Goal: Task Accomplishment & Management: Complete application form

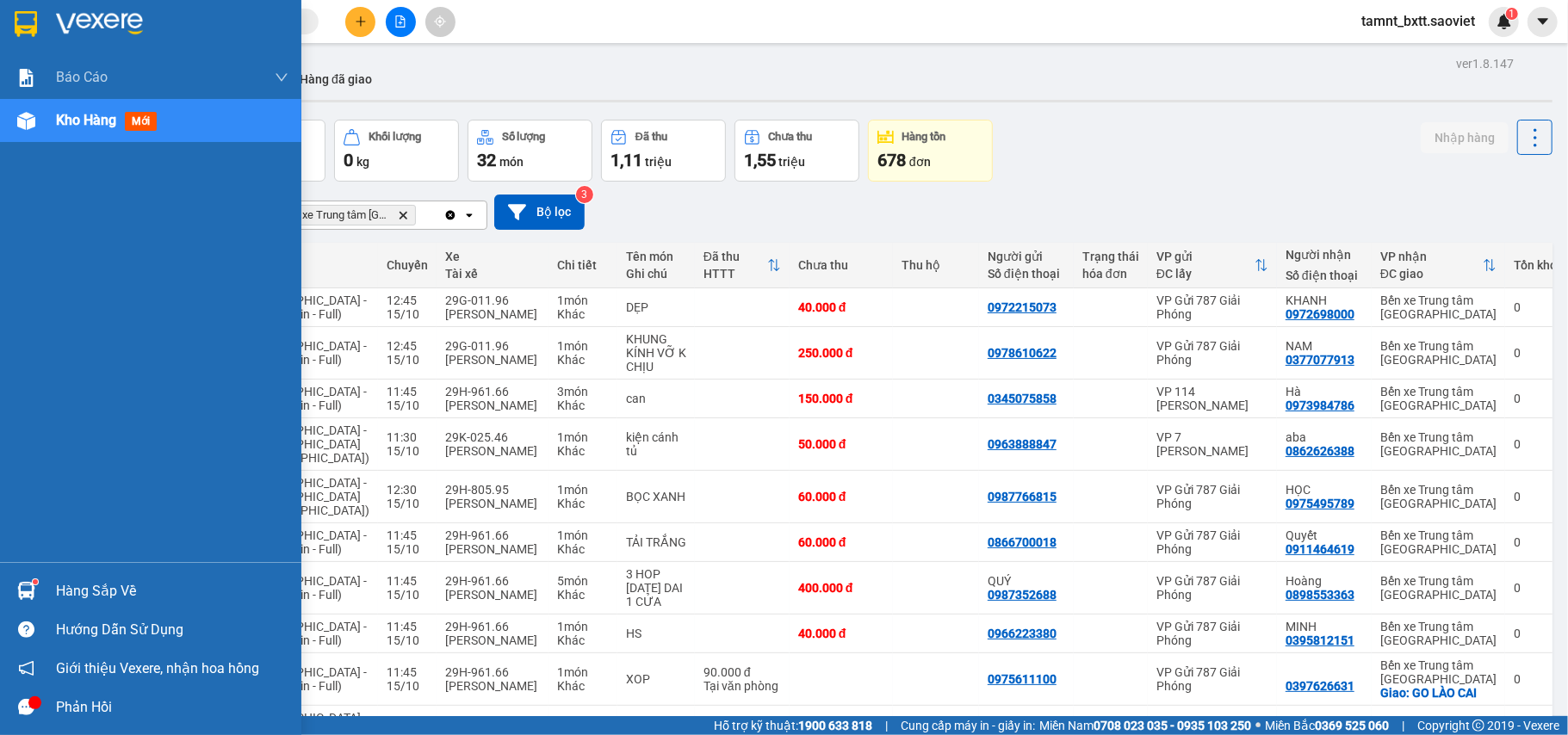
click at [92, 124] on span "Kho hàng" at bounding box center [85, 120] width 60 height 16
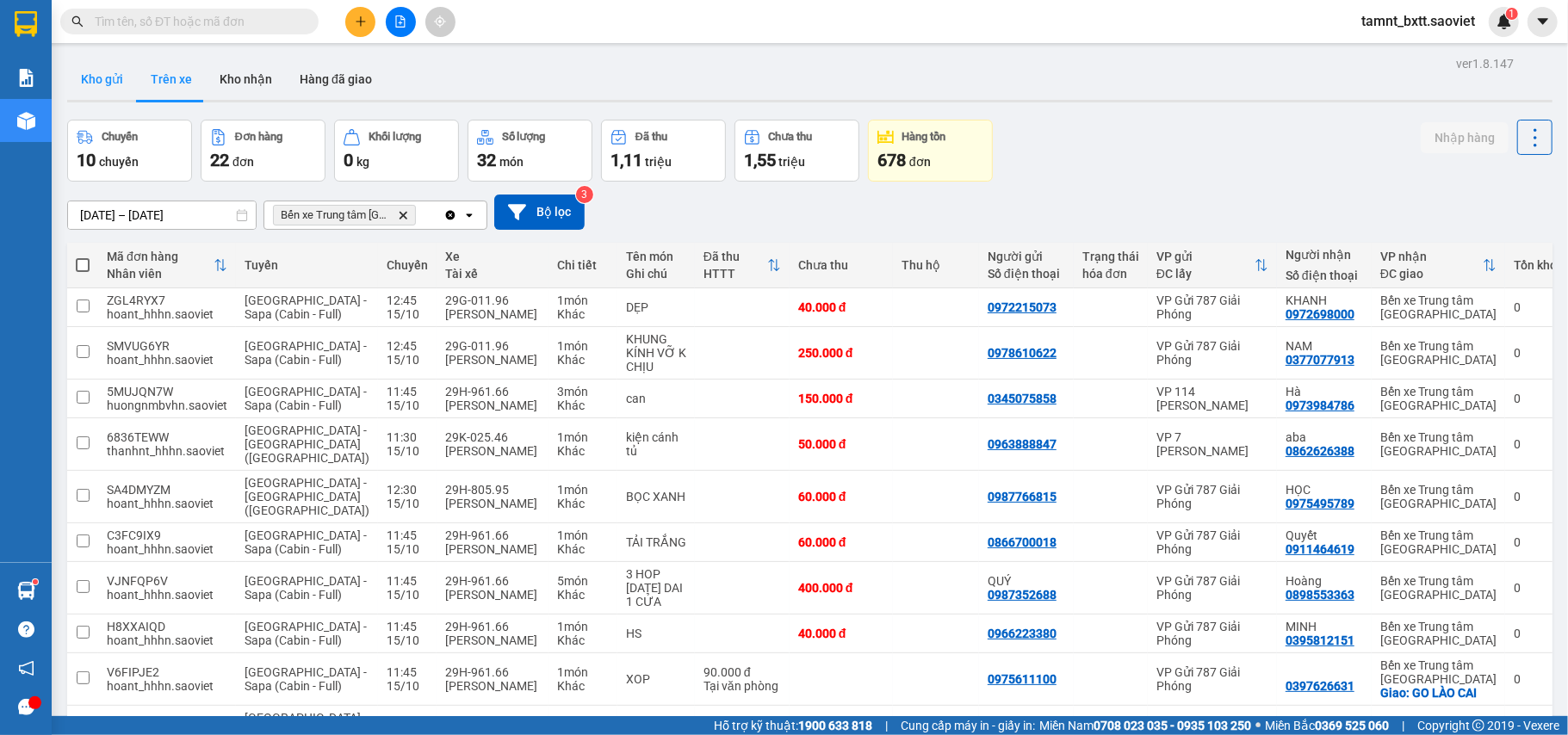
click at [117, 84] on button "Kho gửi" at bounding box center [102, 79] width 70 height 41
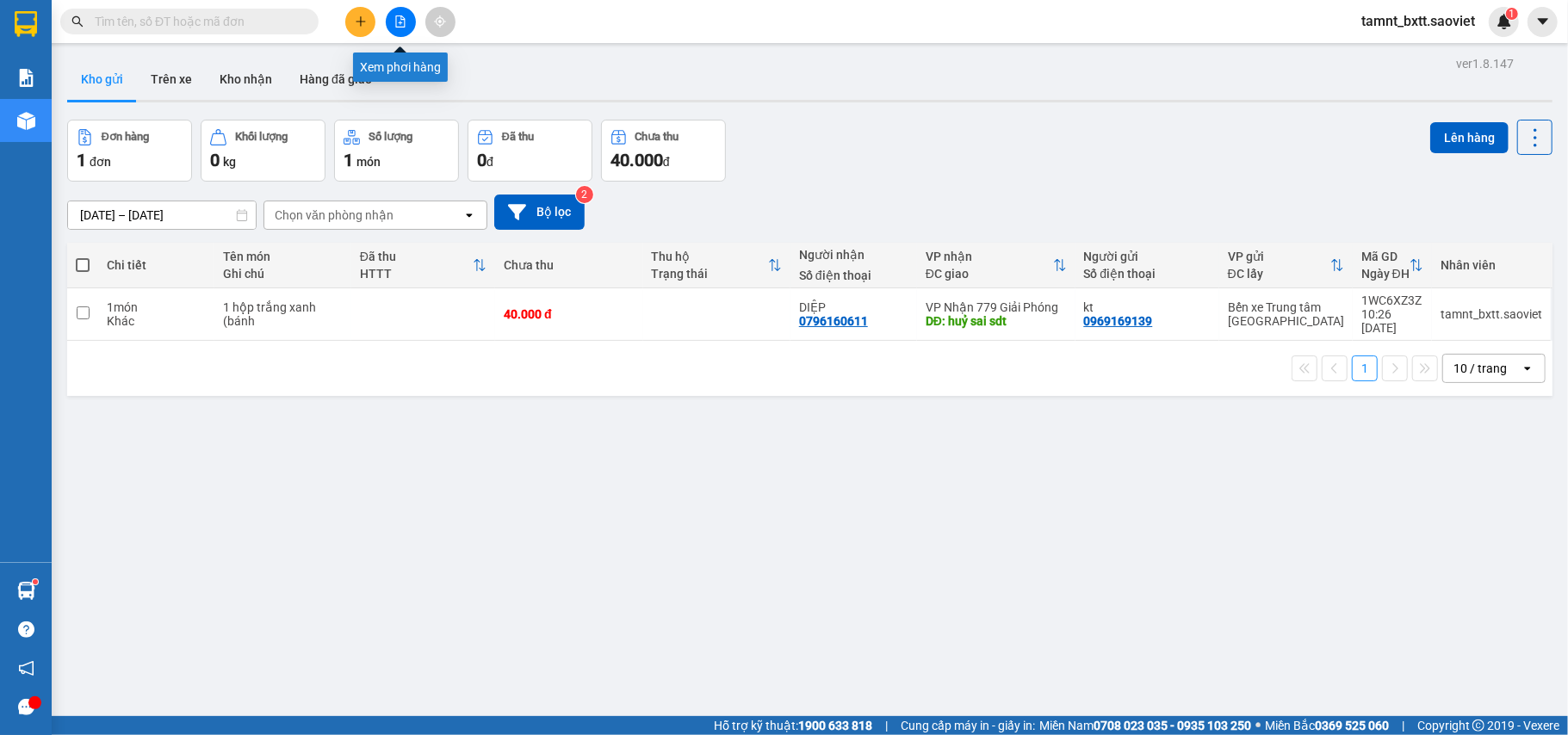
click at [399, 22] on icon "file-add" at bounding box center [400, 21] width 12 height 12
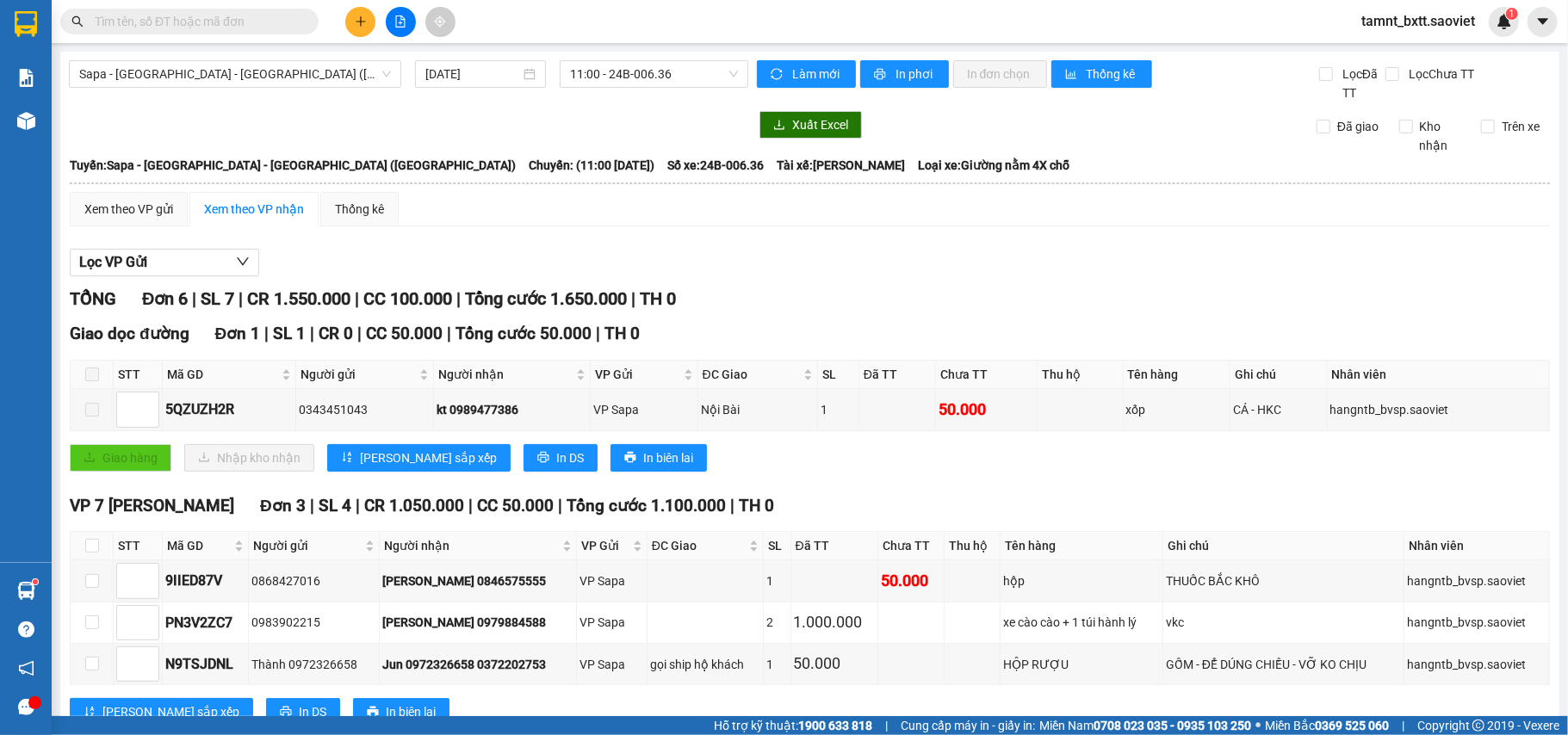
click at [232, 76] on span "Sapa - [GEOGRAPHIC_DATA] - [GEOGRAPHIC_DATA] ([GEOGRAPHIC_DATA])" at bounding box center [235, 74] width 312 height 26
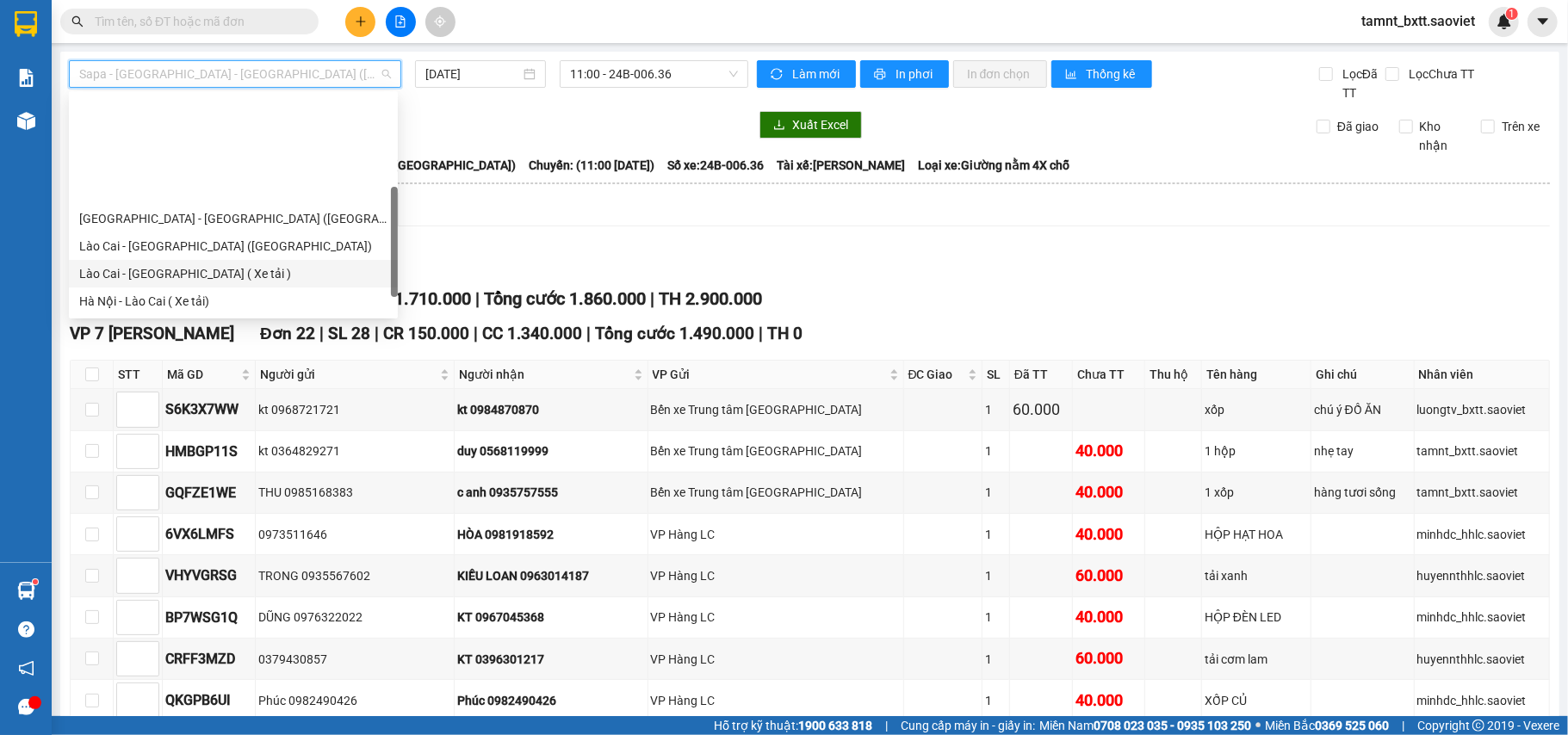
scroll to position [137, 0]
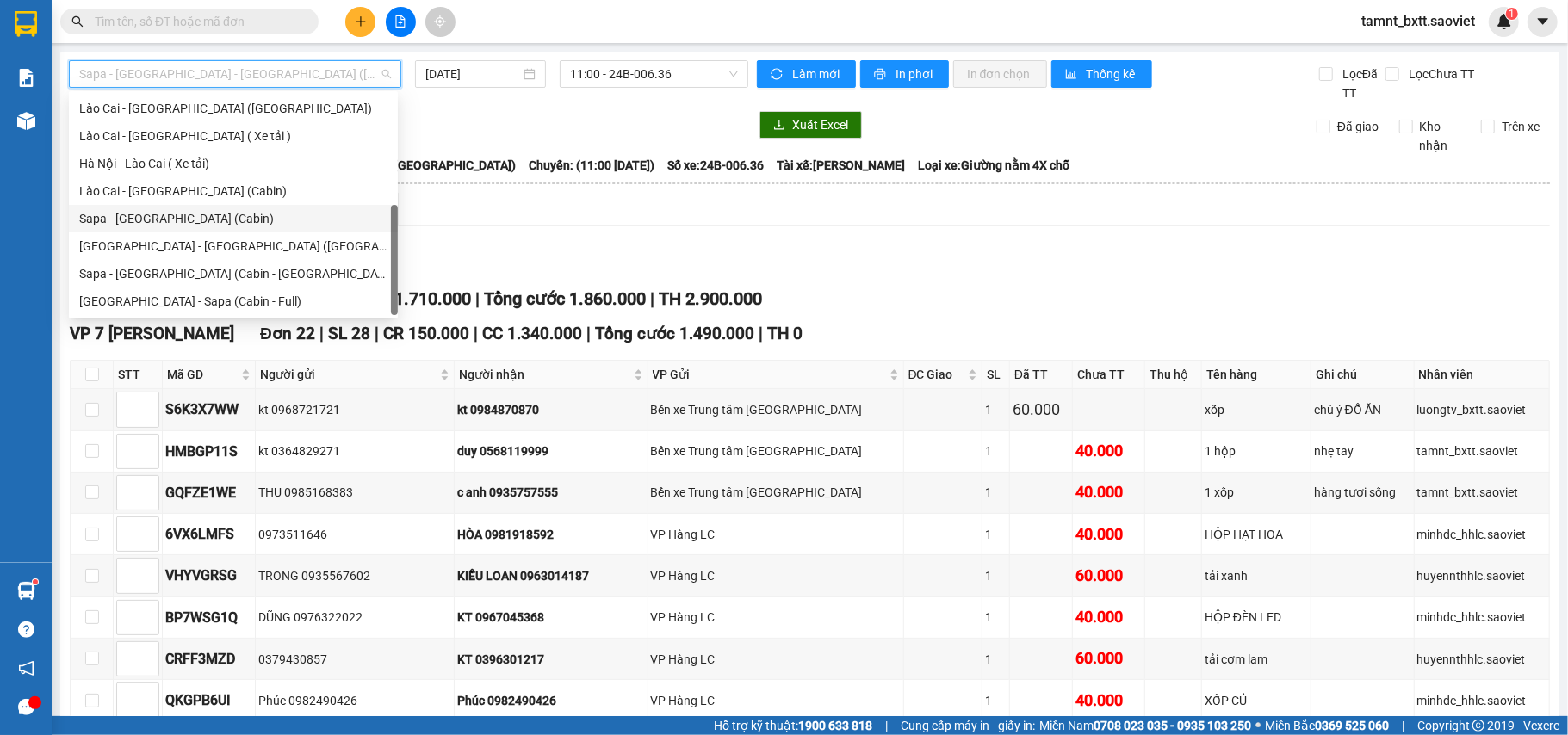
click at [208, 220] on div "Sapa - [GEOGRAPHIC_DATA] (Cabin)" at bounding box center [233, 218] width 308 height 19
type input "[DATE]"
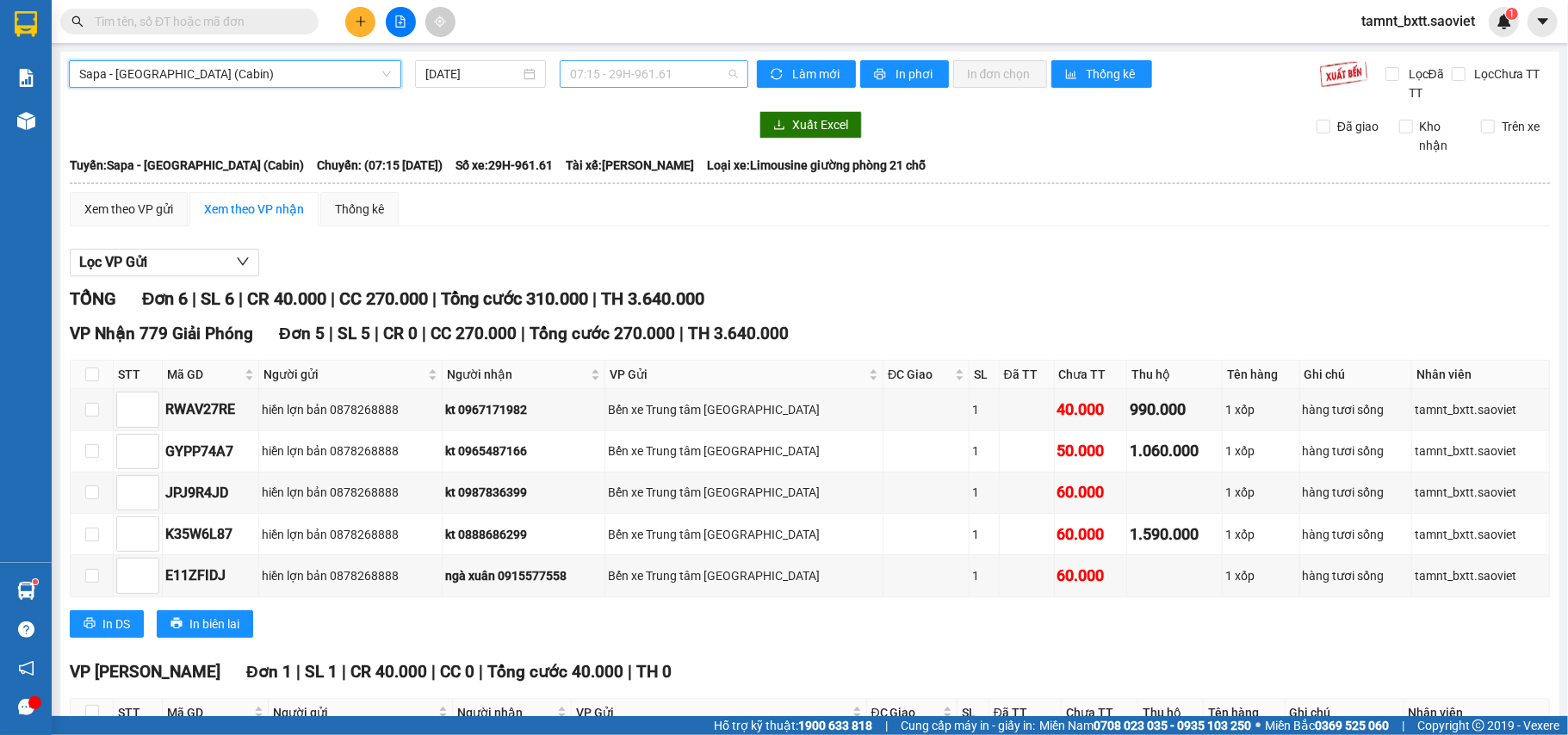
click at [602, 75] on span "07:15 - 29H-961.61" at bounding box center [654, 74] width 168 height 26
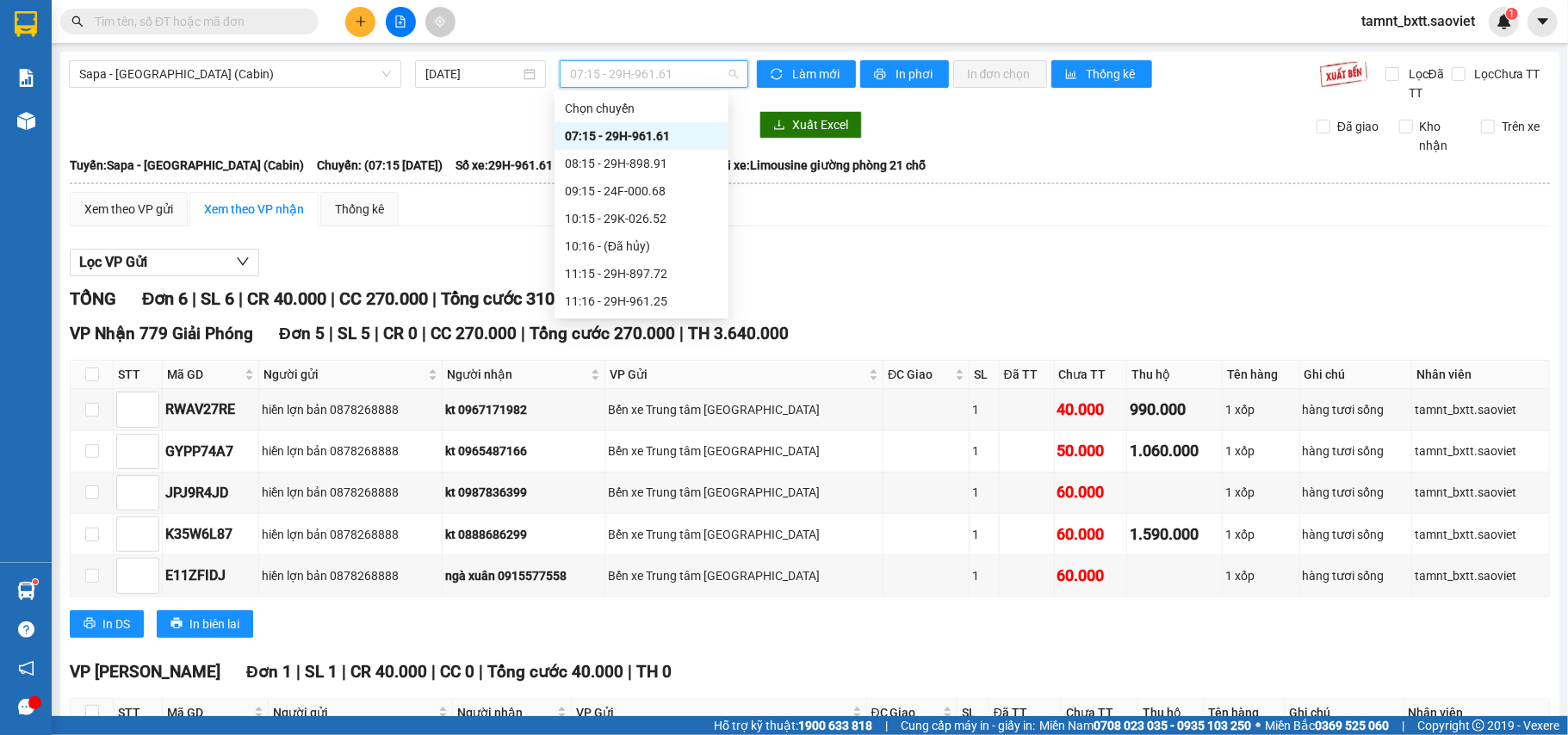
scroll to position [229, 0]
click at [648, 98] on div "12:15 - 29H-898.08" at bounding box center [641, 100] width 153 height 19
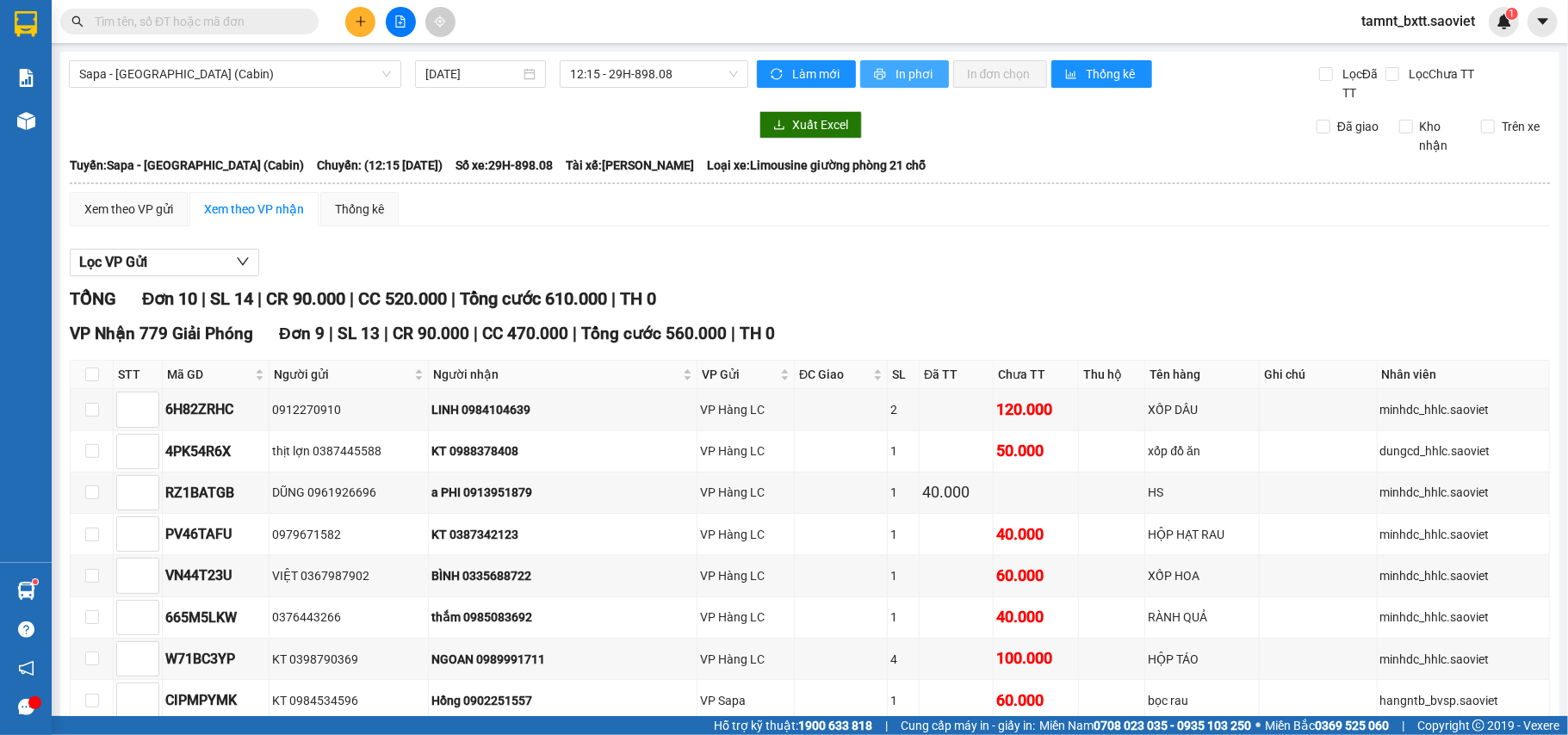
click at [899, 79] on span "In phơi" at bounding box center [915, 74] width 40 height 19
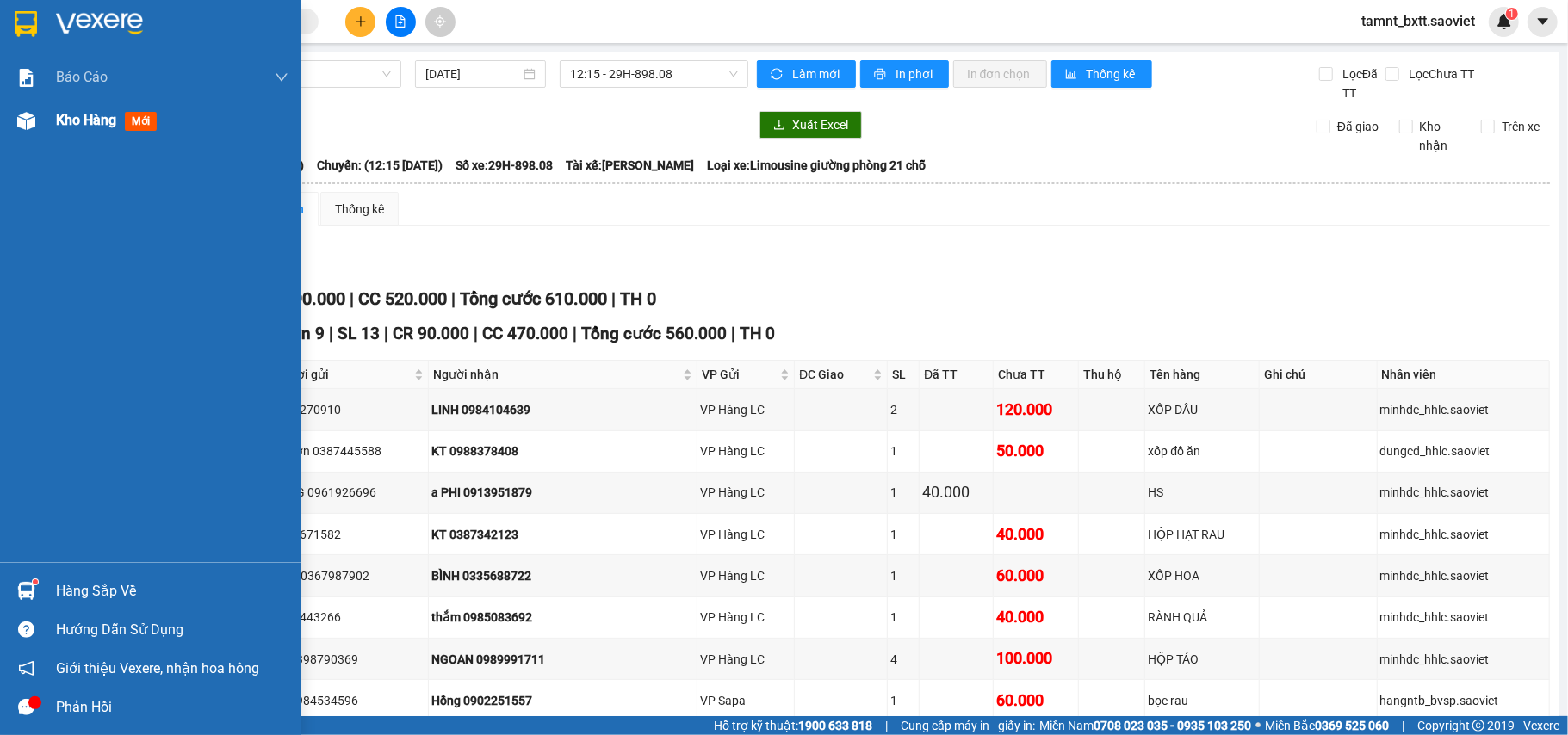
click at [56, 124] on span "Kho hàng" at bounding box center [85, 120] width 60 height 16
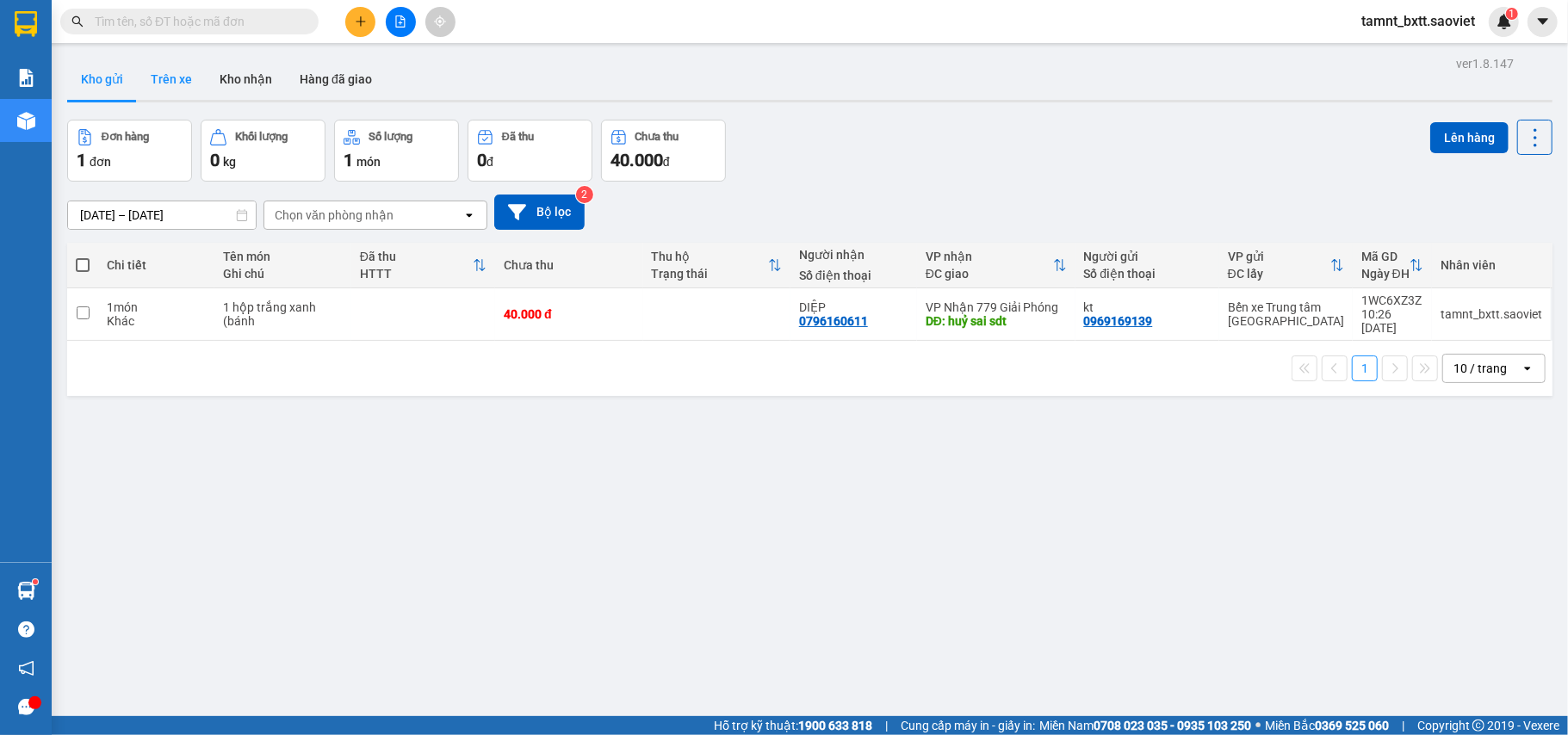
click at [175, 93] on button "Trên xe" at bounding box center [171, 79] width 69 height 41
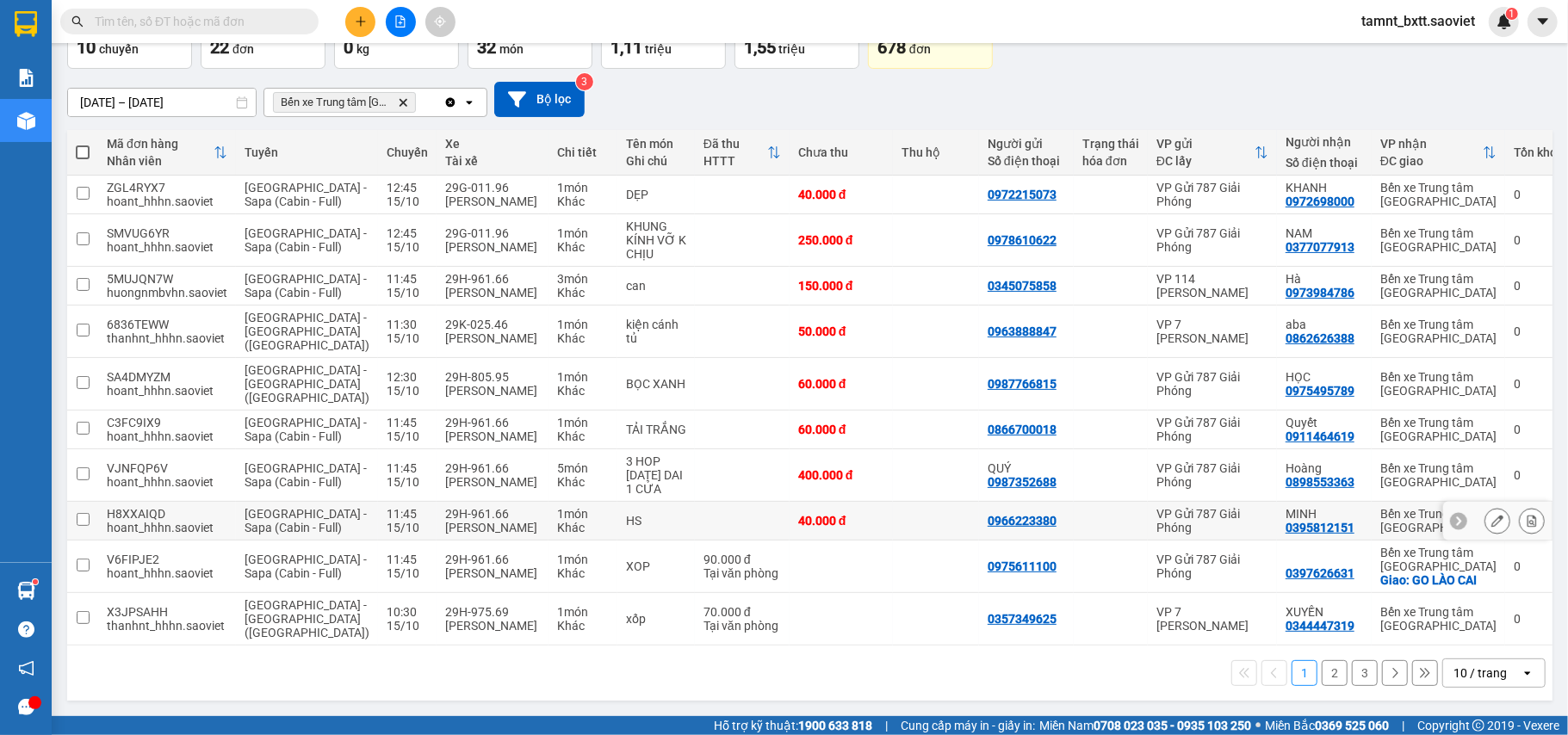
scroll to position [158, 0]
click at [1351, 676] on button "3" at bounding box center [1364, 672] width 26 height 26
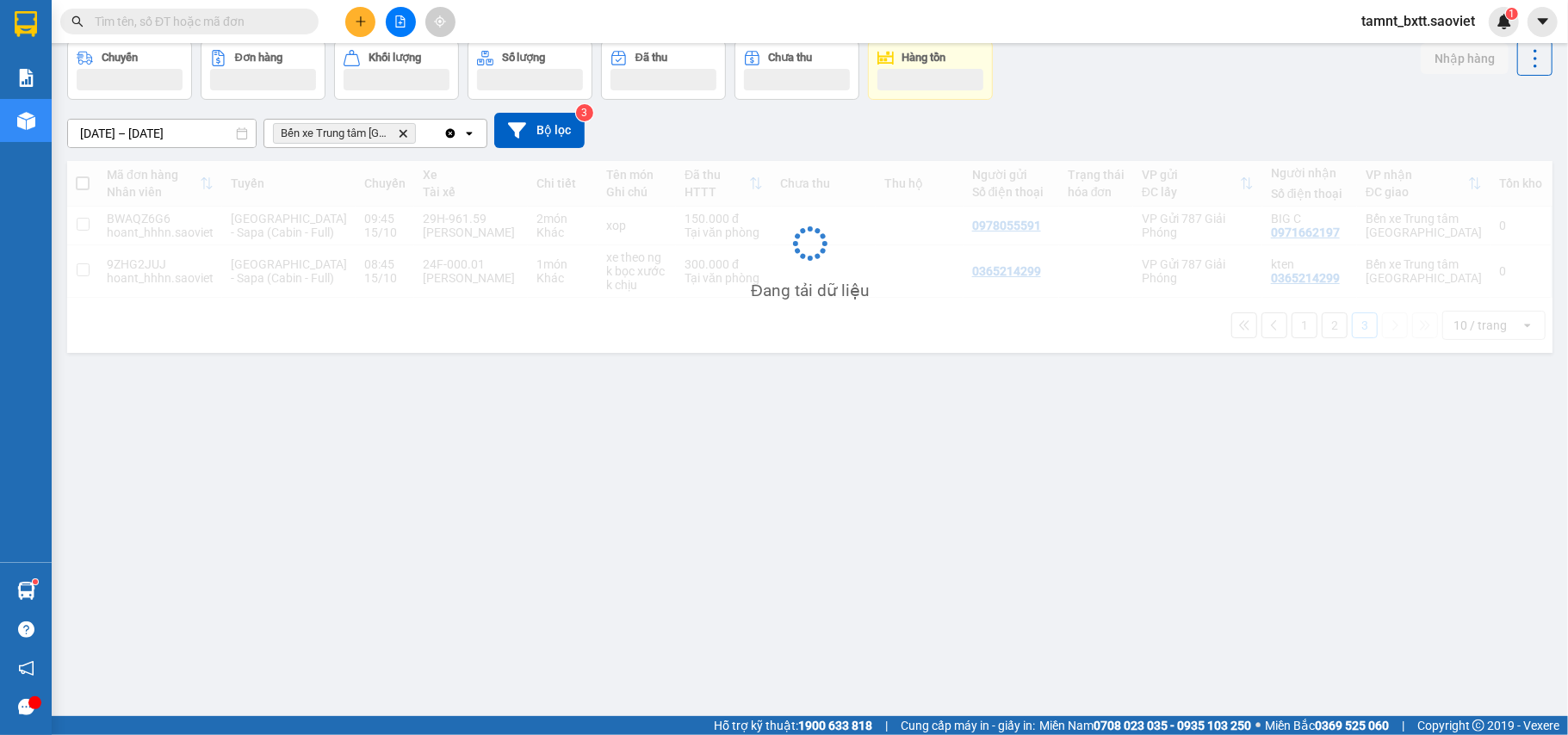
scroll to position [79, 0]
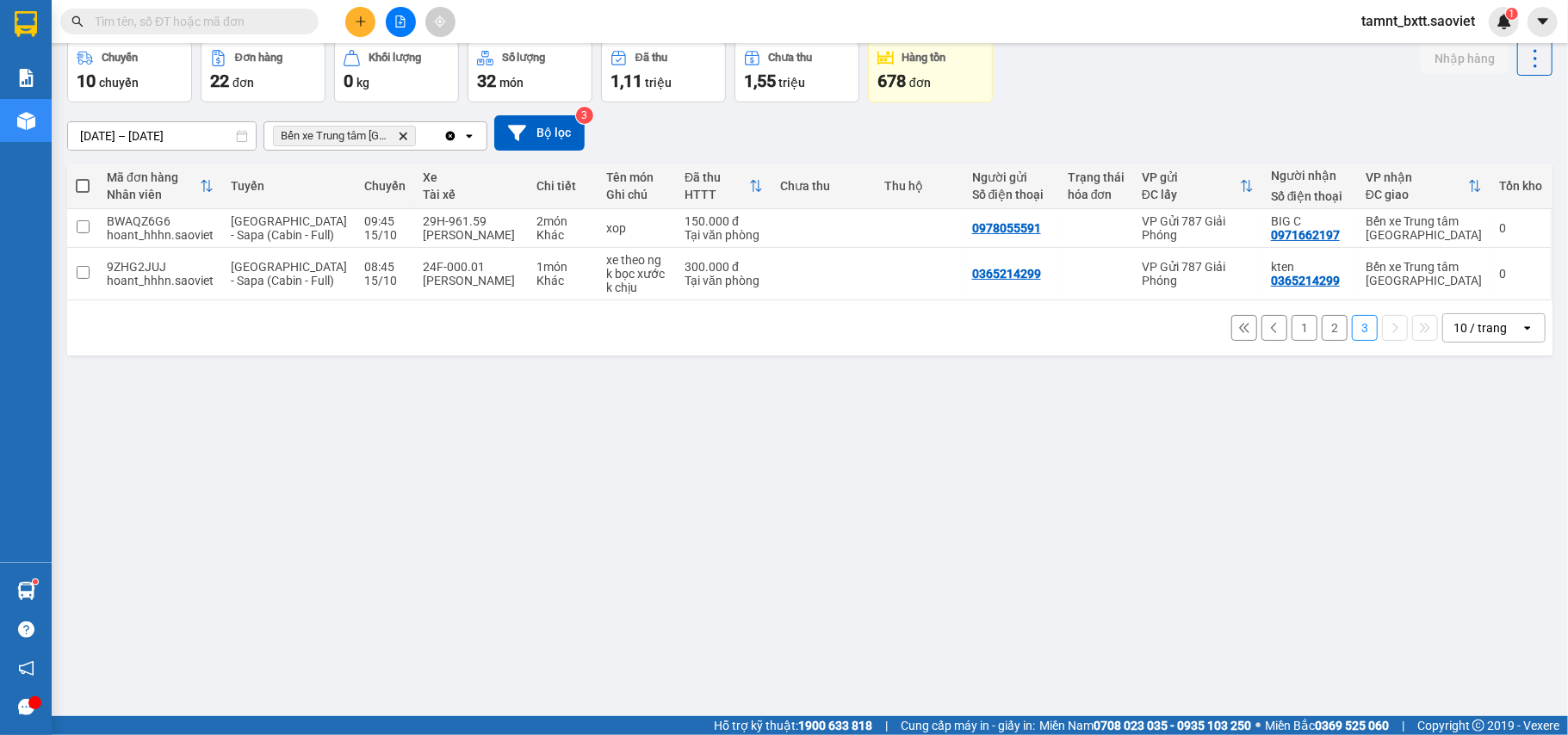
click at [1322, 341] on button "2" at bounding box center [1334, 327] width 26 height 26
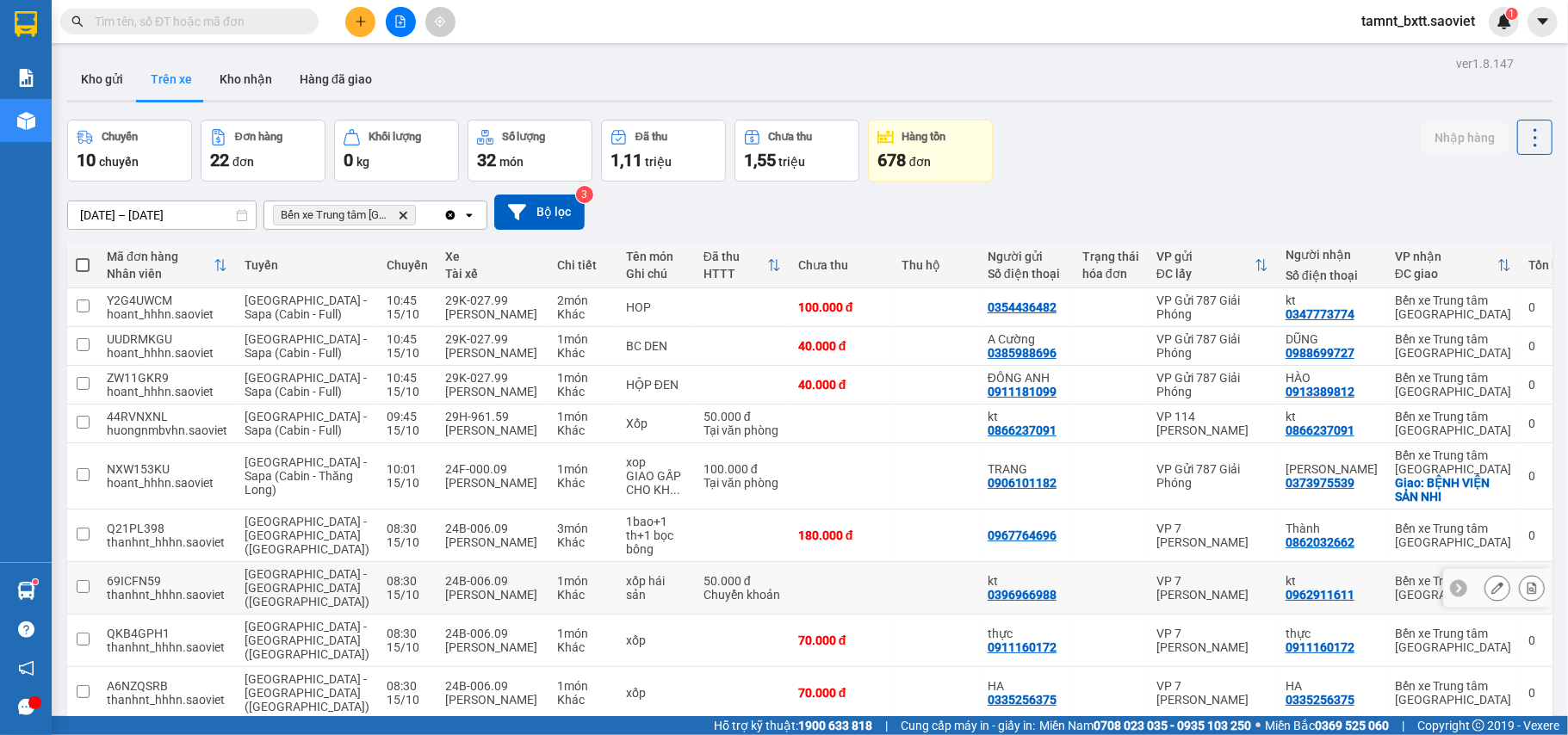
scroll to position [145, 0]
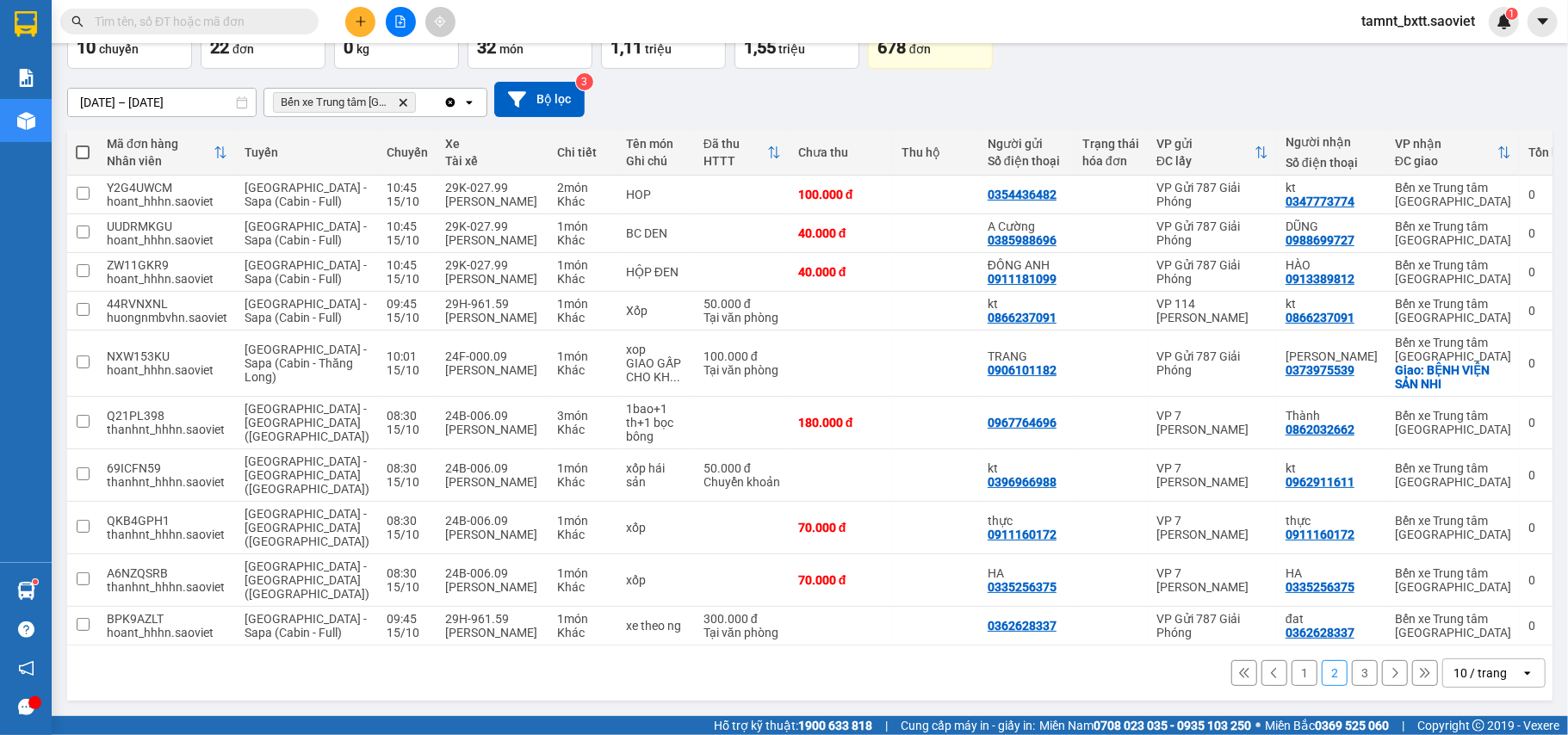
click at [1291, 669] on button "1" at bounding box center [1304, 672] width 26 height 26
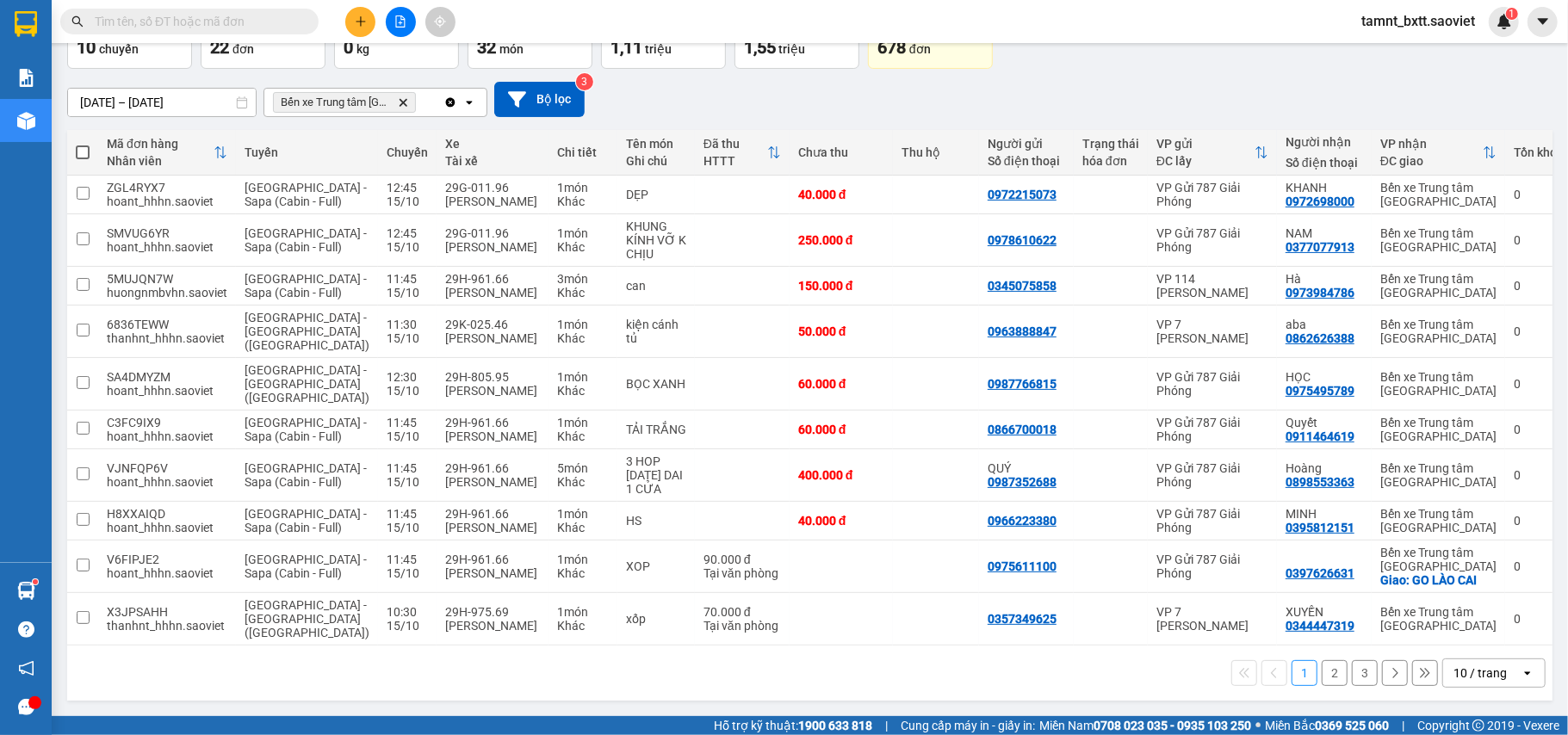
scroll to position [30, 0]
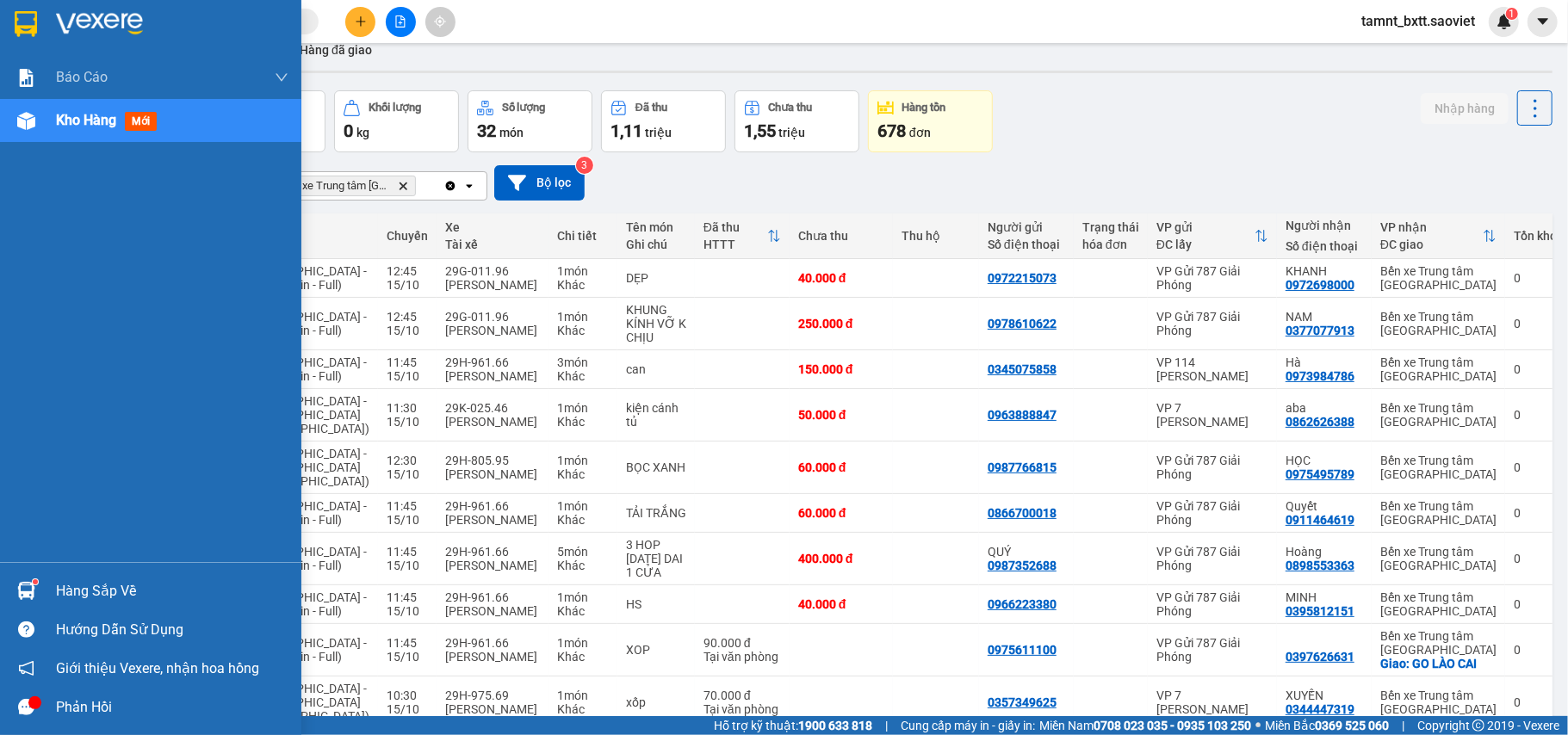
click at [80, 122] on span "Kho hàng" at bounding box center [85, 120] width 60 height 16
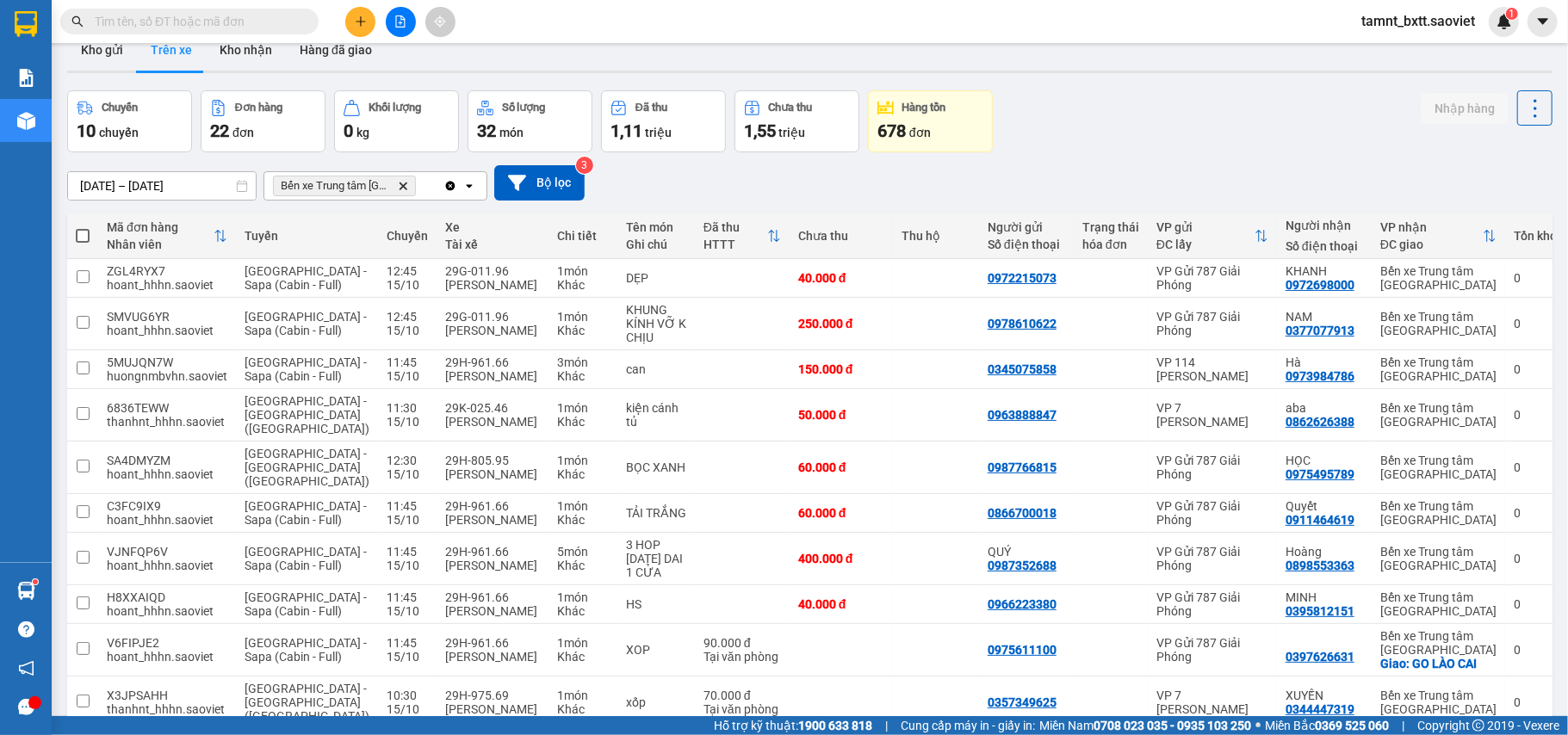
click at [399, 30] on button at bounding box center [401, 22] width 31 height 31
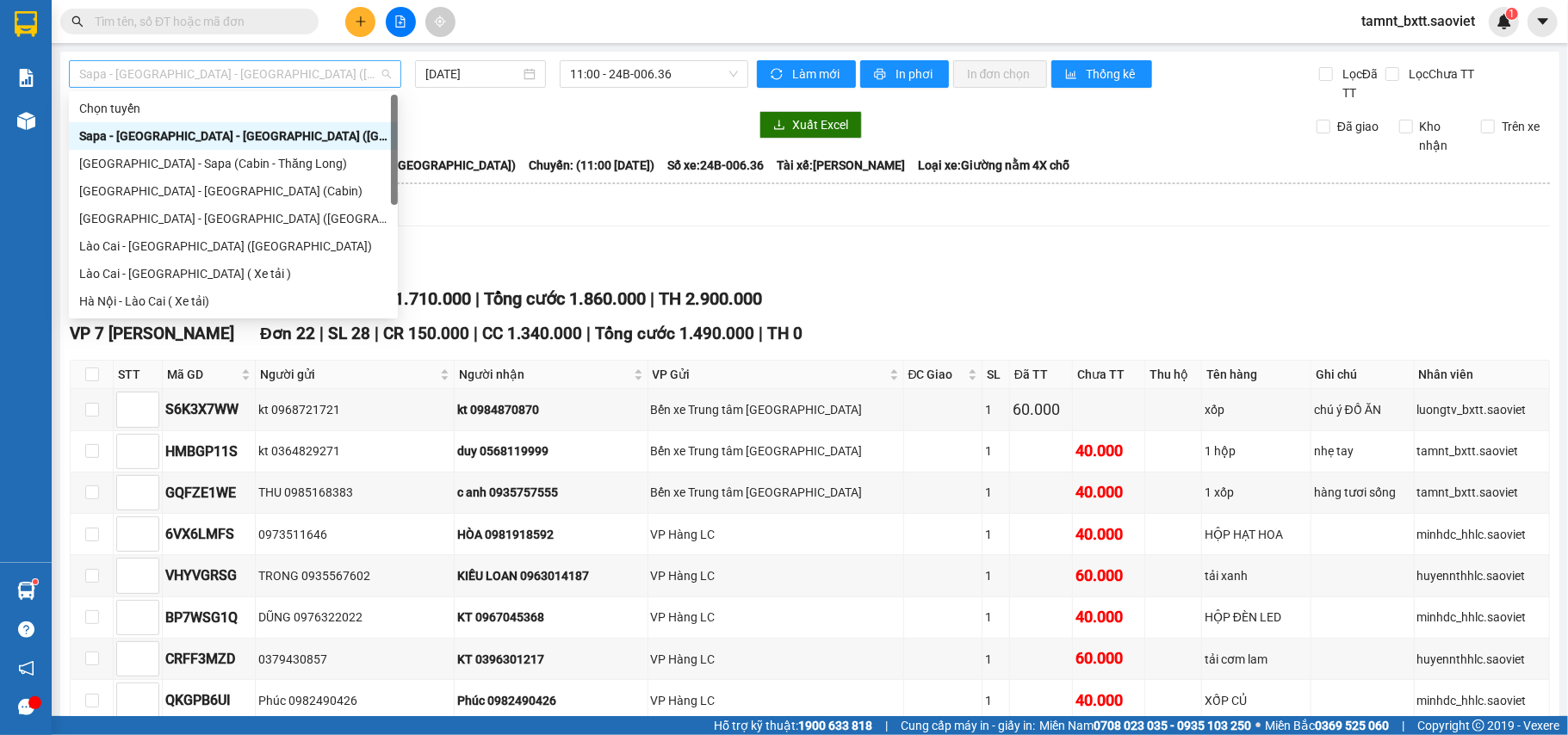
click at [235, 67] on span "Sapa - [GEOGRAPHIC_DATA] - [GEOGRAPHIC_DATA] ([GEOGRAPHIC_DATA])" at bounding box center [235, 74] width 312 height 26
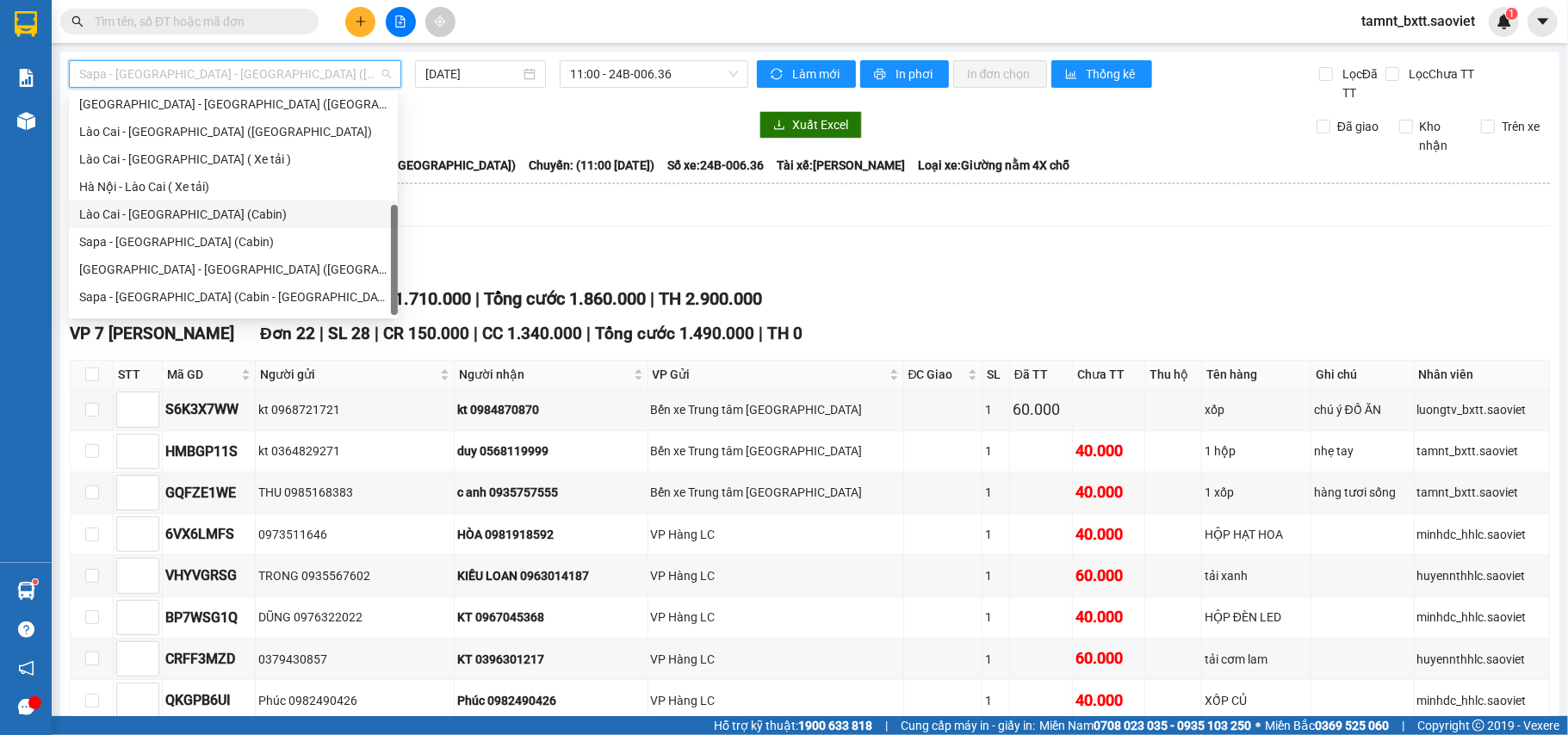
scroll to position [137, 0]
click at [192, 213] on div "Sapa - [GEOGRAPHIC_DATA] (Cabin)" at bounding box center [233, 218] width 308 height 19
type input "[DATE]"
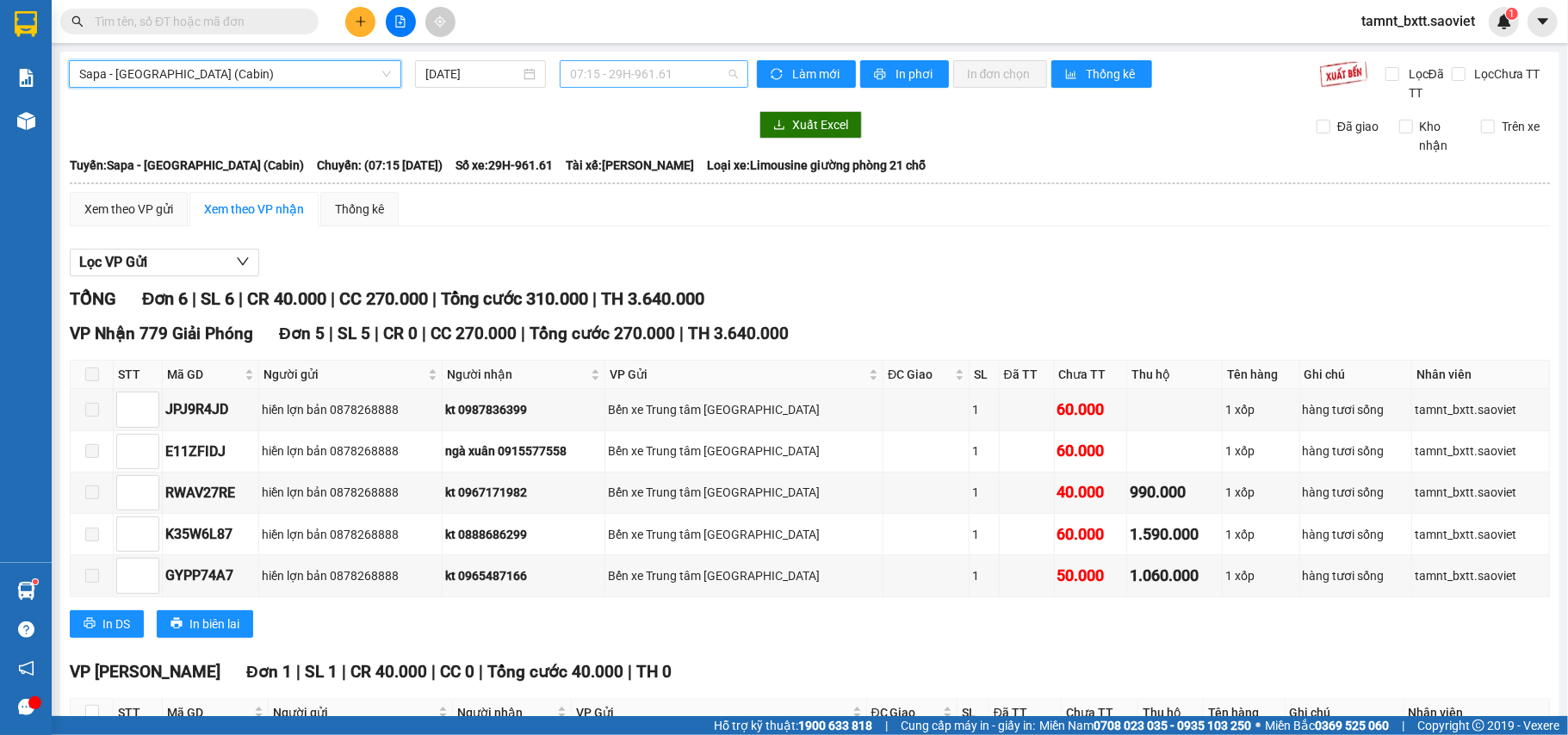
click at [570, 70] on span "07:15 - 29H-961.61" at bounding box center [654, 74] width 168 height 26
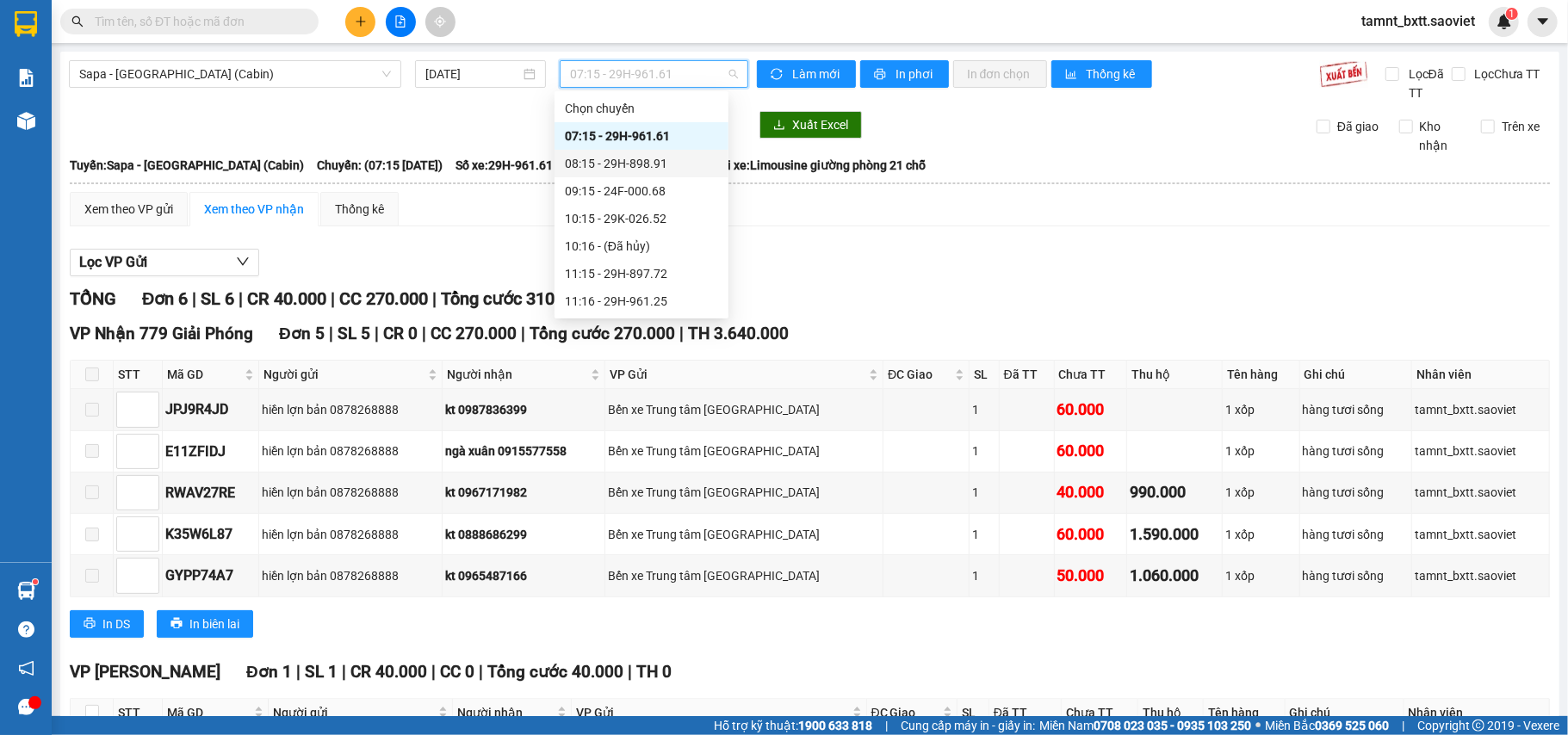
scroll to position [114, 0]
click at [645, 215] on div "12:15 - 29H-898.08" at bounding box center [641, 214] width 153 height 19
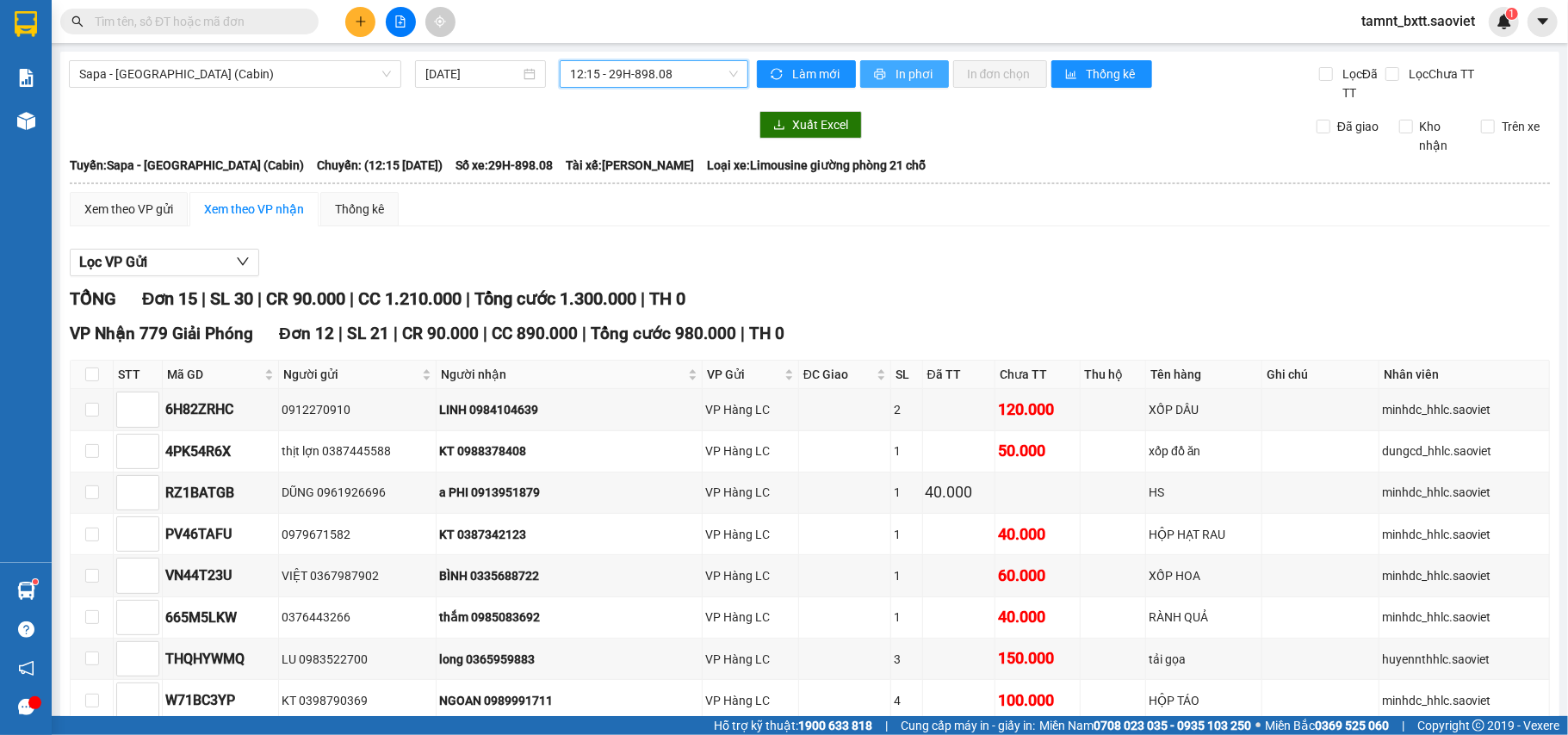
click at [883, 69] on button "In phơi" at bounding box center [904, 74] width 89 height 28
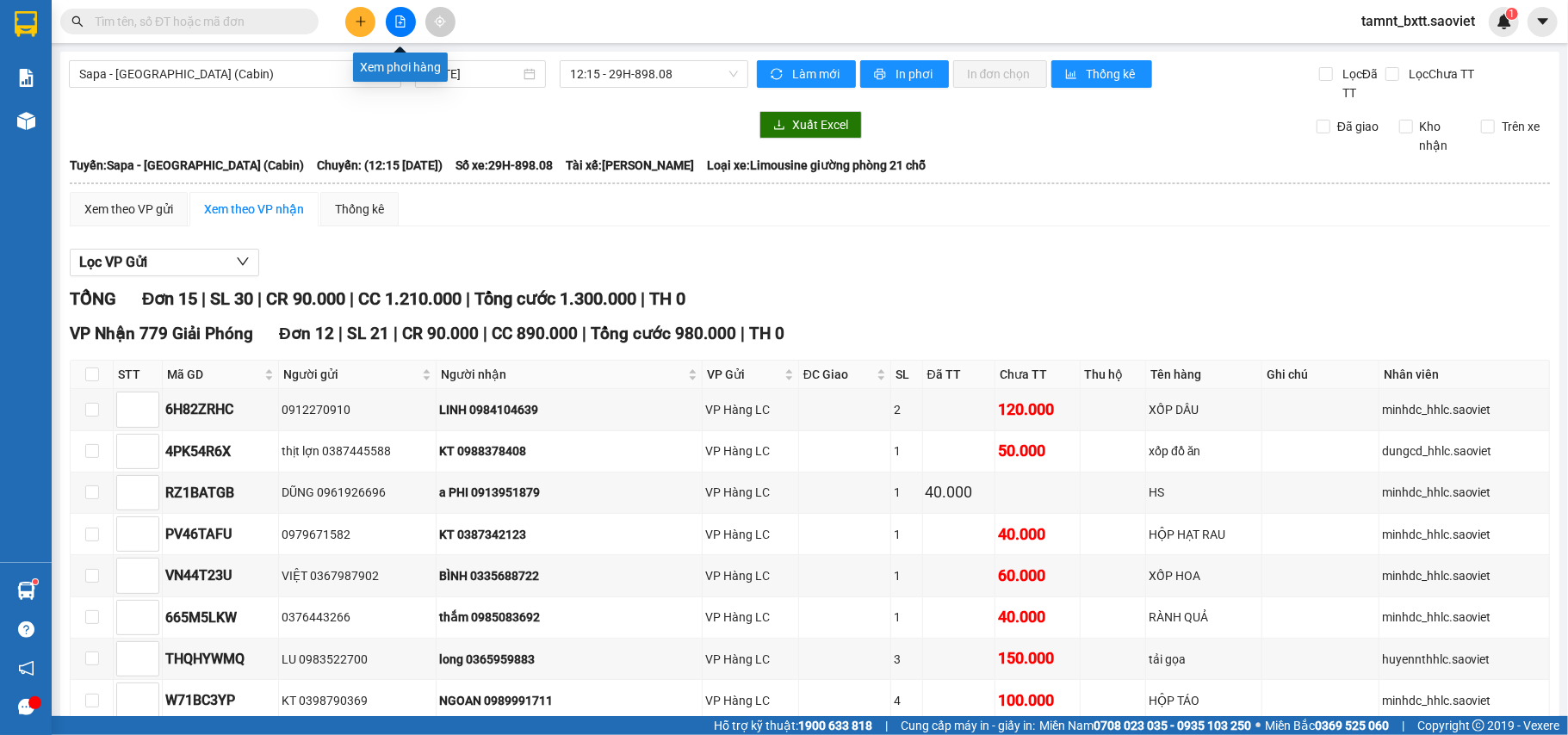
click at [400, 34] on button at bounding box center [401, 22] width 31 height 31
click at [396, 18] on icon "file-add" at bounding box center [400, 21] width 10 height 12
click at [297, 66] on span "Sapa - [GEOGRAPHIC_DATA] (Cabin)" at bounding box center [235, 74] width 312 height 26
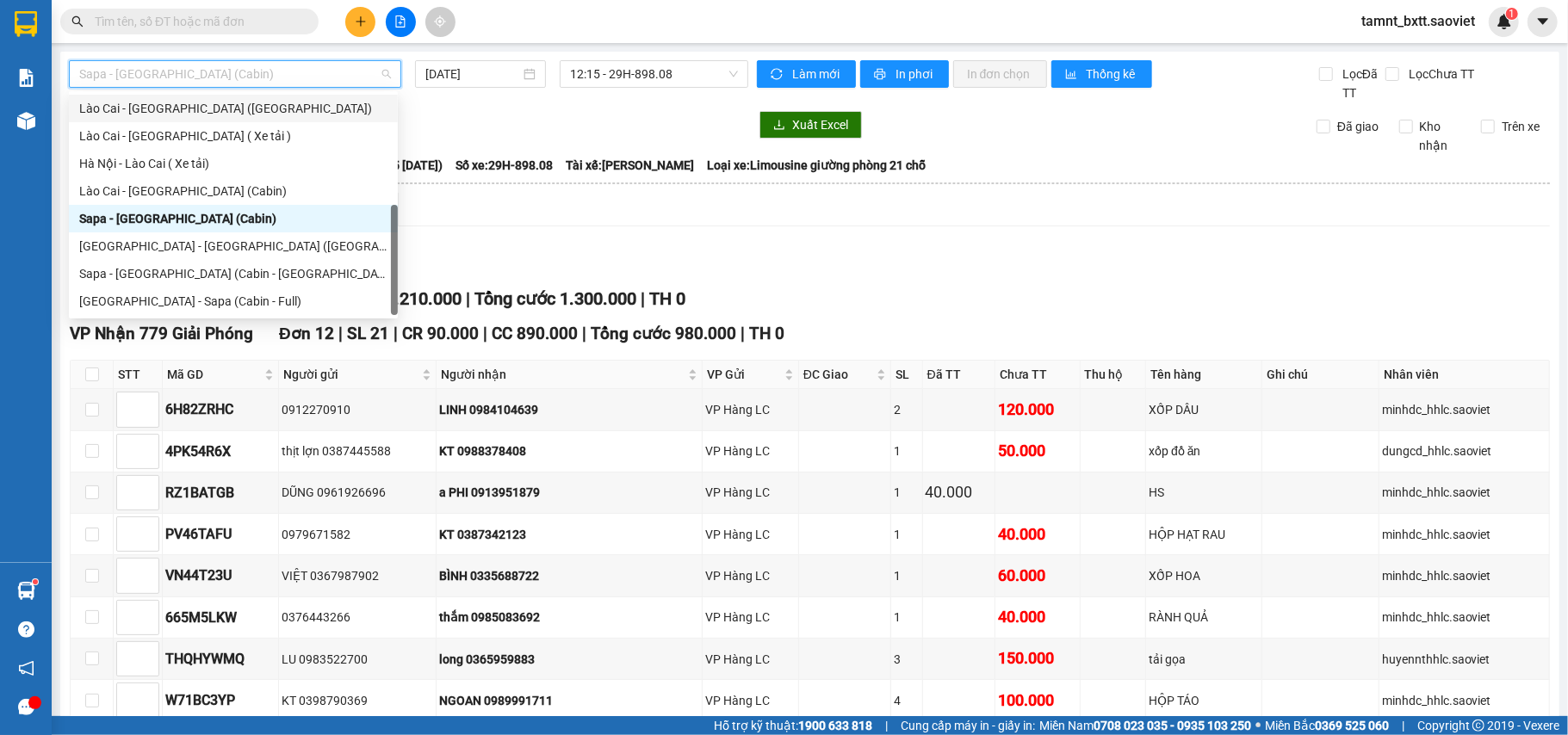
click at [211, 108] on div "Lào Cai - [GEOGRAPHIC_DATA] ([GEOGRAPHIC_DATA])" at bounding box center [233, 108] width 308 height 19
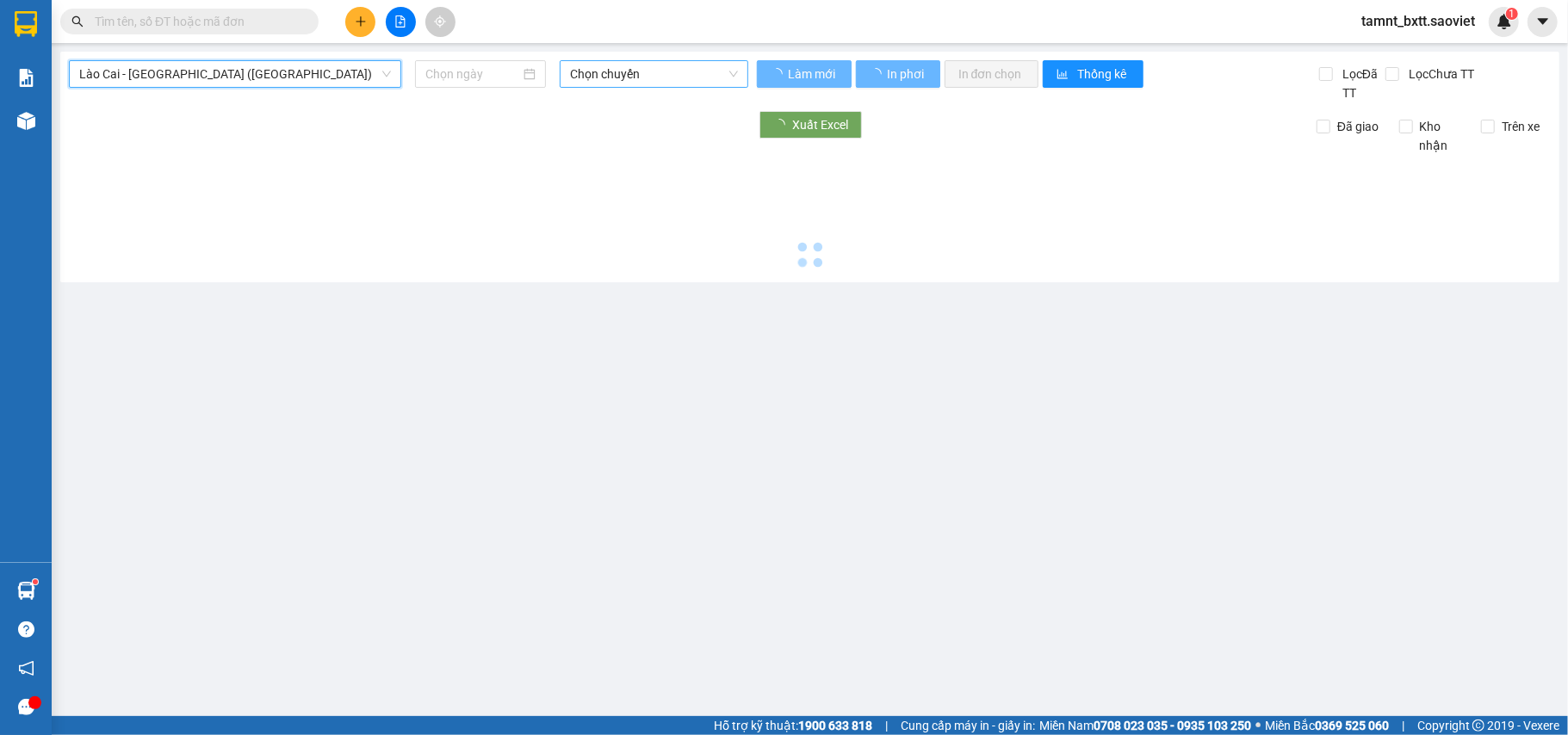
type input "[DATE]"
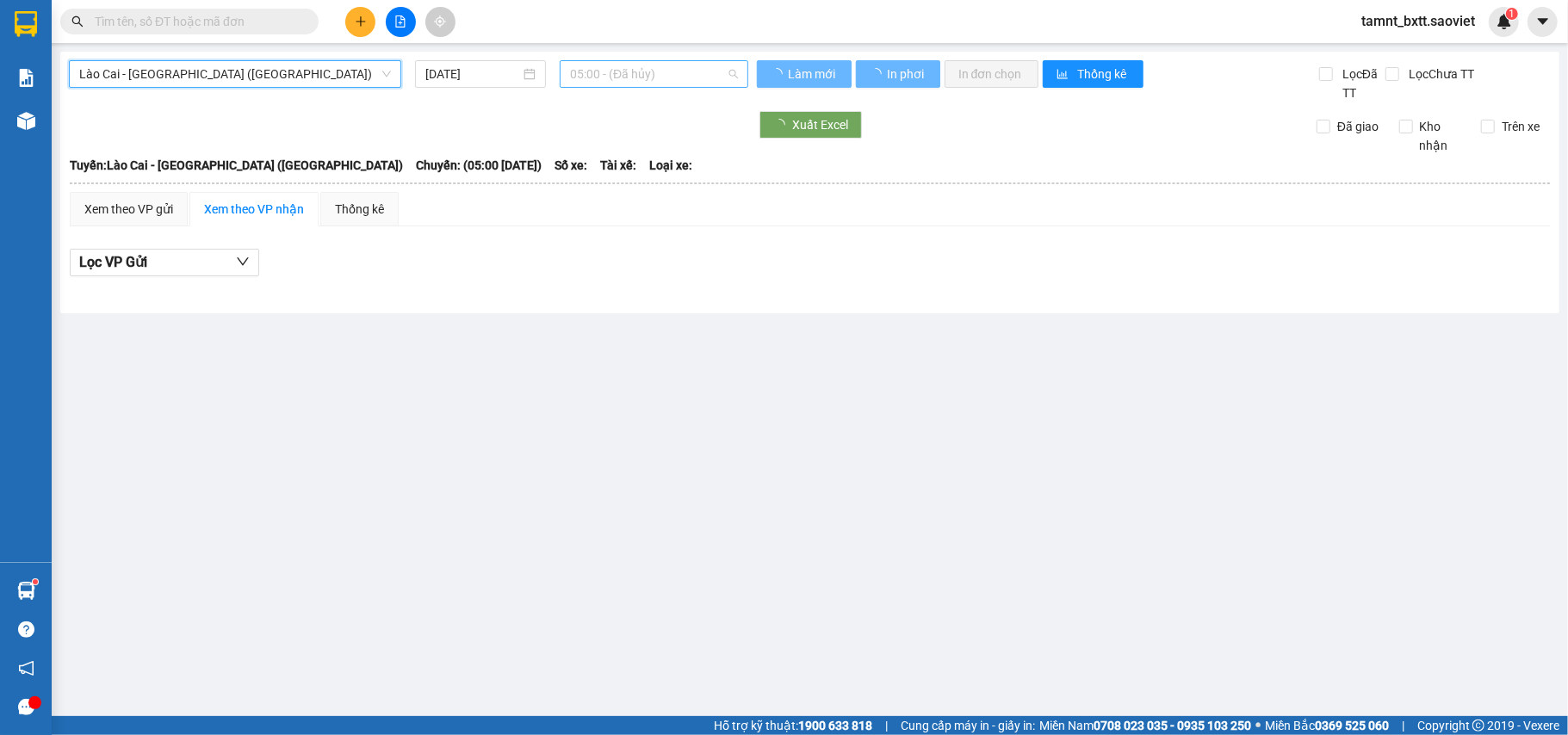
click at [628, 74] on span "05:00 - (Đã hủy)" at bounding box center [654, 74] width 168 height 26
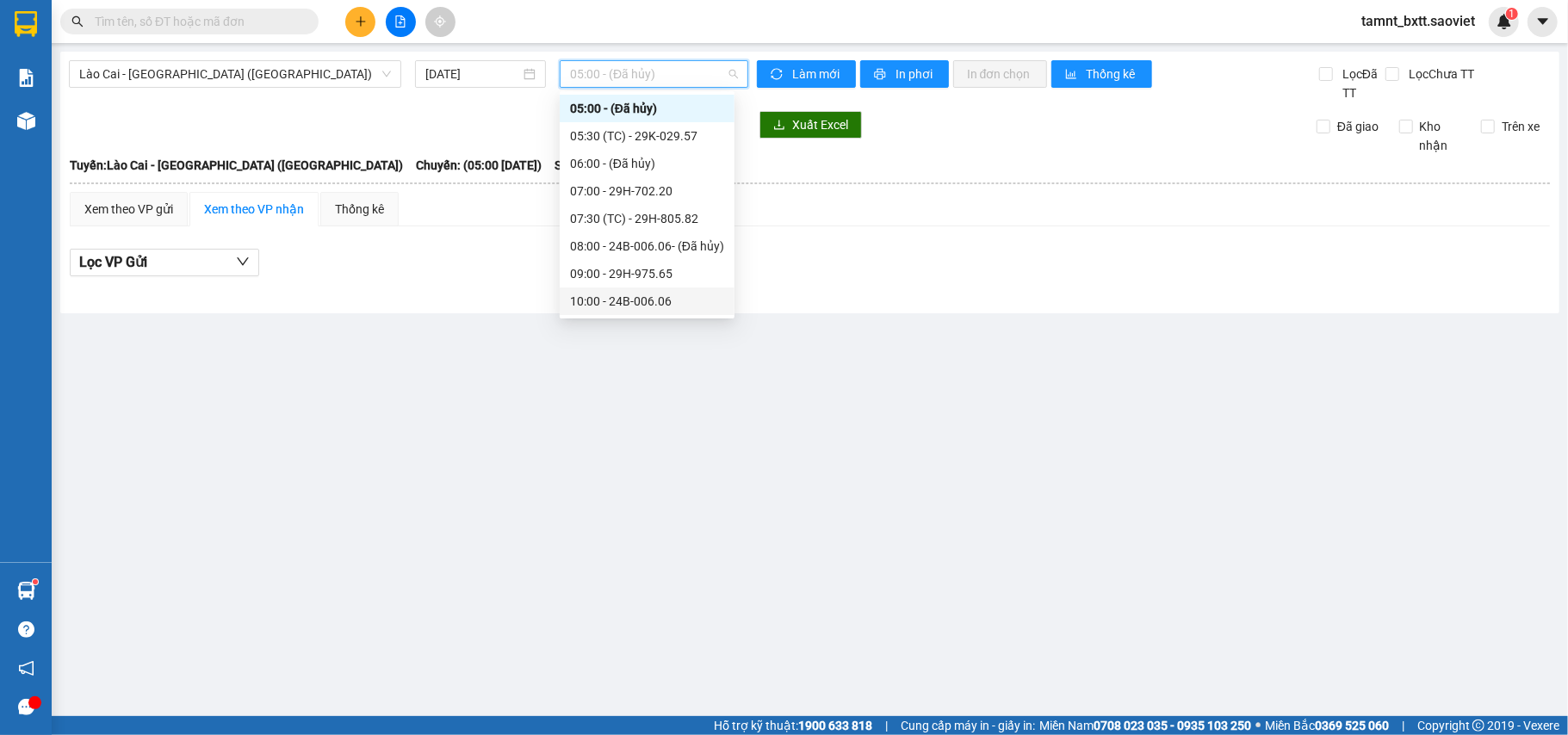
scroll to position [142, 0]
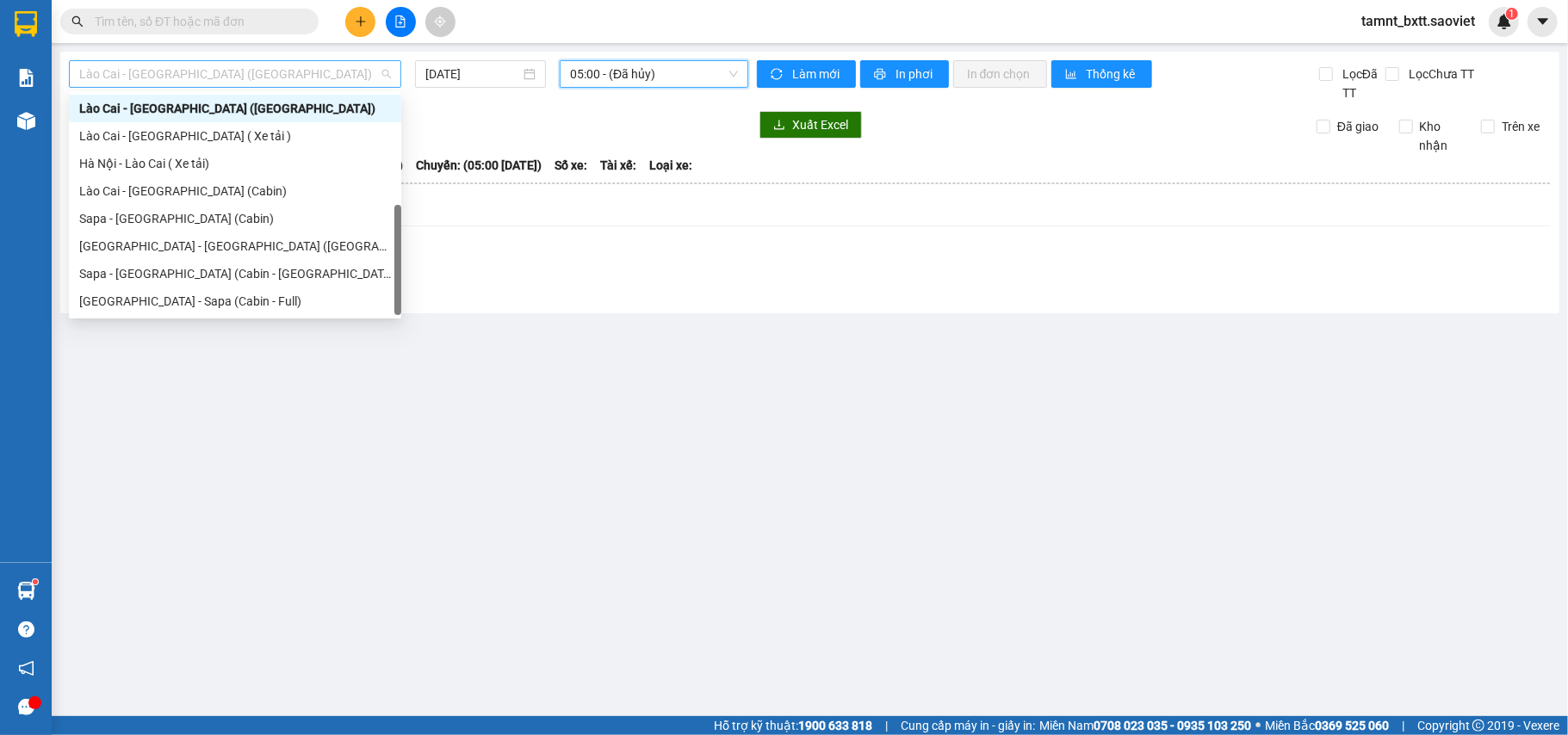
click at [283, 71] on span "Lào Cai - [GEOGRAPHIC_DATA] ([GEOGRAPHIC_DATA])" at bounding box center [235, 74] width 312 height 26
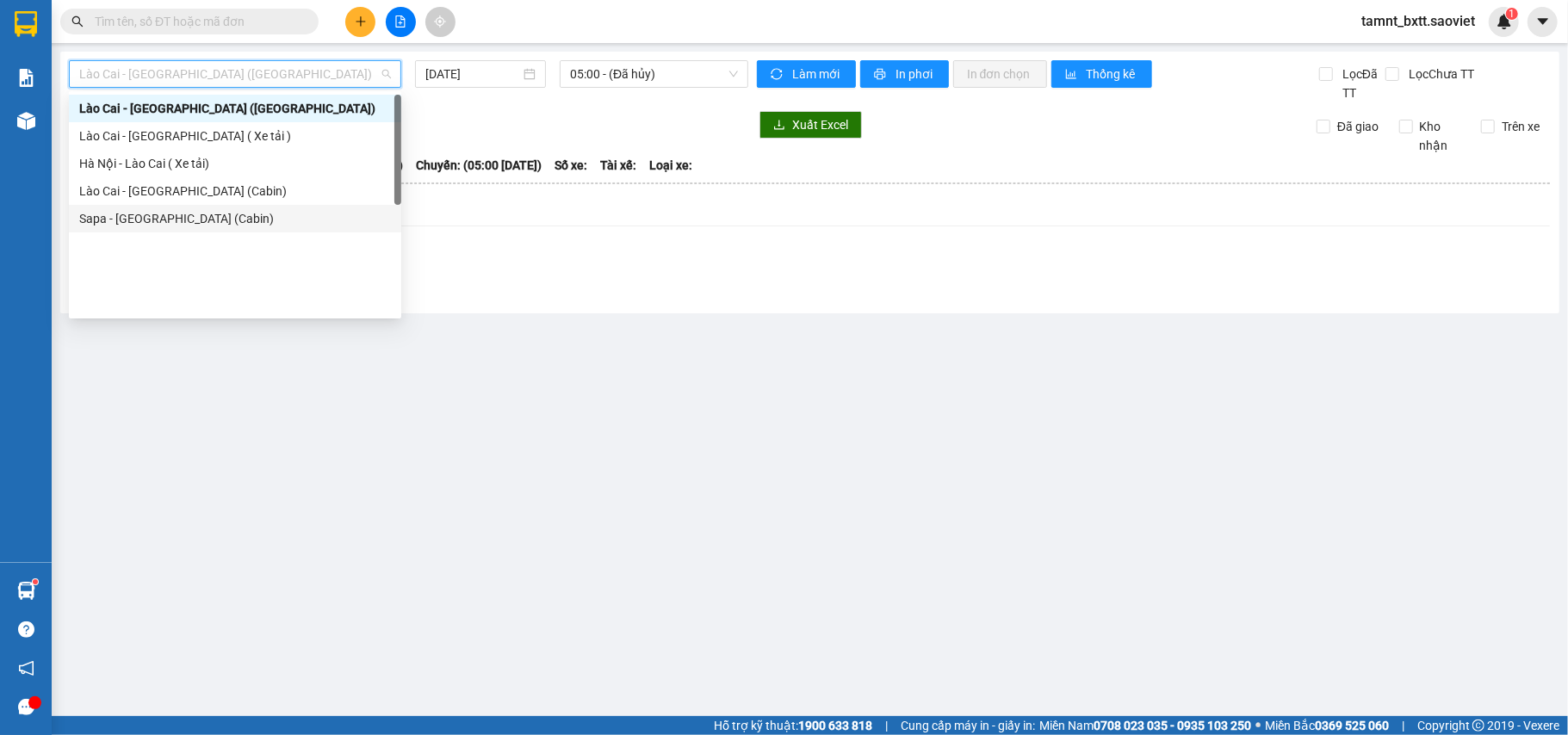
scroll to position [0, 0]
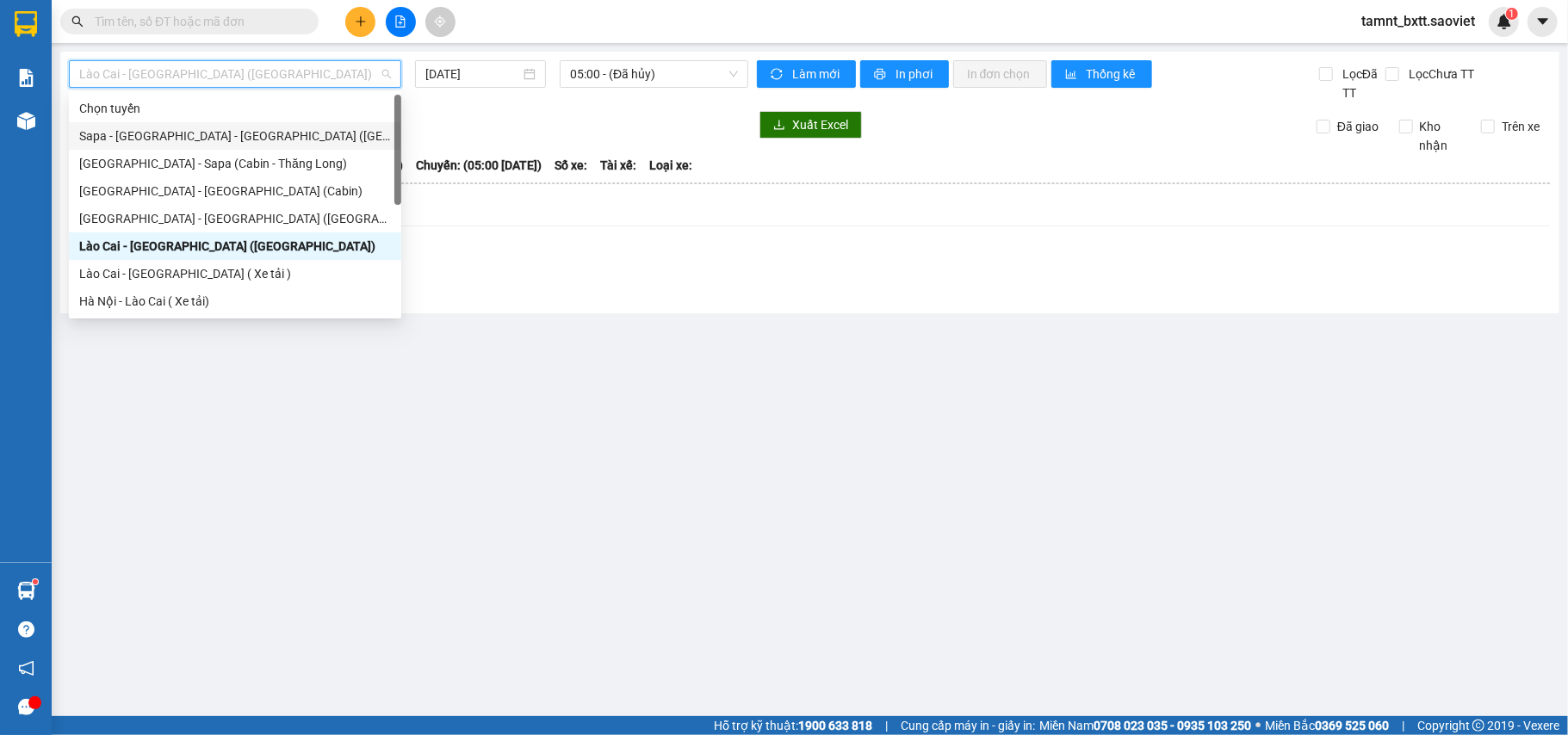
click at [217, 137] on div "Sapa - [GEOGRAPHIC_DATA] - [GEOGRAPHIC_DATA] ([GEOGRAPHIC_DATA])" at bounding box center [235, 136] width 312 height 19
type input "[DATE]"
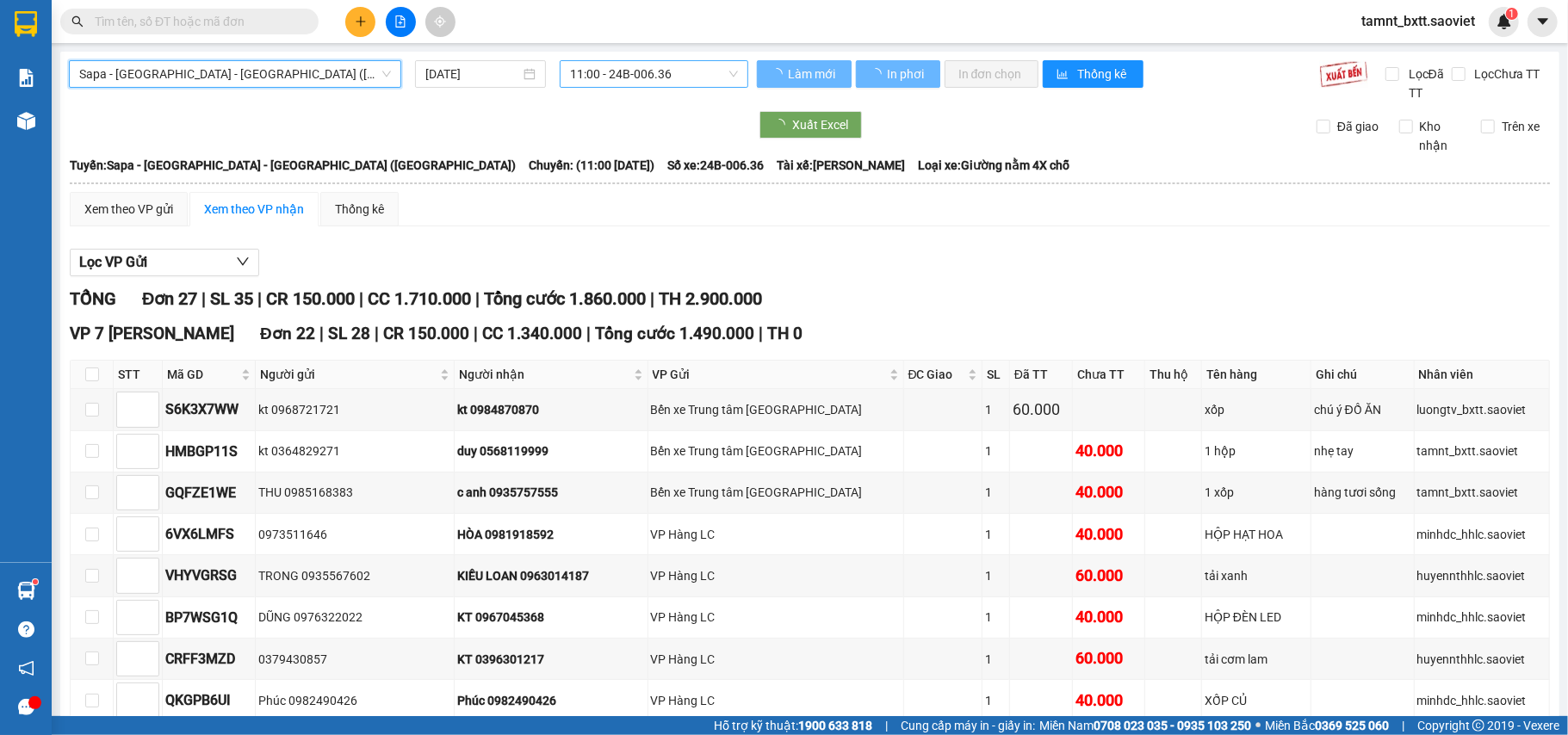
click at [698, 66] on span "11:00 - 24B-006.36" at bounding box center [654, 74] width 168 height 26
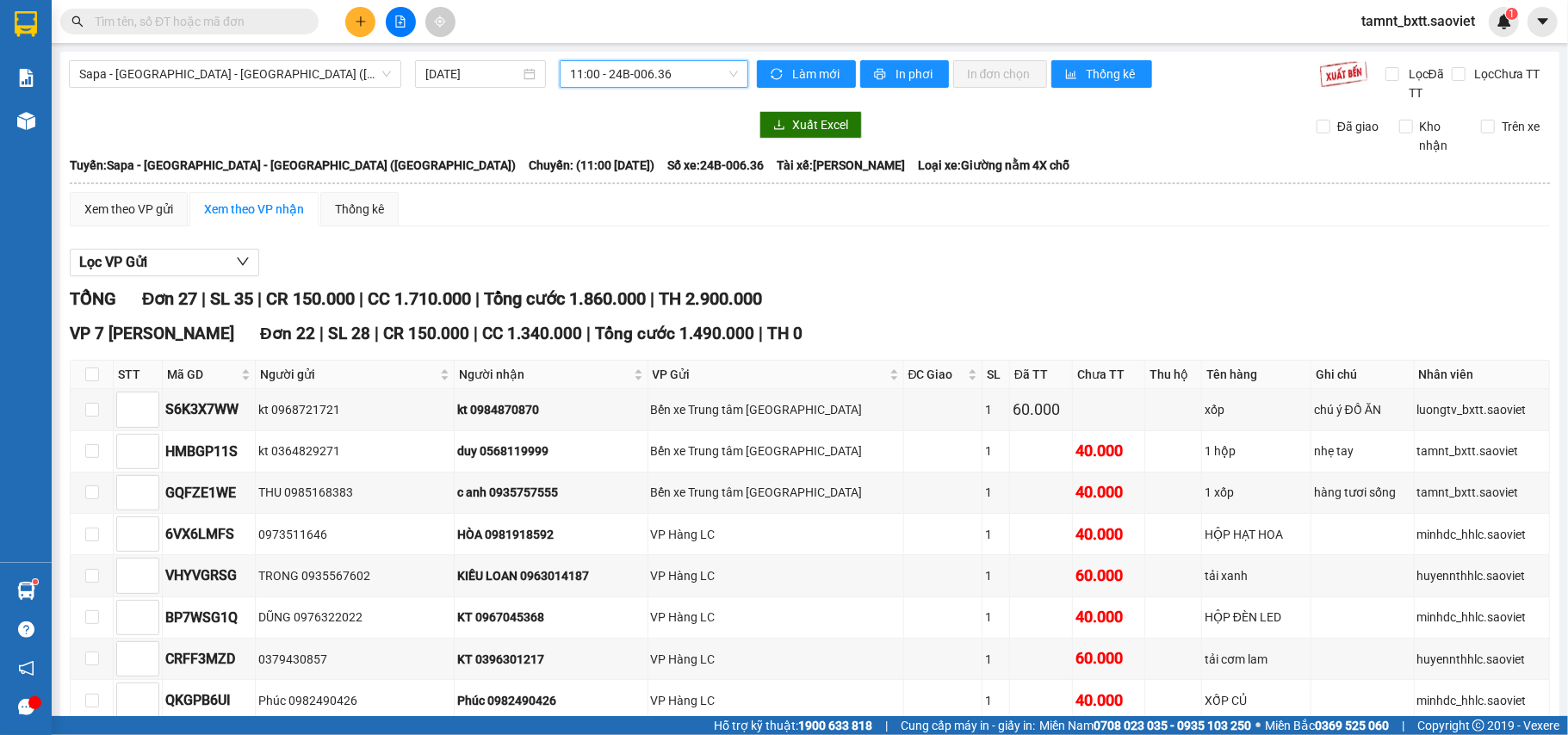
click at [648, 81] on span "11:00 - 24B-006.36" at bounding box center [654, 74] width 168 height 26
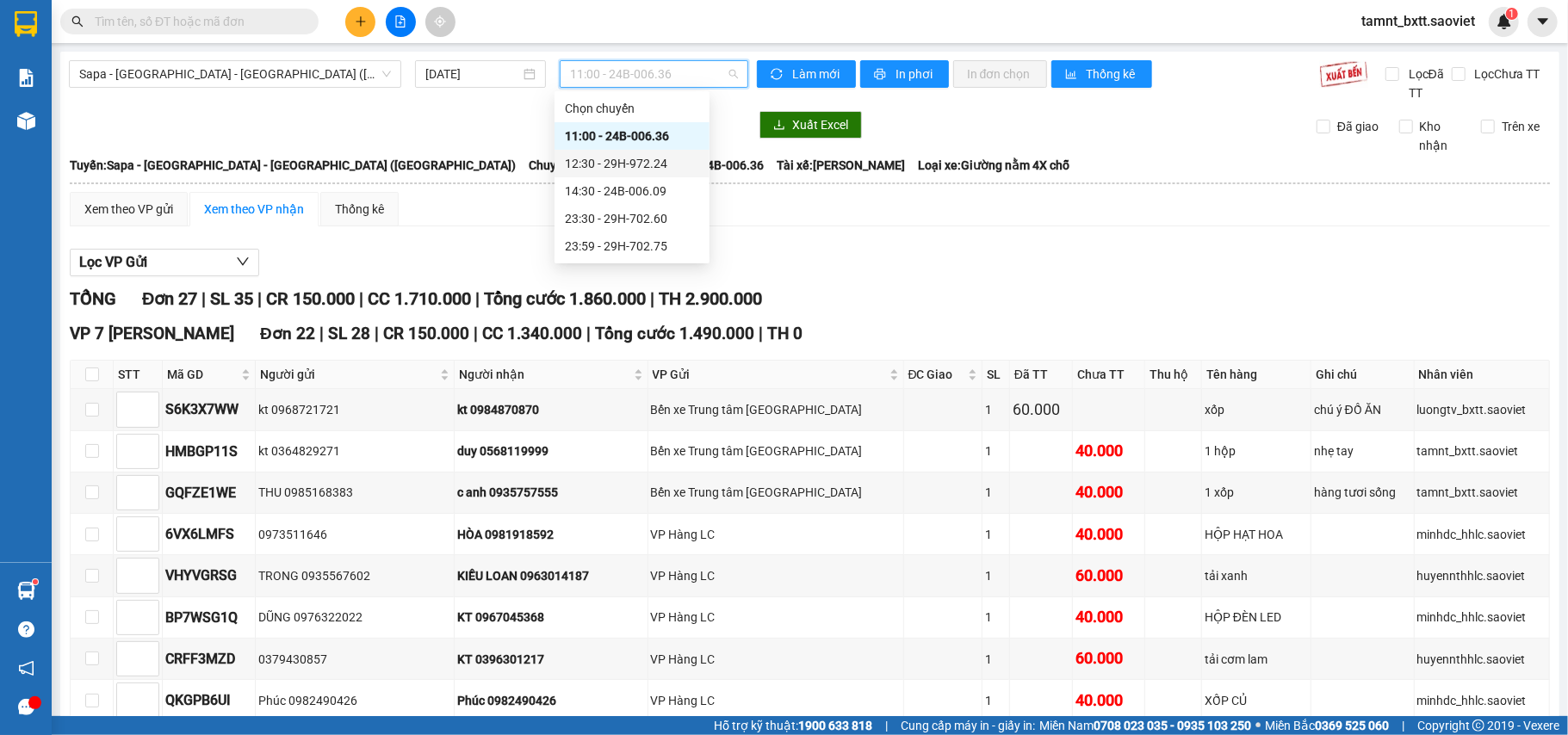
click at [640, 158] on div "12:30 - 29H-972.24" at bounding box center [631, 163] width 134 height 19
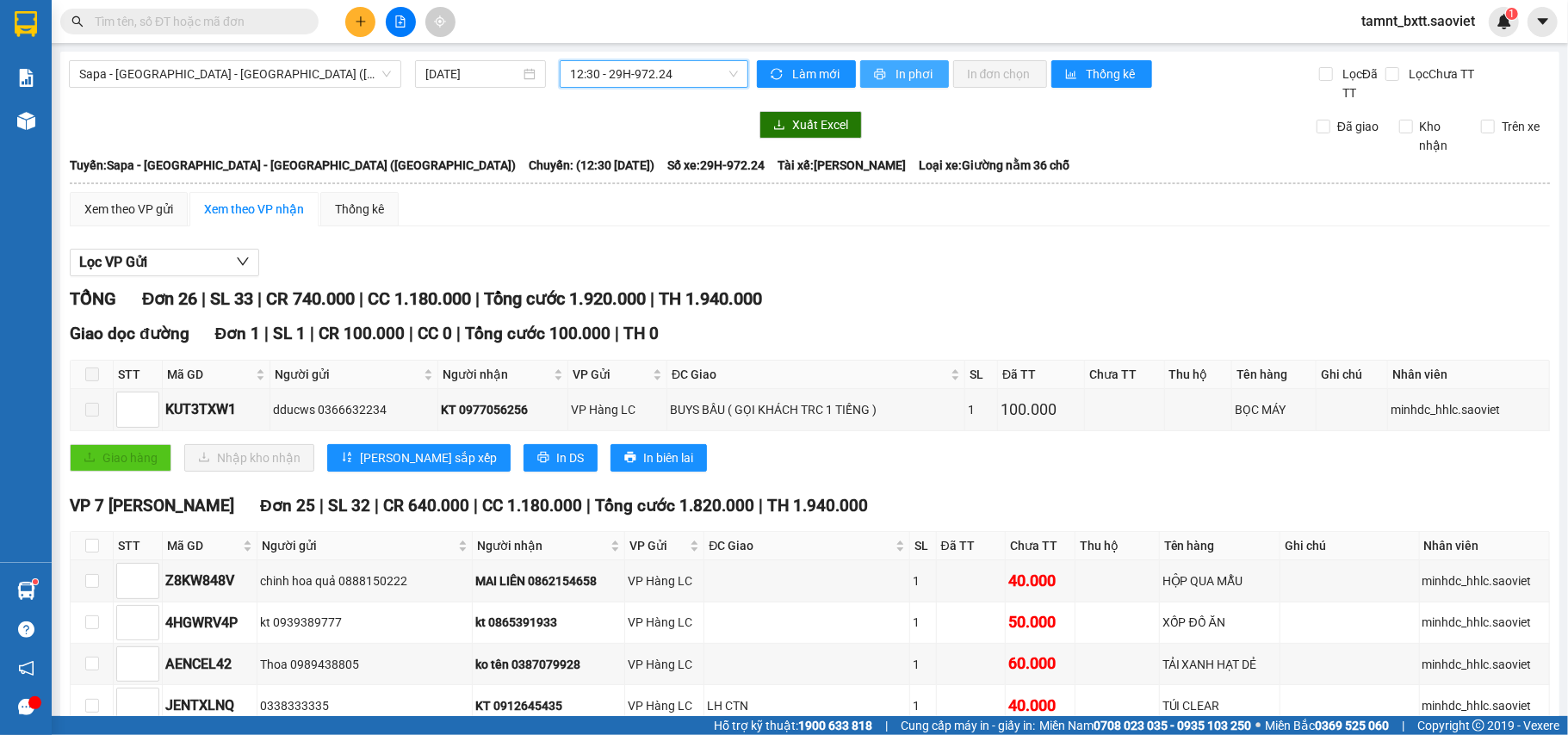
click at [894, 86] on button "In phơi" at bounding box center [904, 74] width 89 height 28
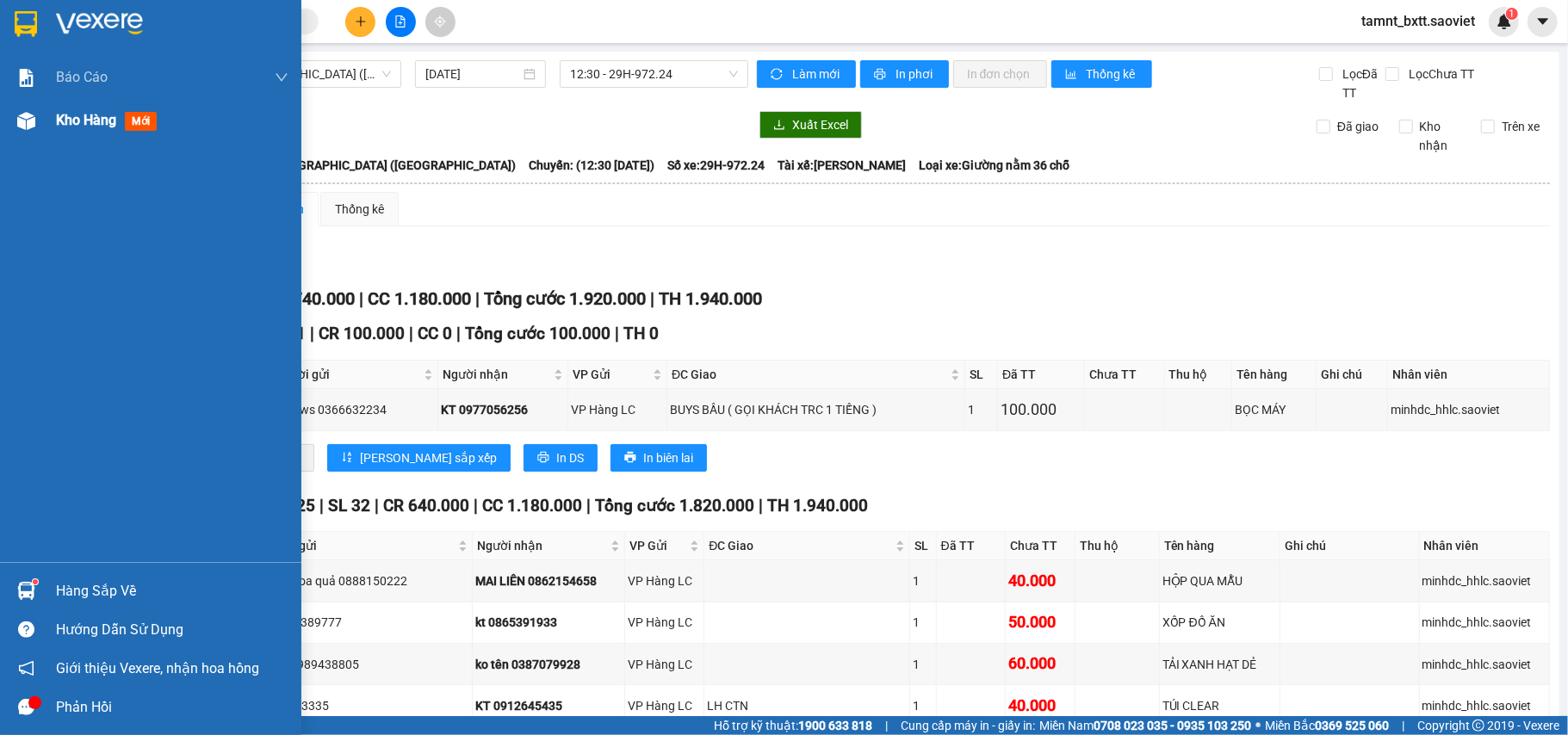
click at [70, 110] on div "Kho hàng mới" at bounding box center [110, 120] width 108 height 22
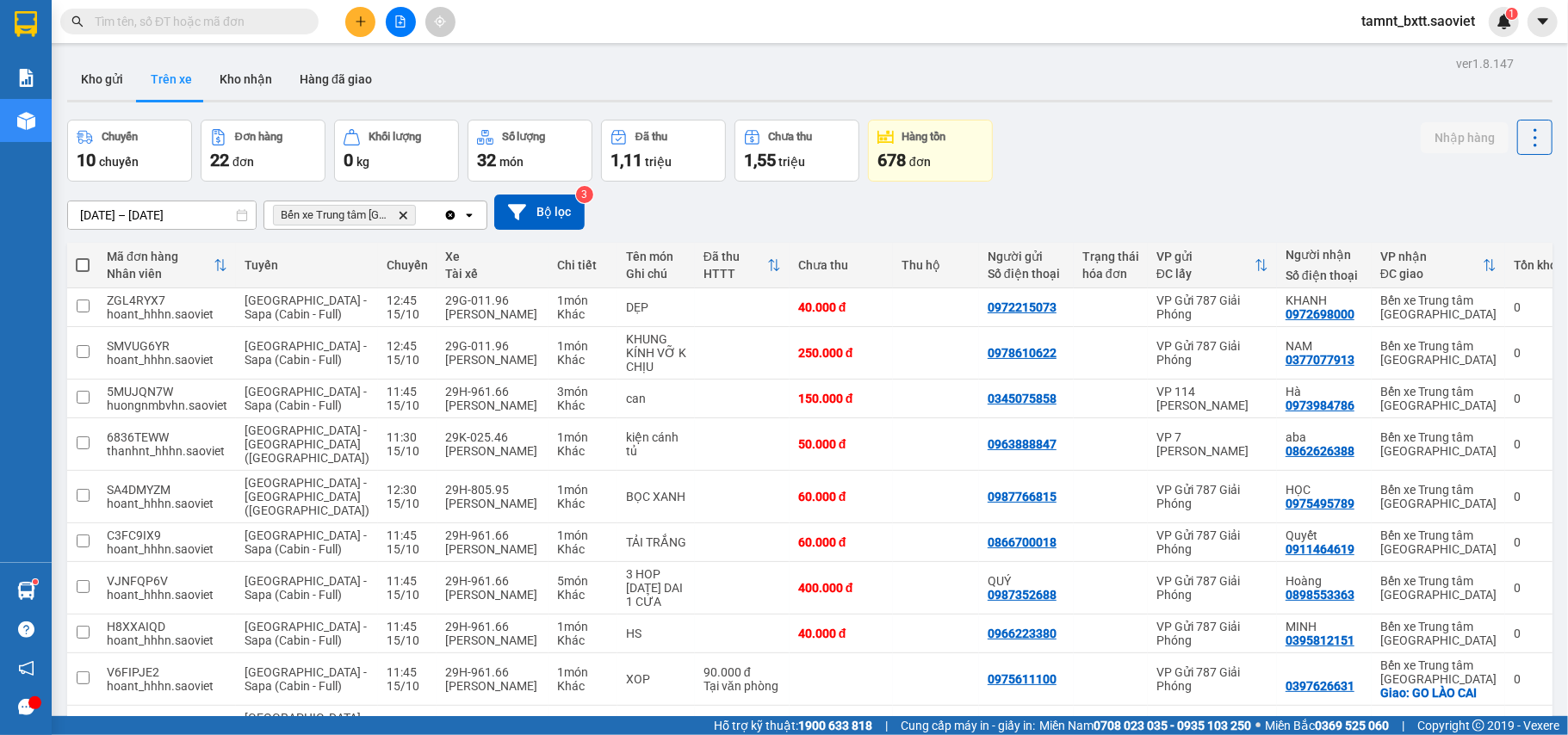
scroll to position [158, 0]
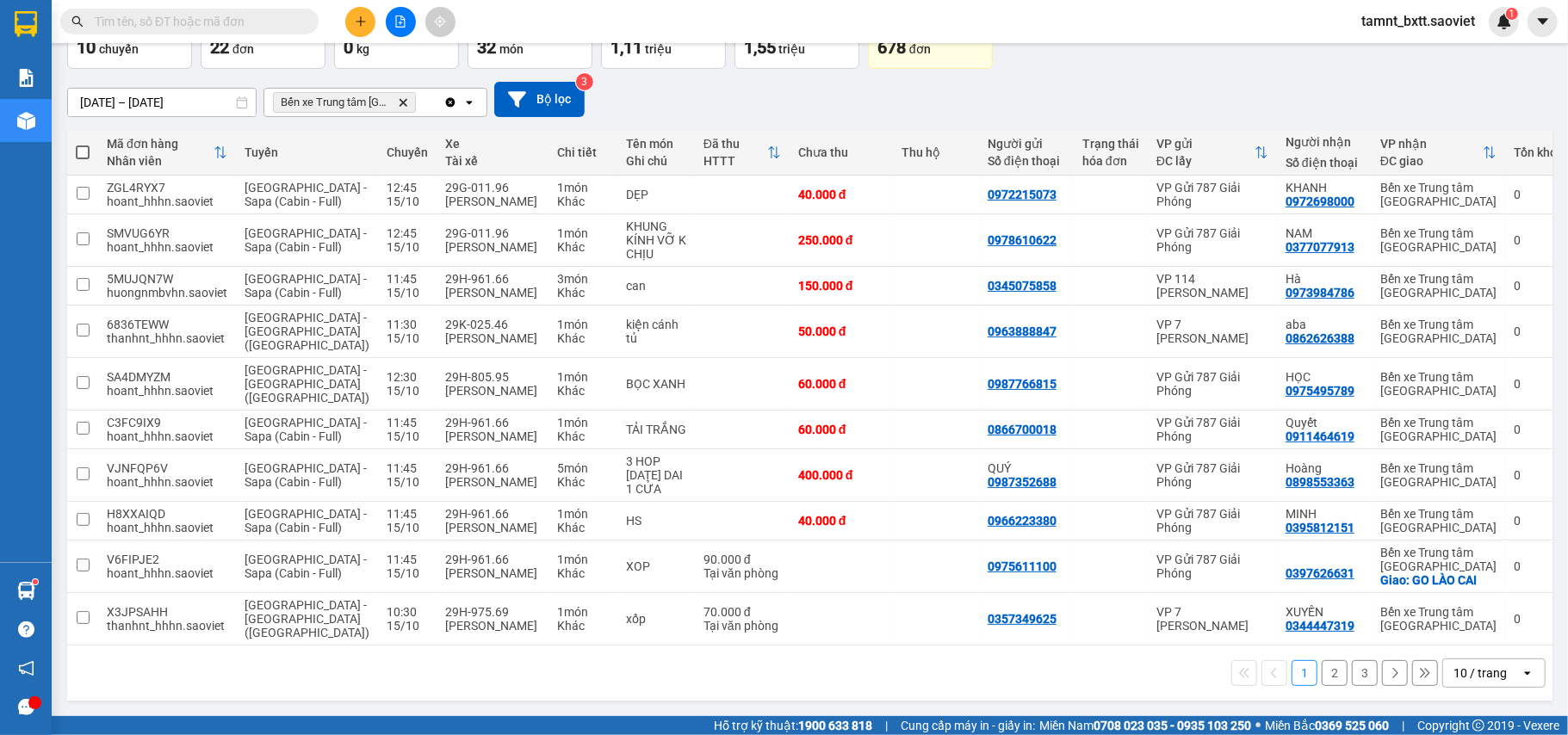
click at [1351, 672] on button "3" at bounding box center [1364, 672] width 26 height 26
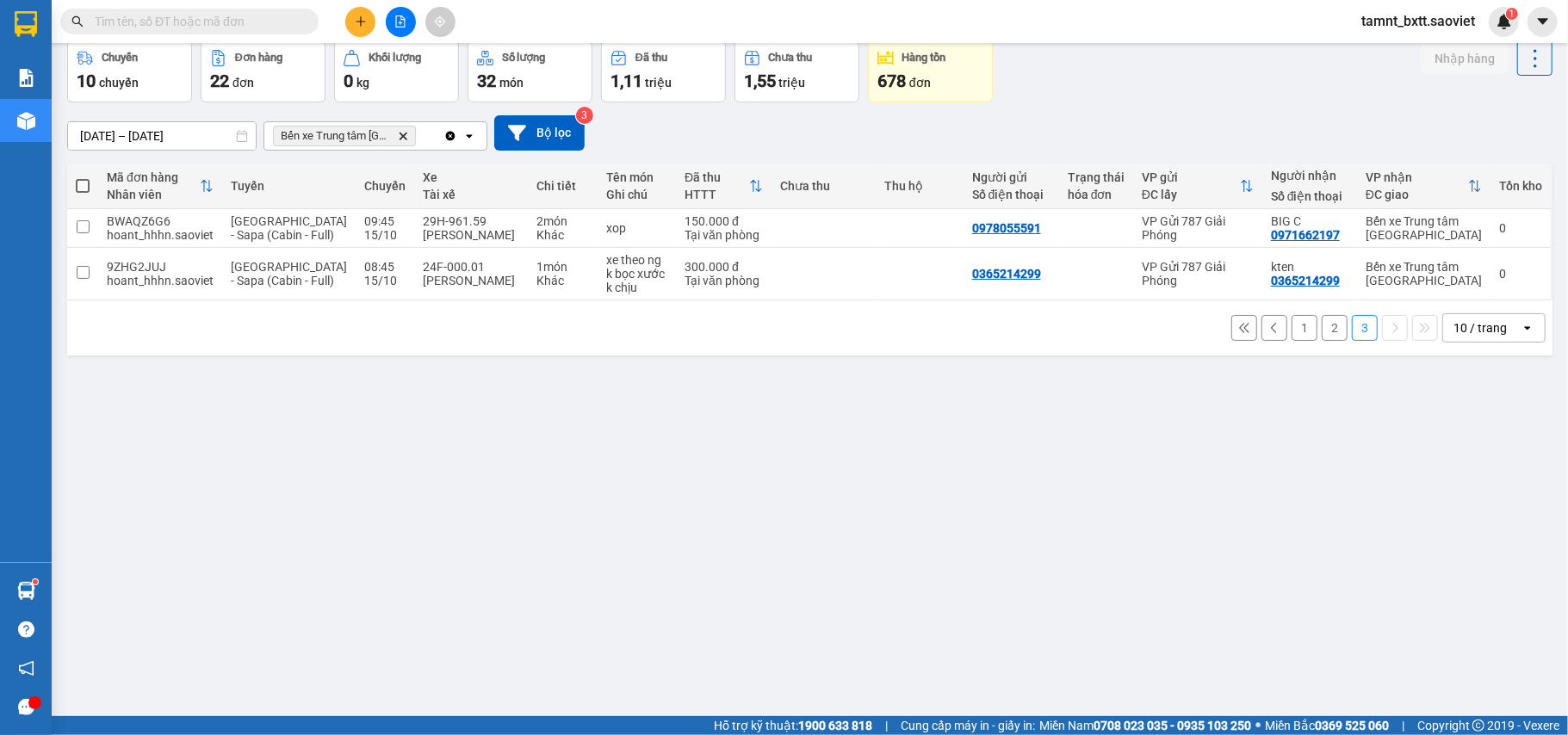
scroll to position [0, 0]
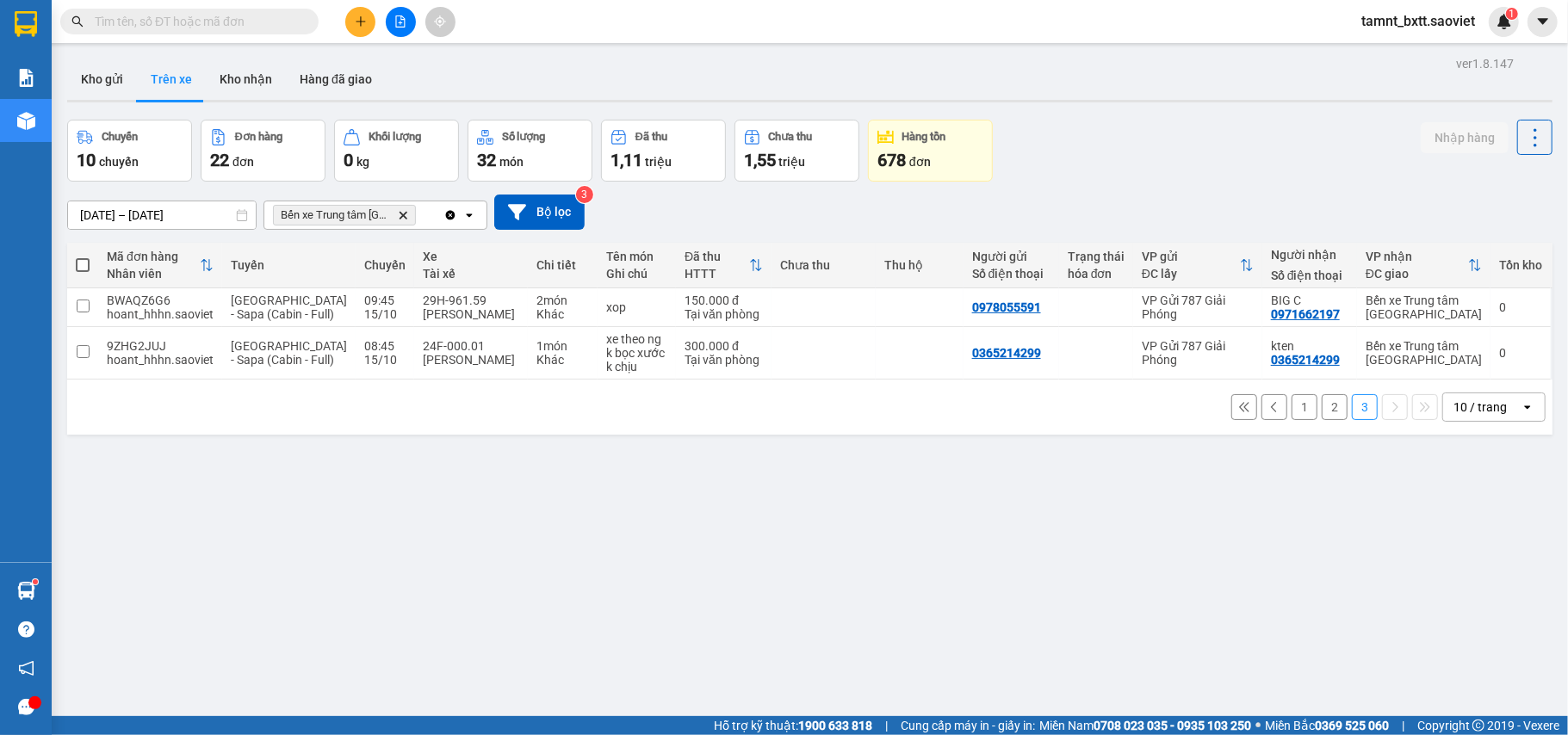
click at [227, 21] on input "text" at bounding box center [196, 21] width 203 height 19
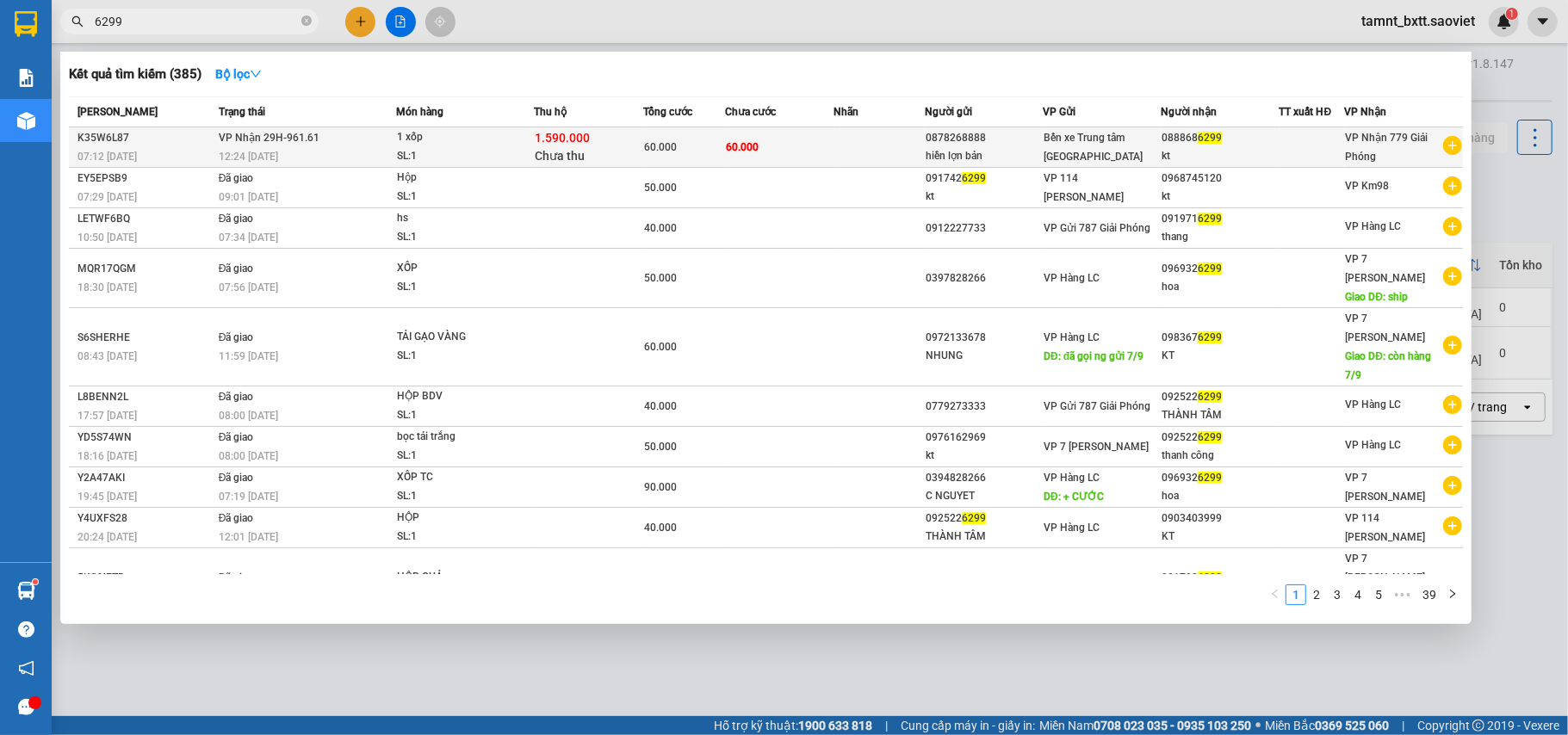
type input "6299"
click at [465, 163] on div "SL: 1" at bounding box center [461, 156] width 129 height 19
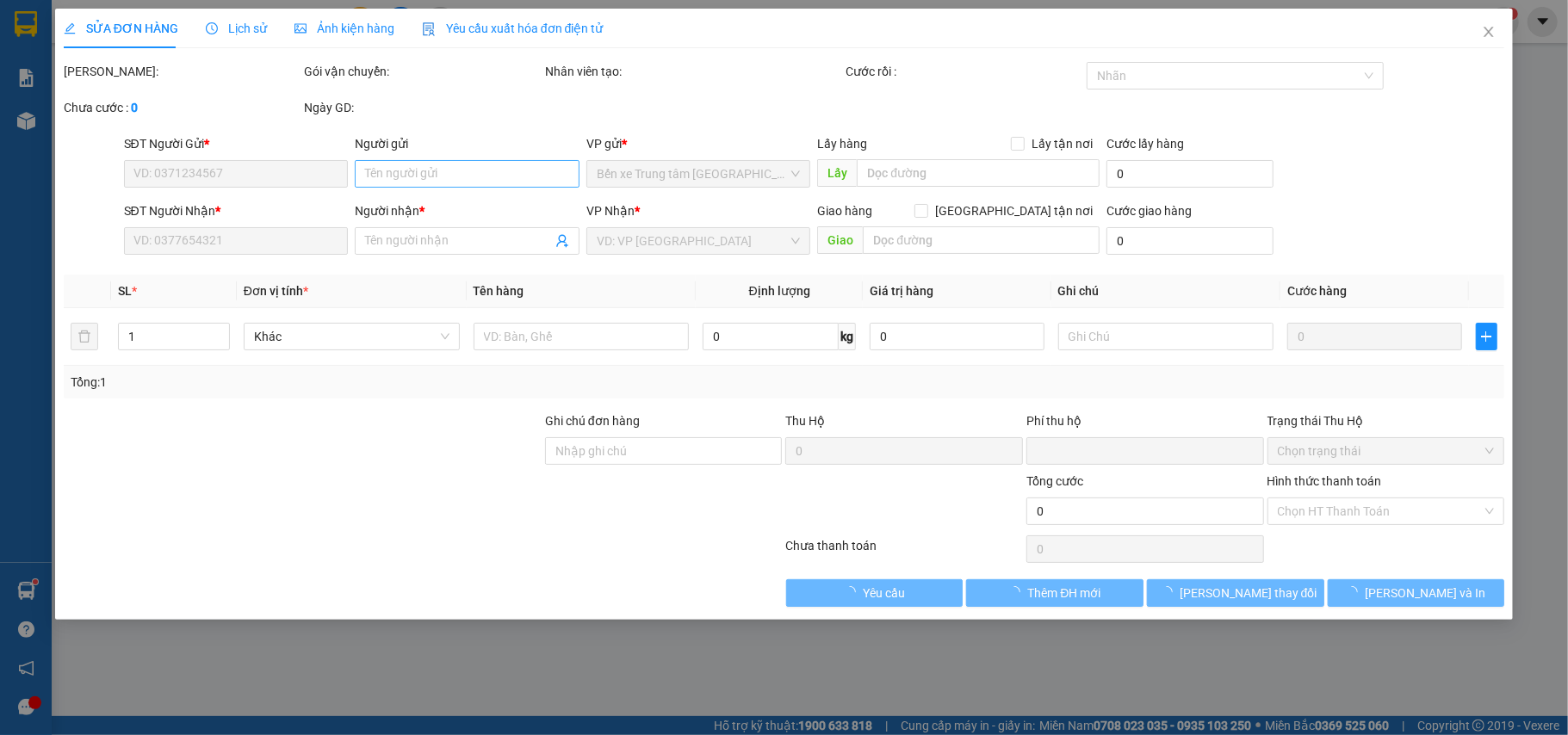
type input "0878268888"
type input "hiền lợn bản"
type input "0888686299"
type input "kt"
type input "1.590.000"
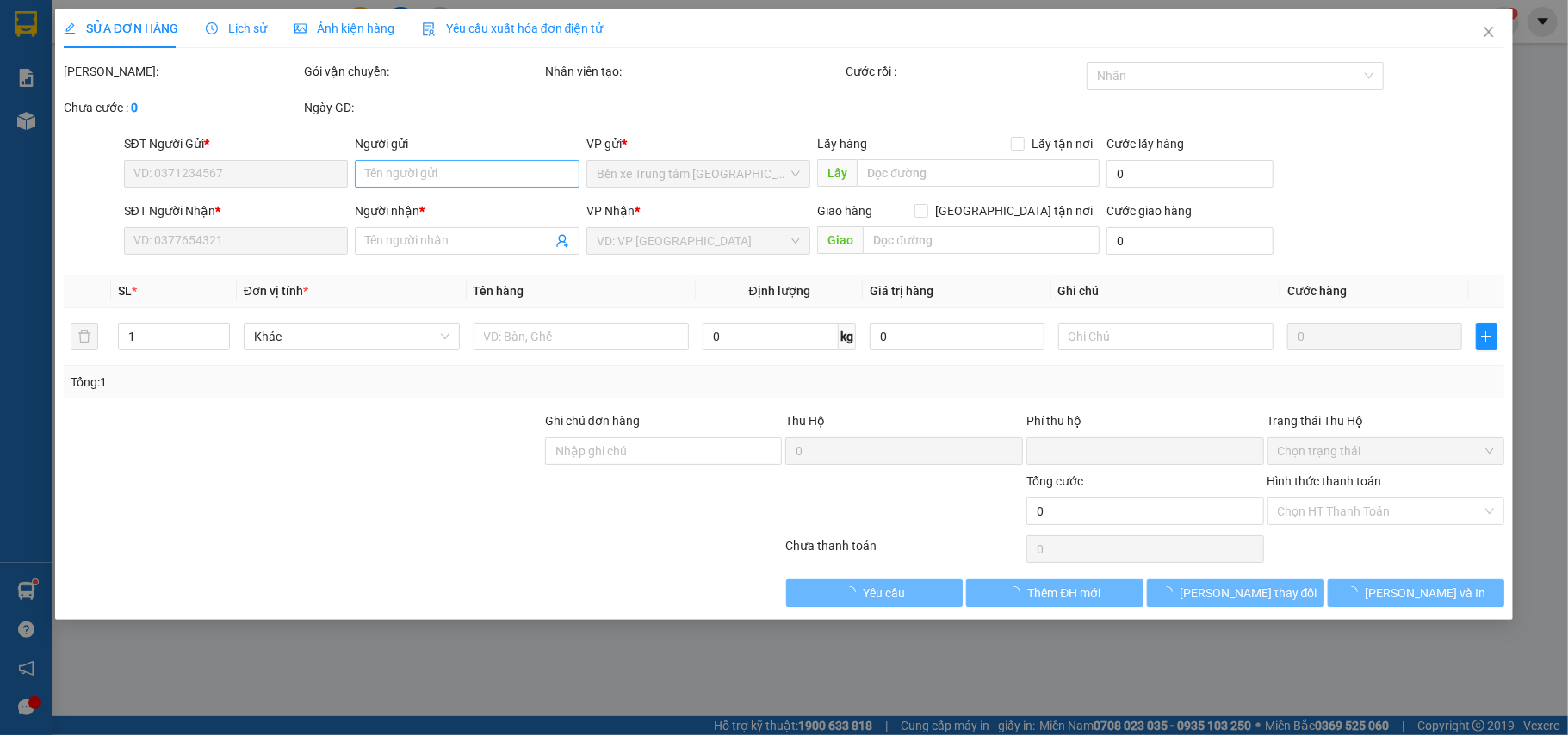
type input "30.000"
type input "60.000"
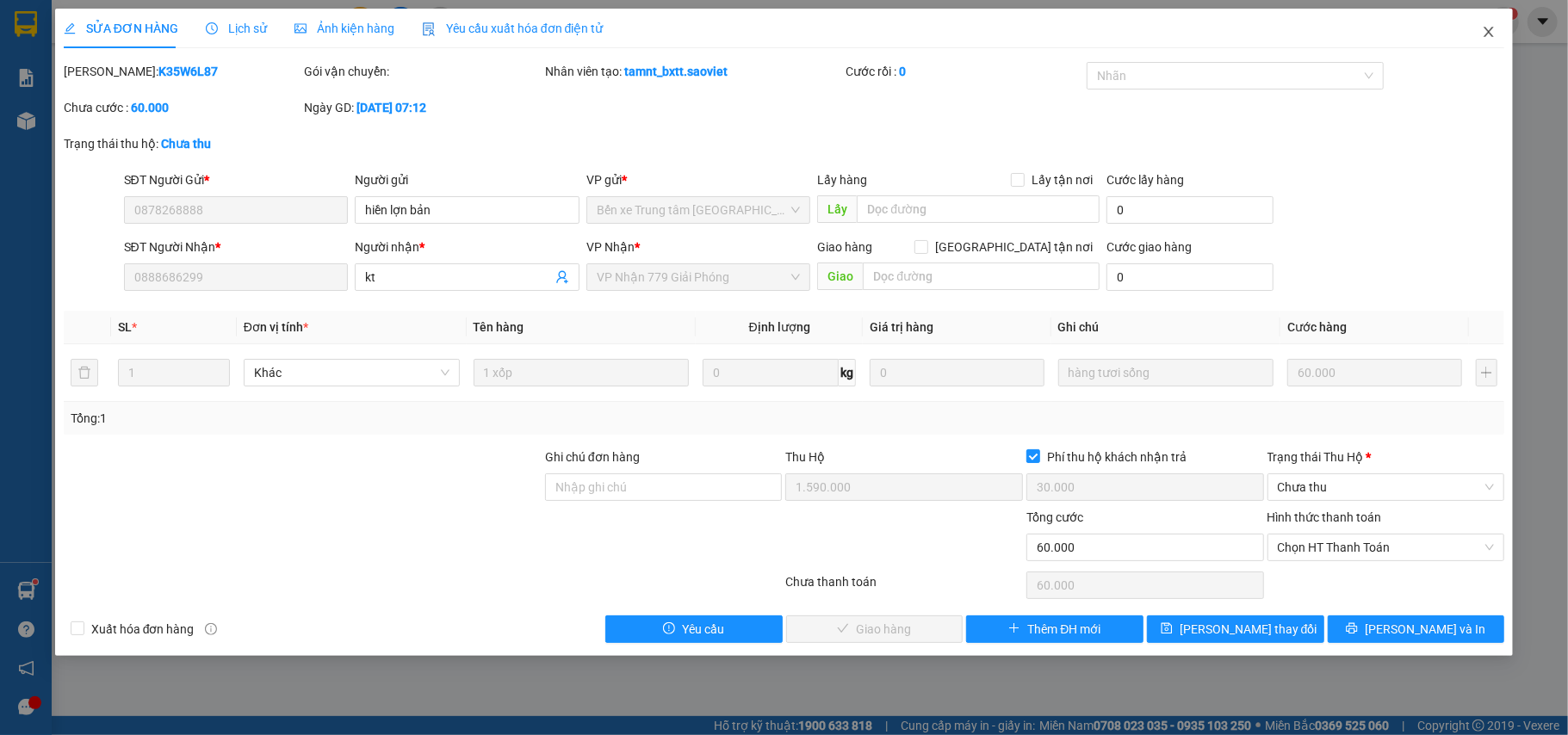
click at [1489, 31] on icon "close" at bounding box center [1488, 31] width 13 height 13
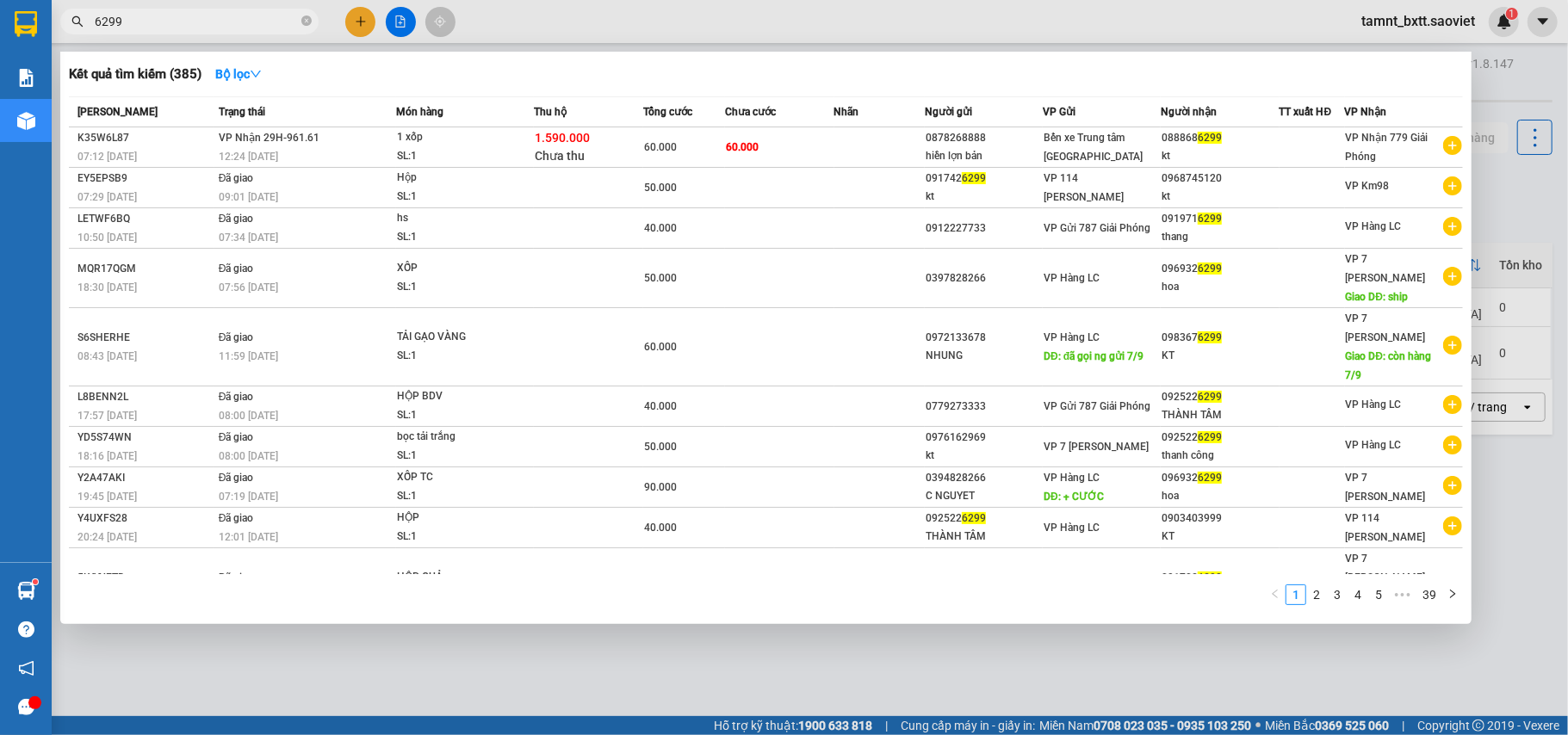
click at [138, 17] on input "6299" at bounding box center [196, 21] width 203 height 19
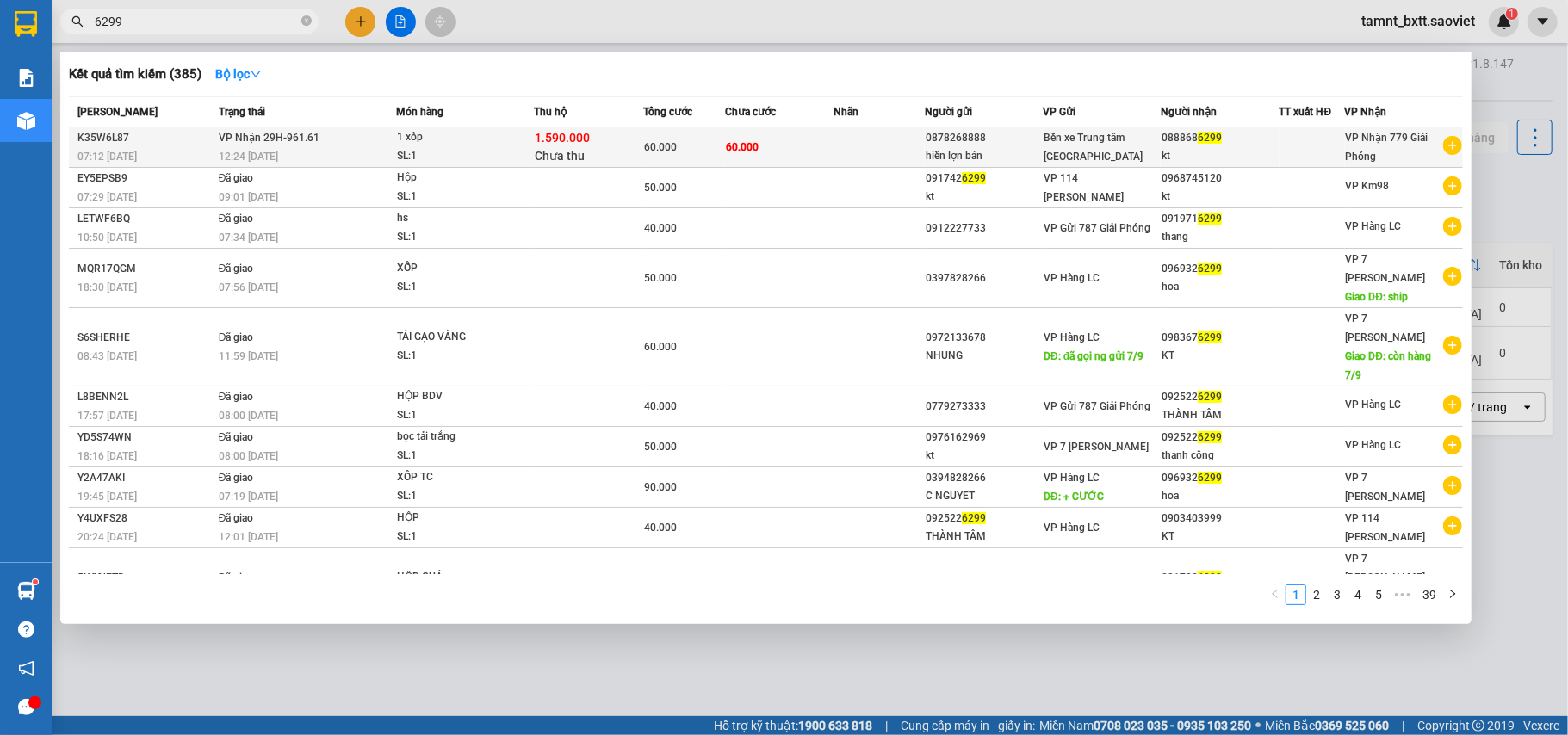
click at [775, 141] on td "60.000" at bounding box center [780, 147] width 110 height 40
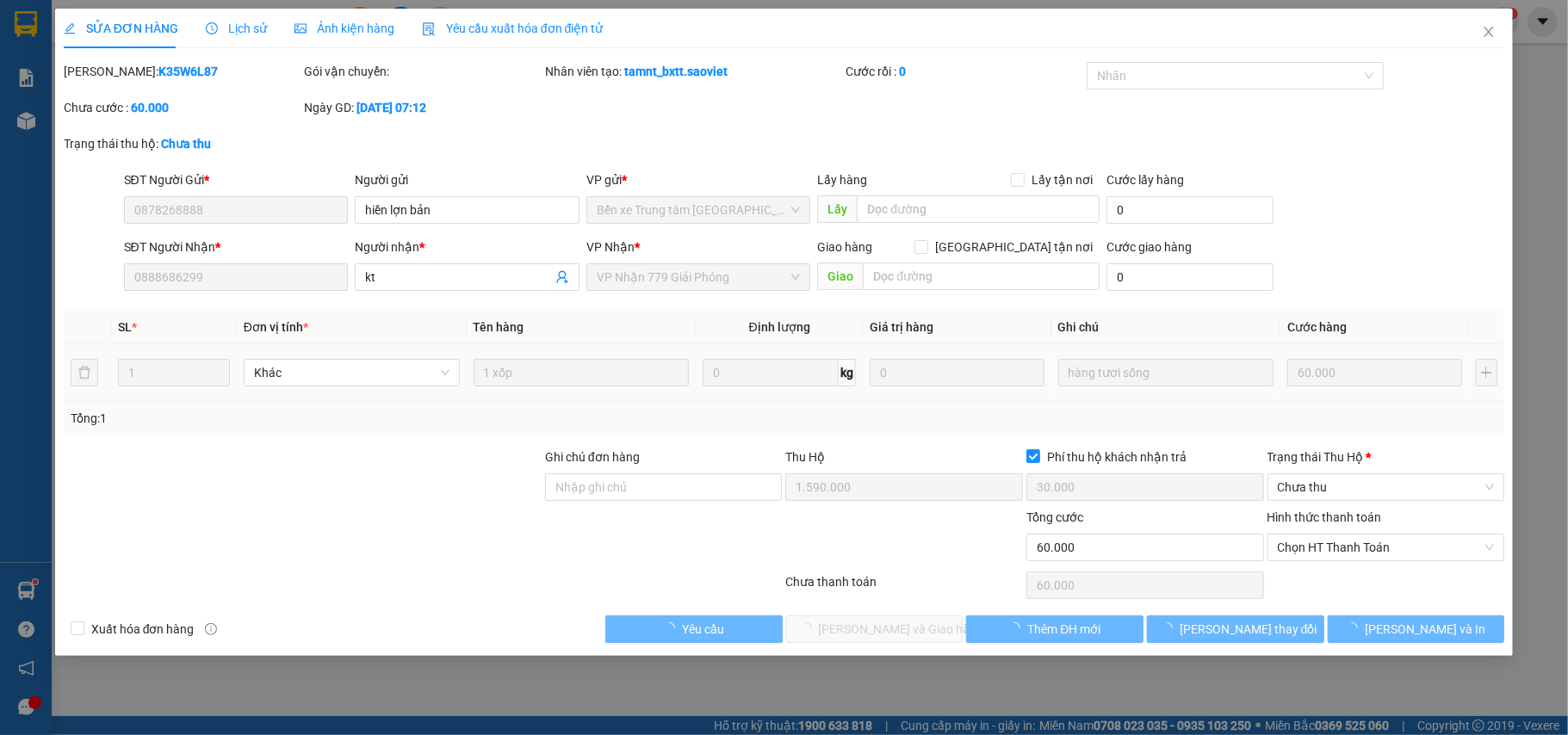
type input "0878268888"
type input "hiền lợn bản"
type input "0888686299"
type input "kt"
type input "1.590.000"
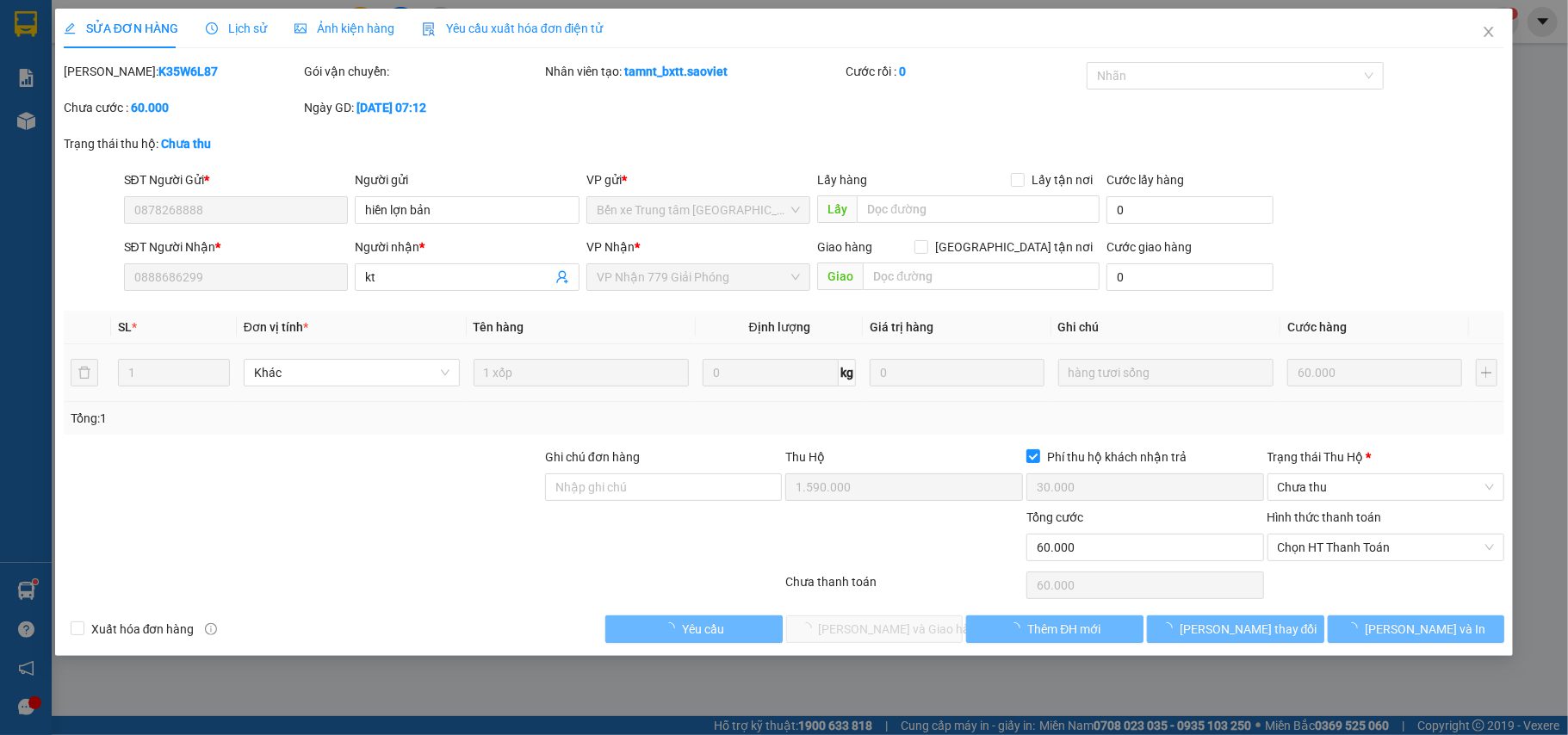
type input "30.000"
type input "60.000"
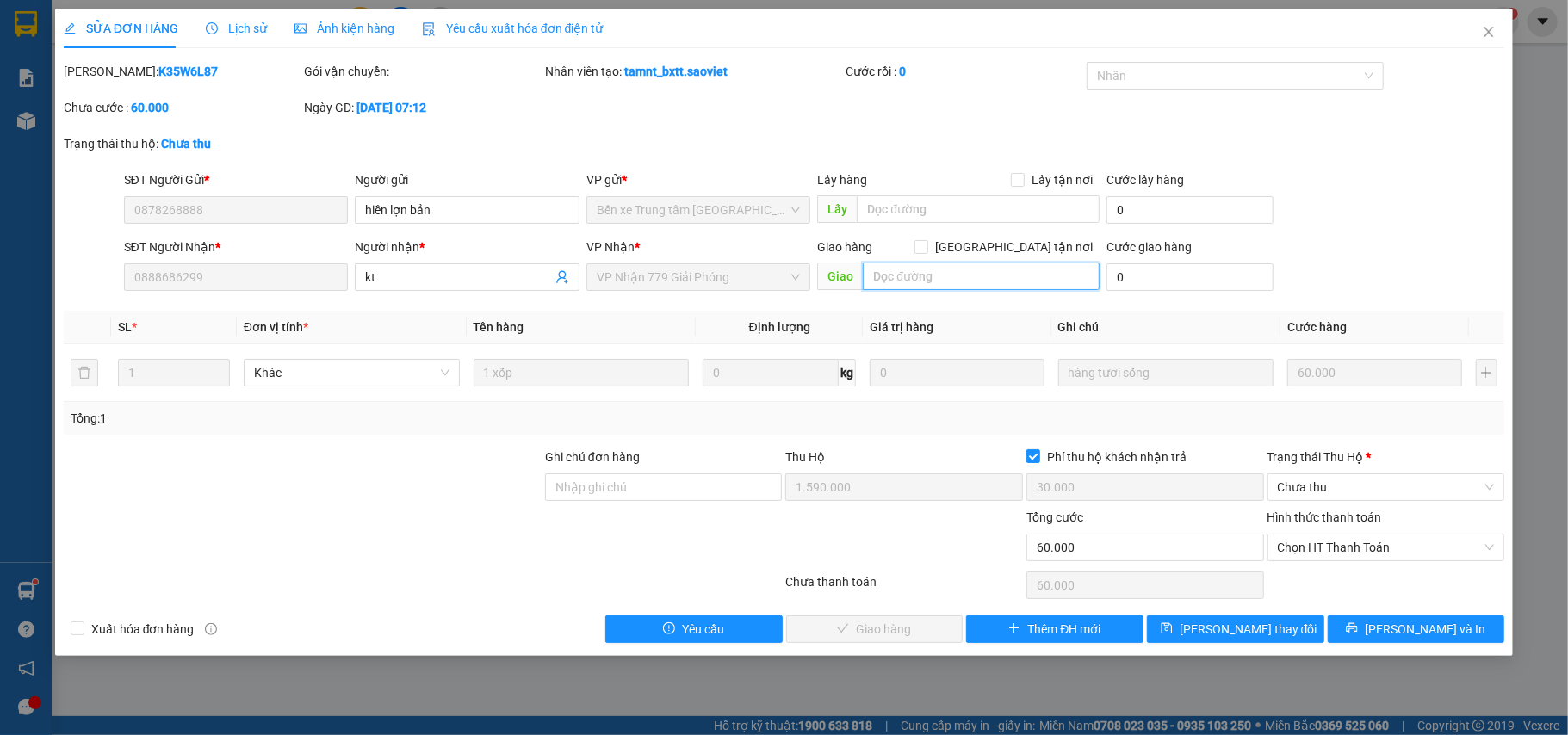
click at [914, 276] on input "text" at bounding box center [981, 276] width 236 height 28
click at [900, 282] on input "huỷ thu hộ thu mỗi cước" at bounding box center [981, 276] width 236 height 28
click at [1059, 283] on input "huỷ tiền thu hộ thu mỗi cước" at bounding box center [981, 276] width 236 height 28
click at [1048, 269] on input "huỷ tiền thu hộ thu mỗi cước .phiếu thu hộ ly thu phơi lào cai" at bounding box center [981, 276] width 236 height 28
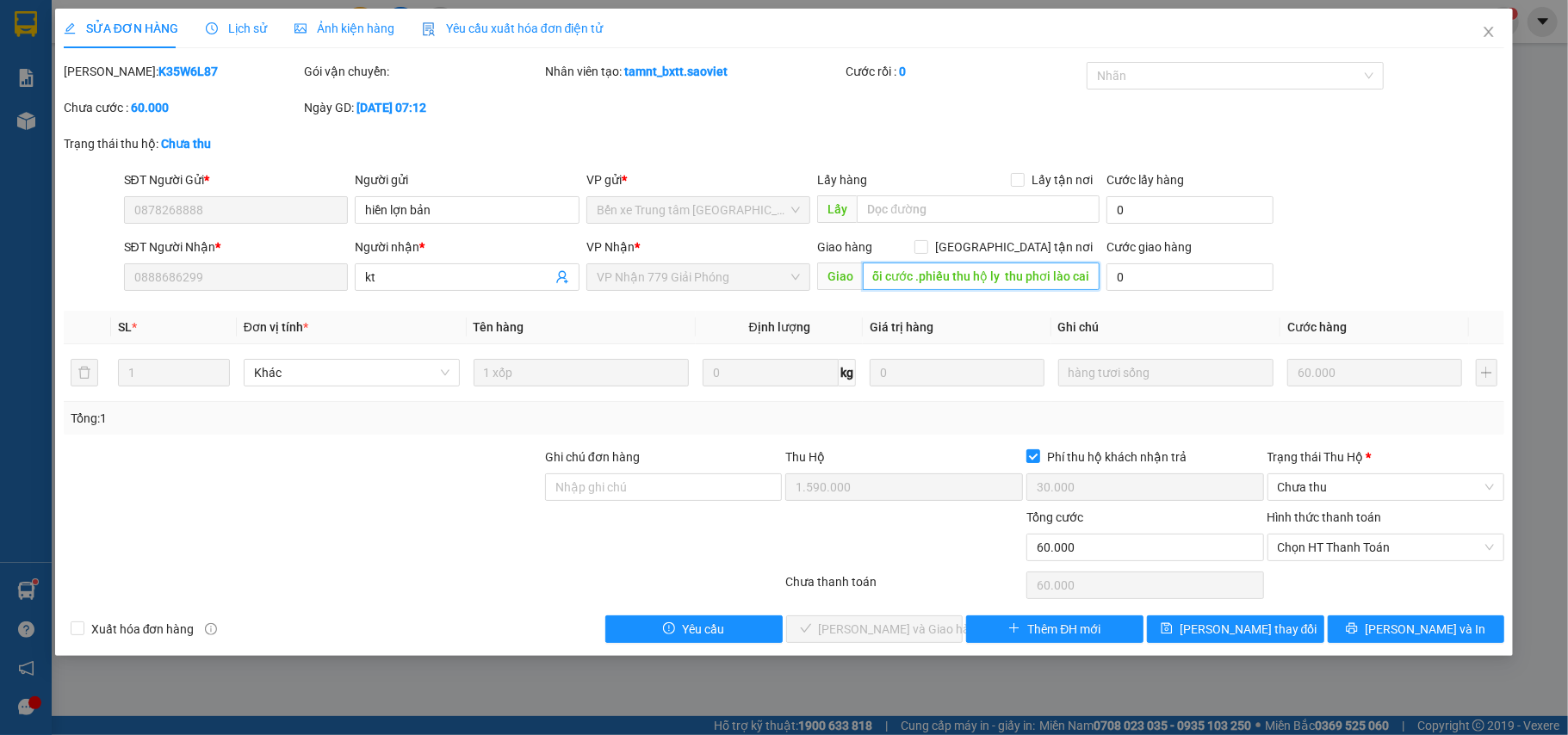
click at [1056, 273] on input "huỷ tiền thu hộ thu mỗi cước .phiếu thu hộ ly thu phơi lào cai" at bounding box center [981, 276] width 236 height 28
drag, startPoint x: 1080, startPoint y: 274, endPoint x: 1124, endPoint y: 282, distance: 44.7
click at [1124, 282] on div "SĐT Người Nhận * 0888686299 Người nhận * kt VP Nhận * VP Nhận 779 Giải Phóng Gi…" at bounding box center [815, 267] width 1388 height 60
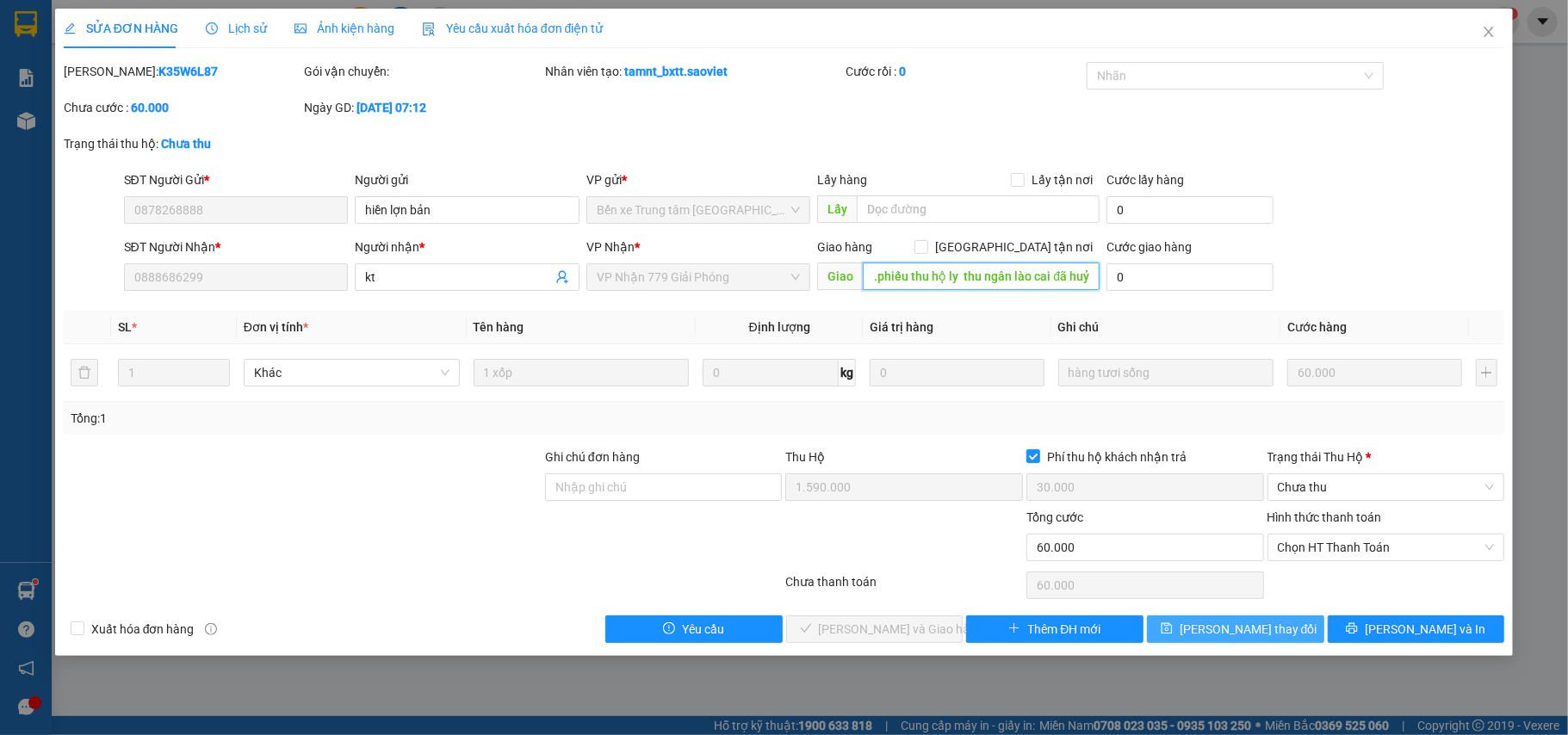
type input "huỷ tiền thu hộ thu mỗi cước .phiếu thu hộ ly thu ngân lào cai đã huỷ"
click at [1279, 632] on button "[PERSON_NAME] thay đổi" at bounding box center [1235, 629] width 177 height 28
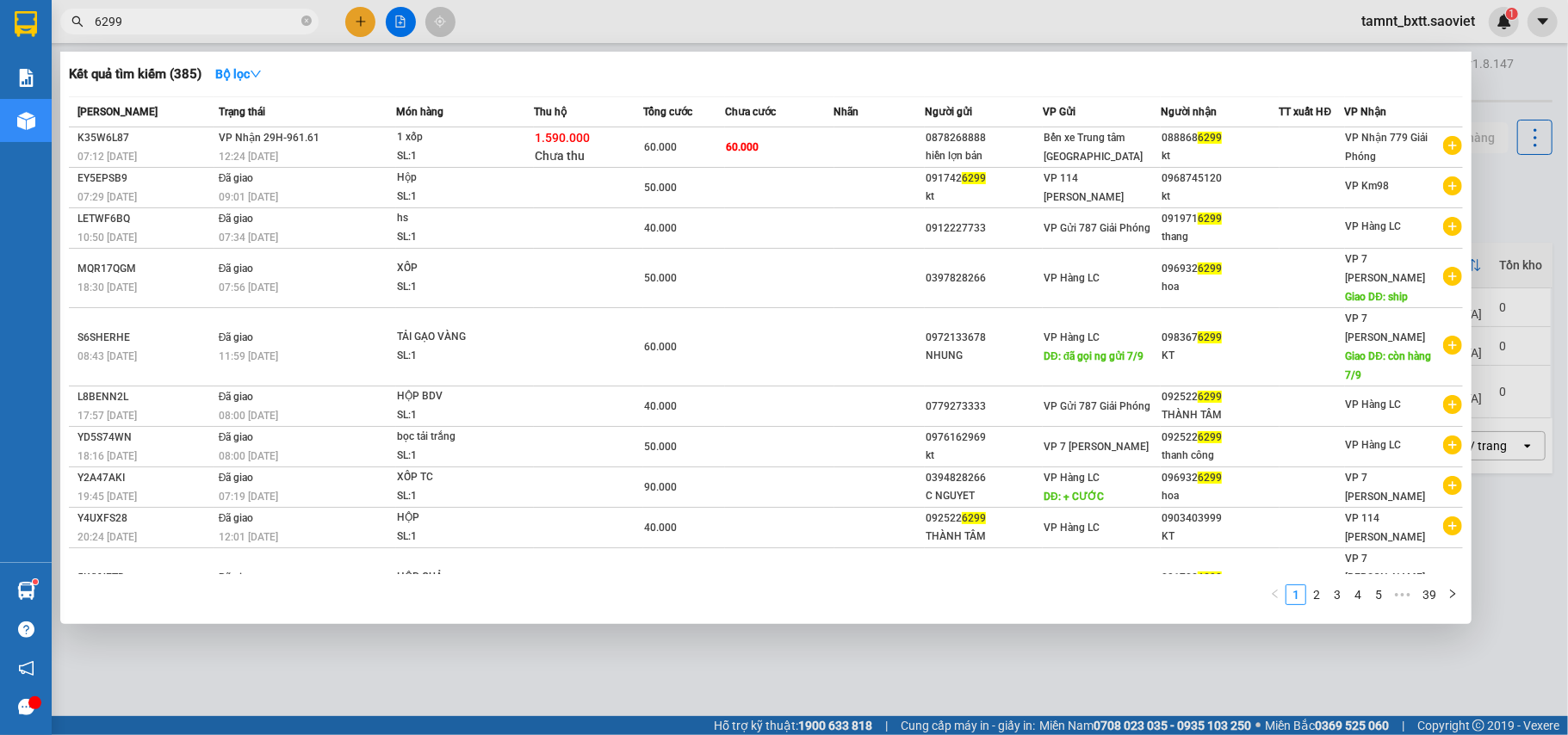
click at [187, 24] on input "6299" at bounding box center [196, 21] width 203 height 19
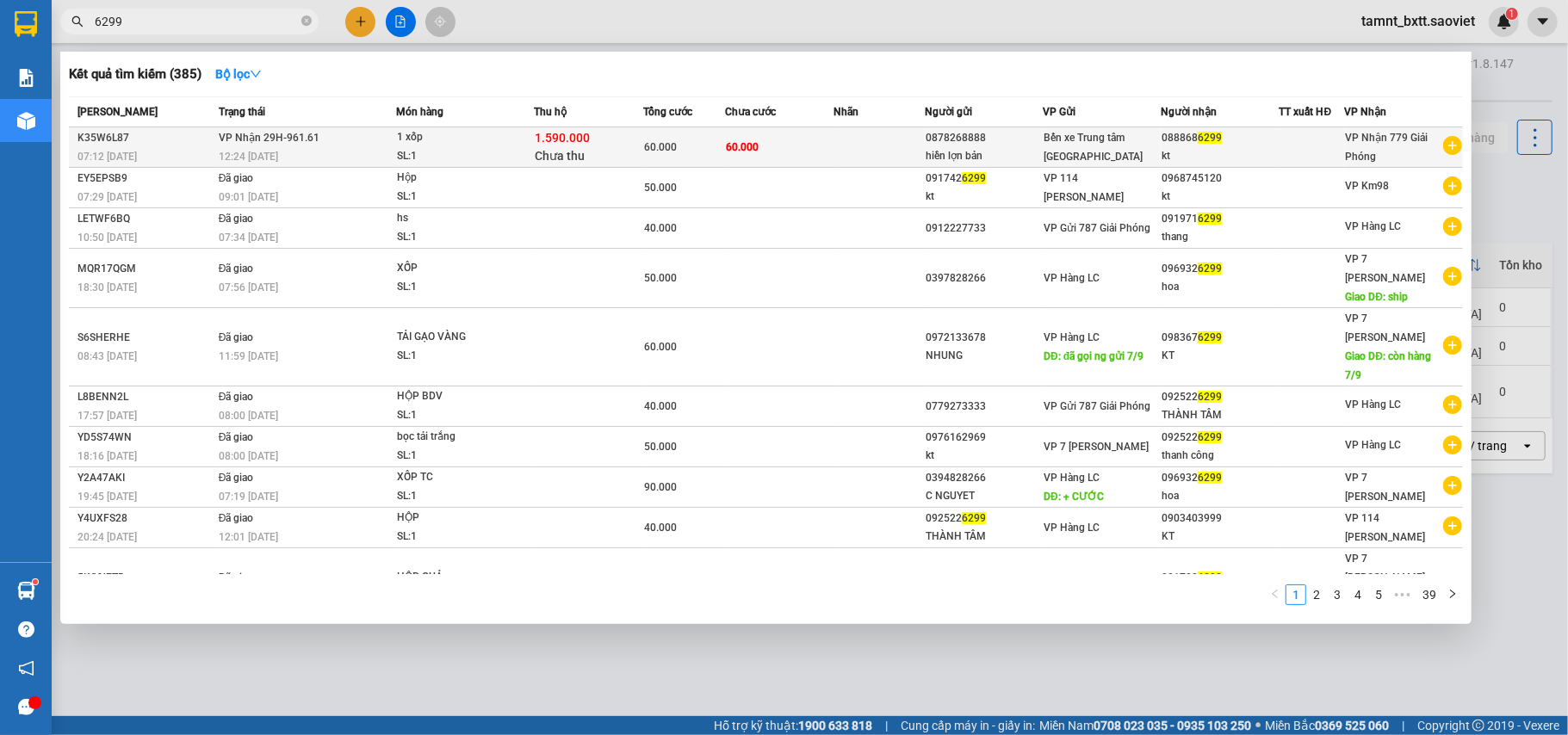
click at [826, 146] on td "60.000" at bounding box center [780, 147] width 110 height 40
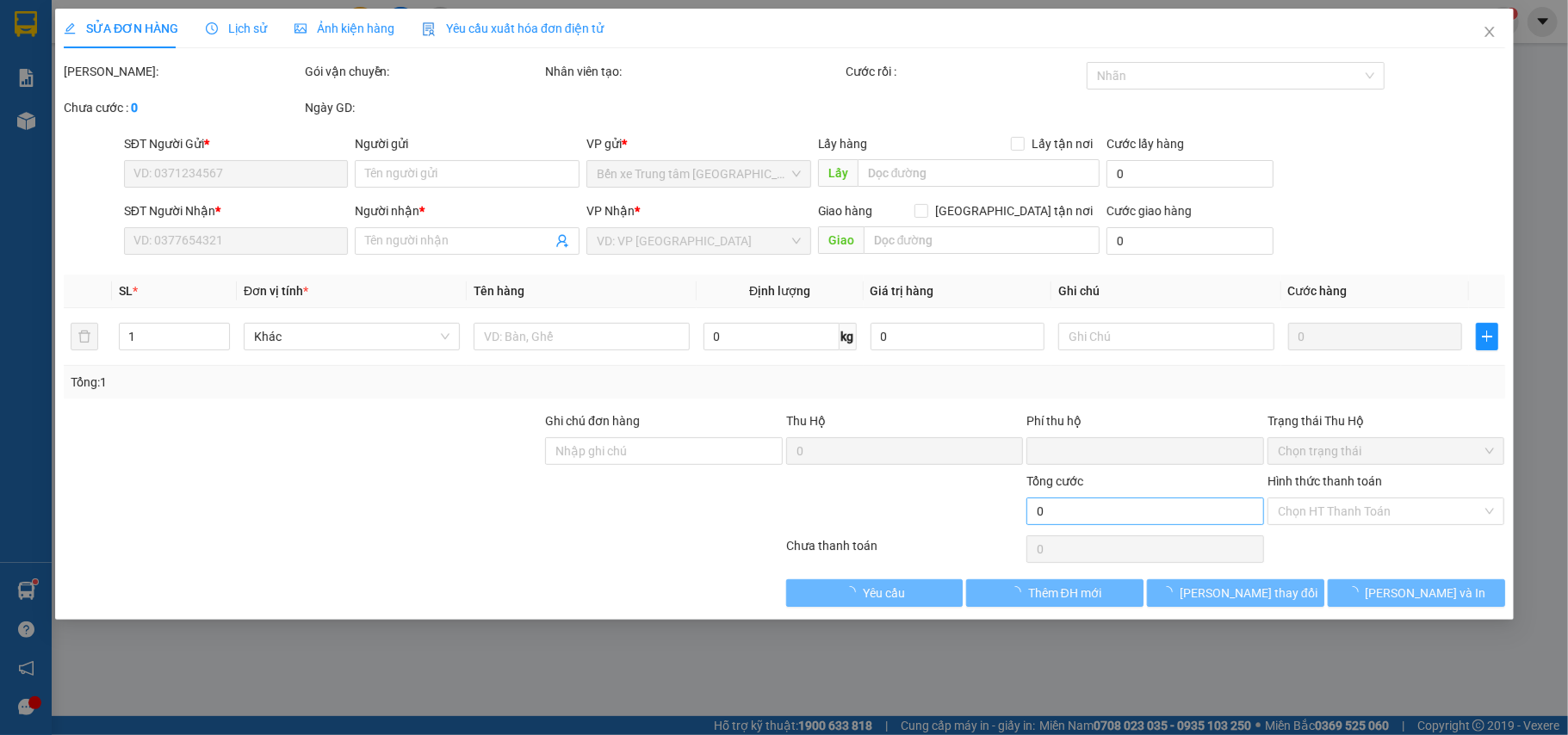
type input "0878268888"
type input "hiền lợn bản"
type input "0888686299"
type input "kt"
type input "huỷ tiền thu hộ thu mỗi cước .phiếu thu hộ ly thu ngân lào cai đã huỷ"
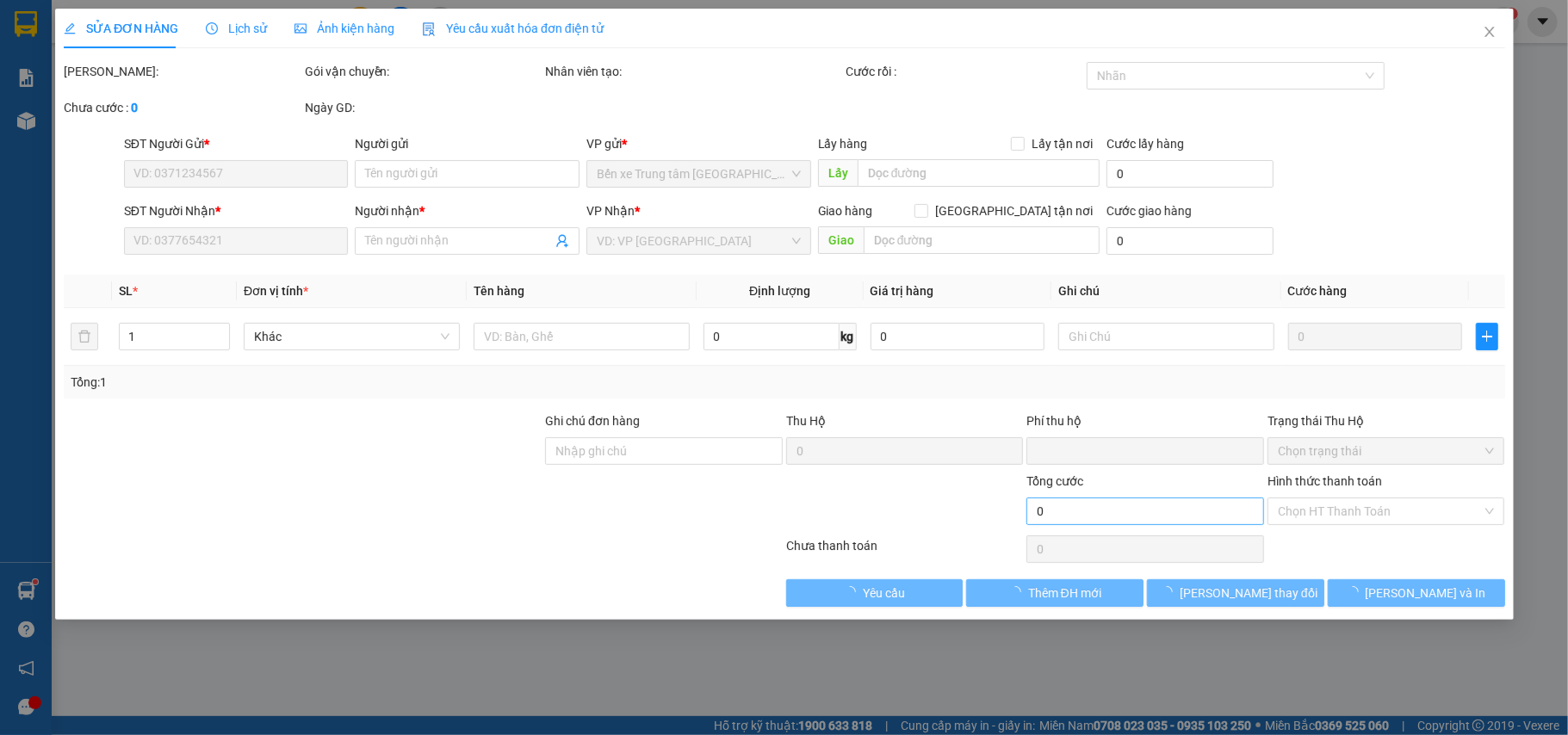
type input "1.590.000"
type input "30.000"
type input "60.000"
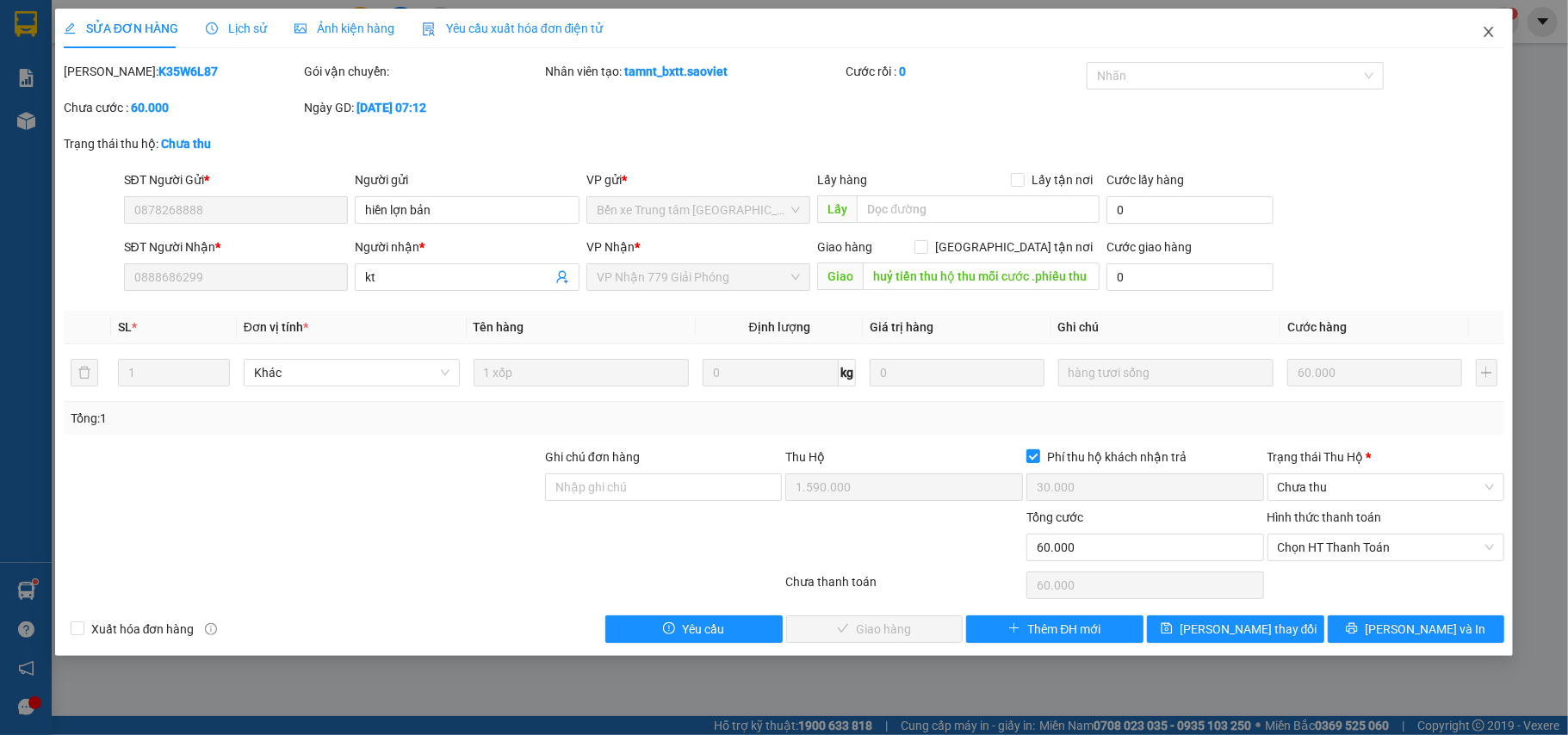
click at [1489, 34] on icon "close" at bounding box center [1489, 31] width 10 height 10
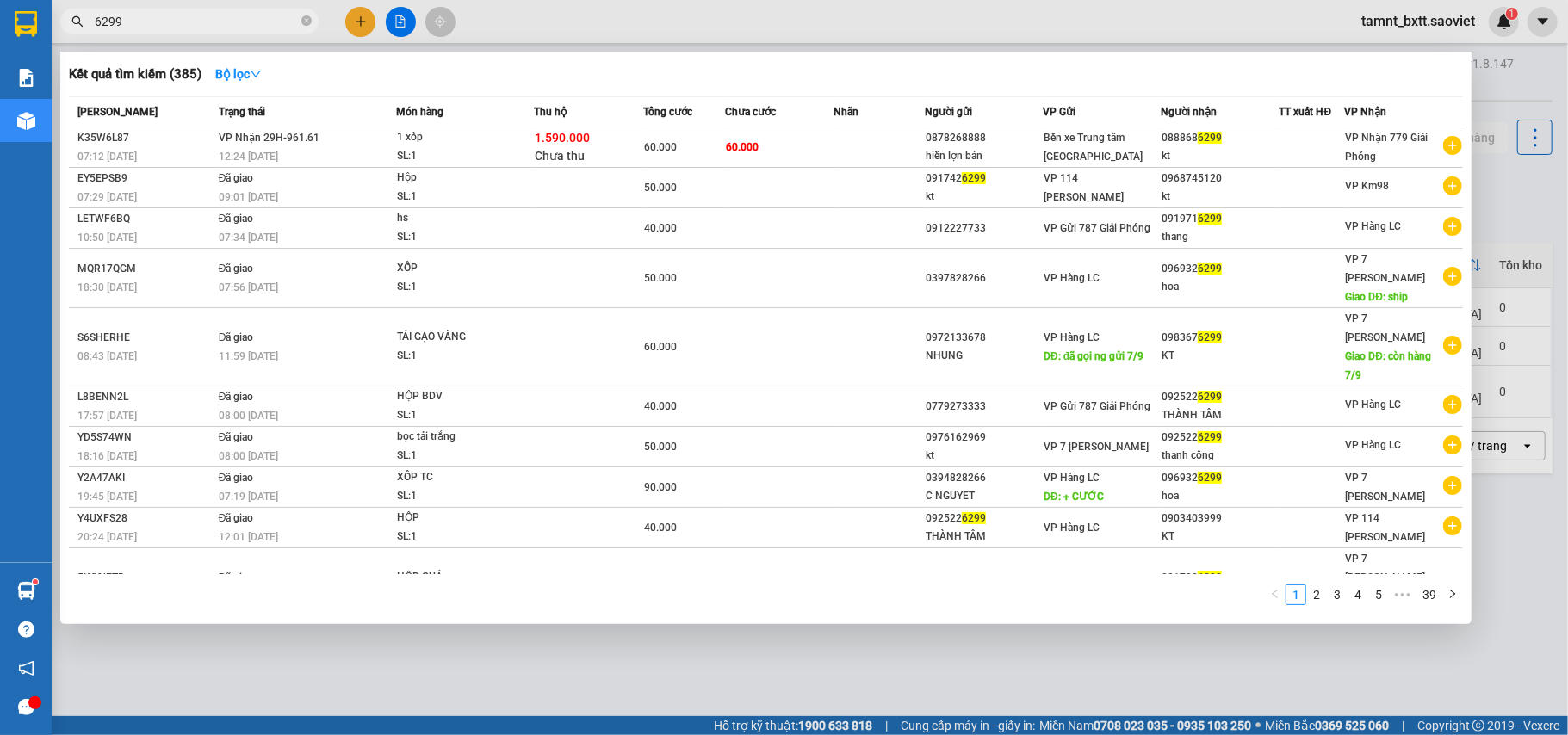
click at [226, 29] on input "6299" at bounding box center [196, 21] width 203 height 19
click at [213, 5] on div at bounding box center [784, 368] width 1568 height 735
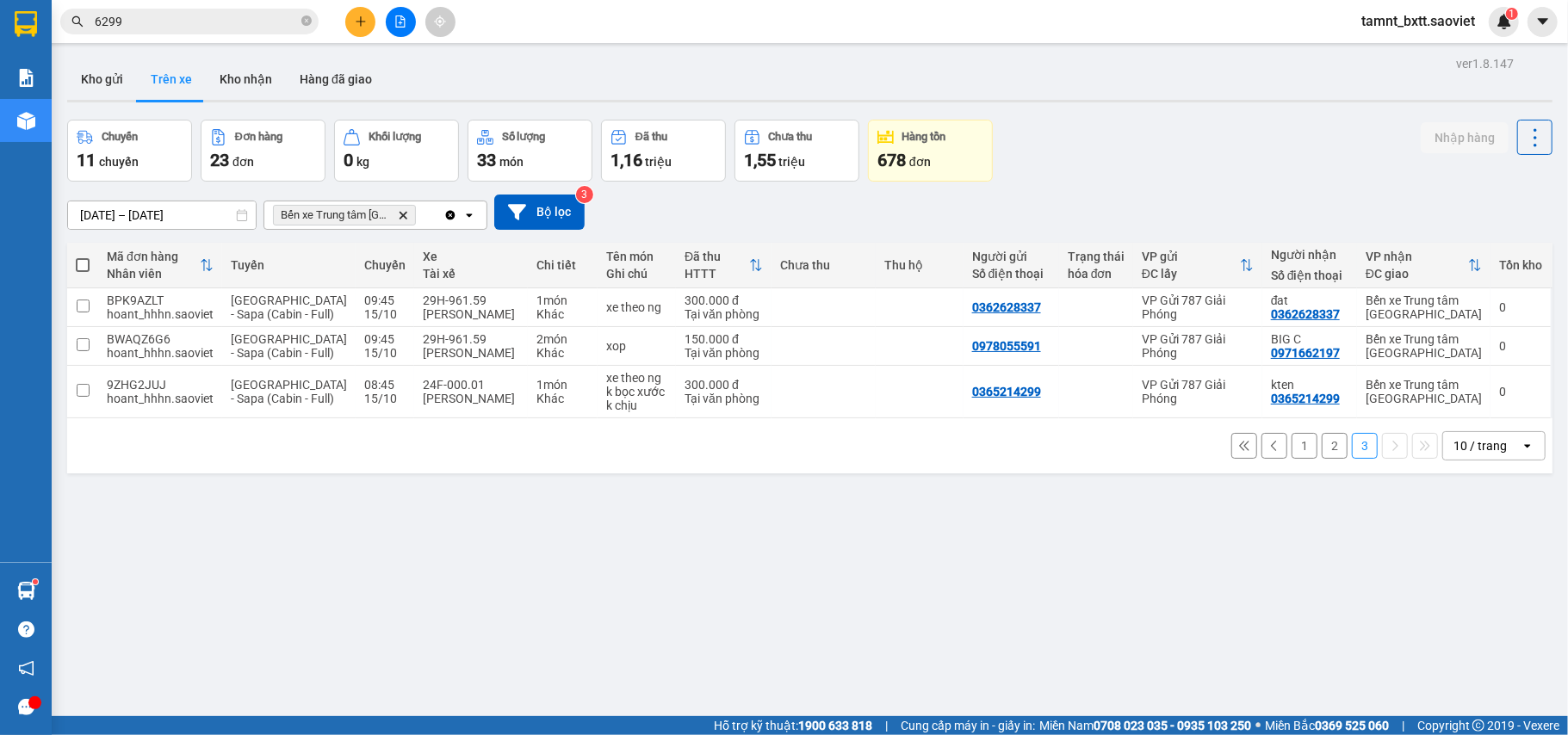
click at [213, 7] on div "Kết quả tìm kiếm ( 385 ) Bộ lọc Mã ĐH Trạng thái Món hàng Thu hộ Tổng cước Chưa…" at bounding box center [167, 22] width 335 height 31
click at [210, 22] on input "6299" at bounding box center [196, 21] width 203 height 19
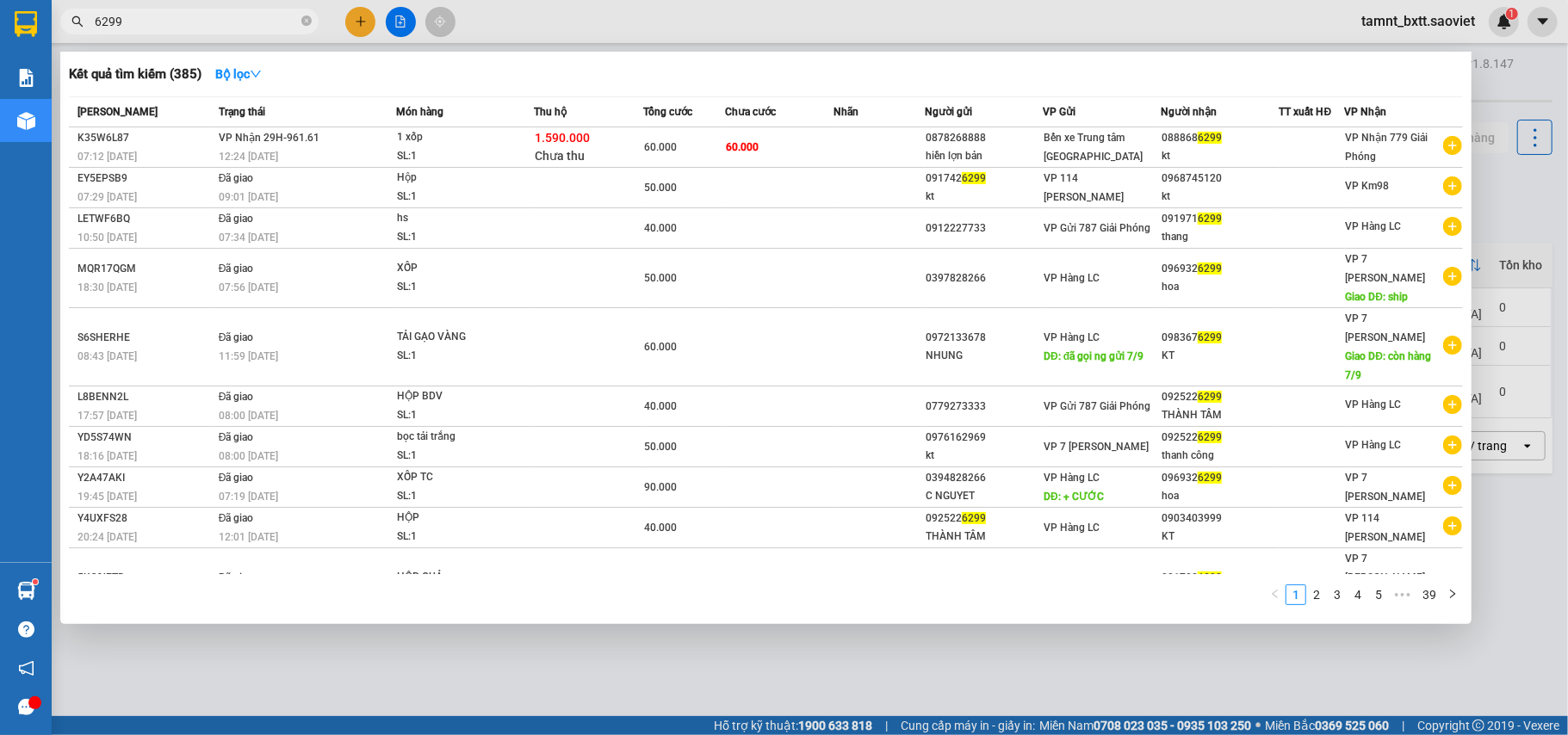
click at [207, 24] on input "6299" at bounding box center [196, 21] width 203 height 19
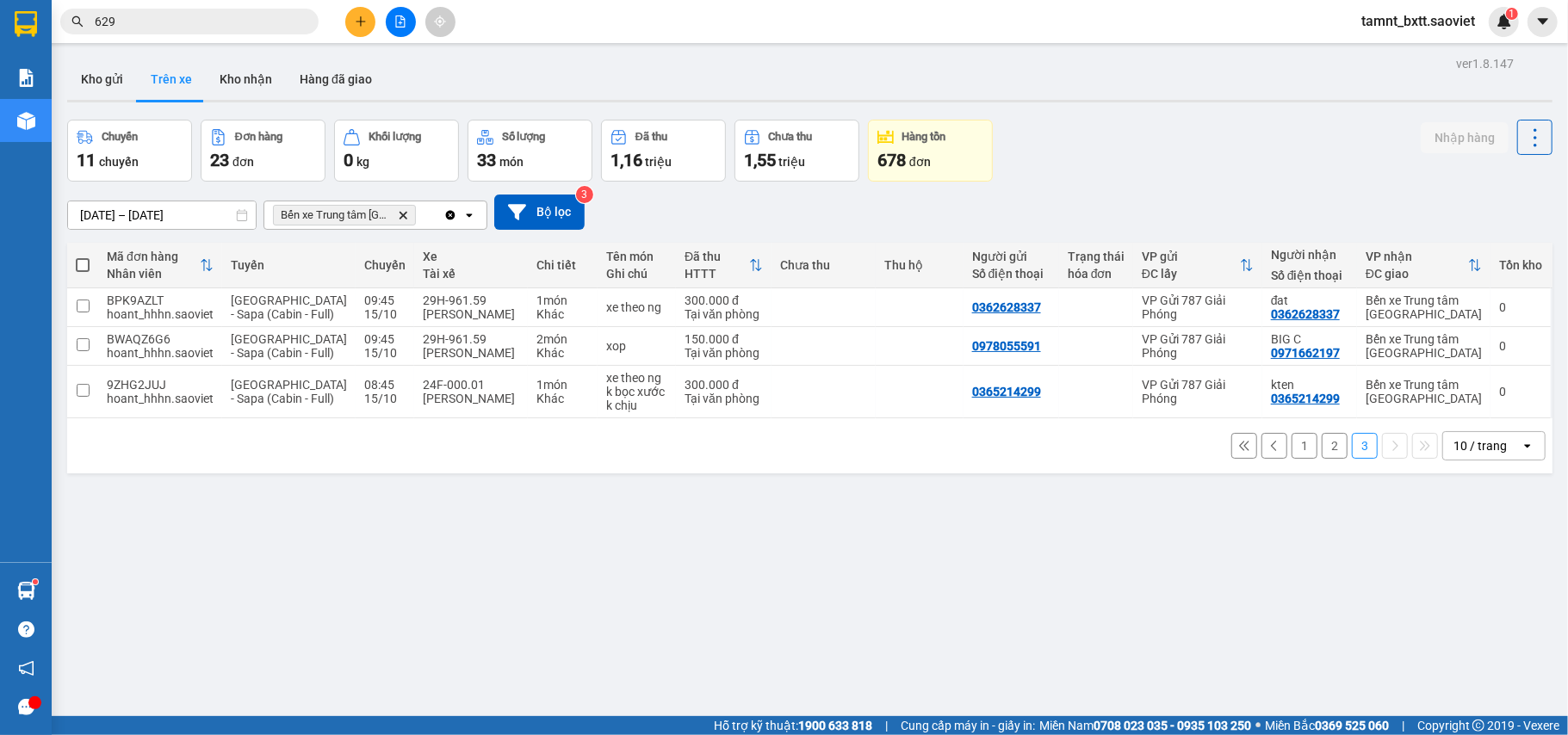
type input "6299"
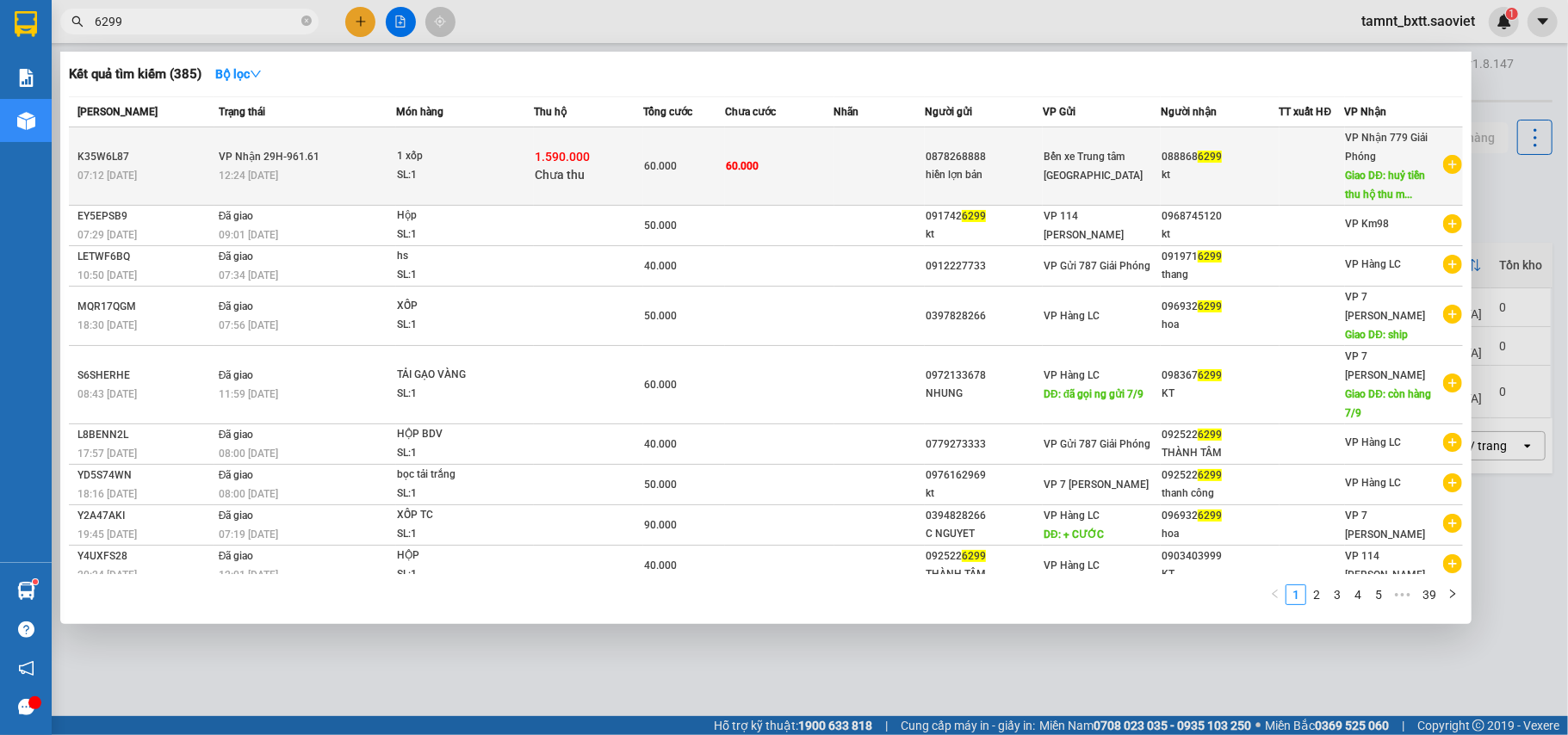
click at [787, 153] on td "60.000" at bounding box center [780, 166] width 110 height 78
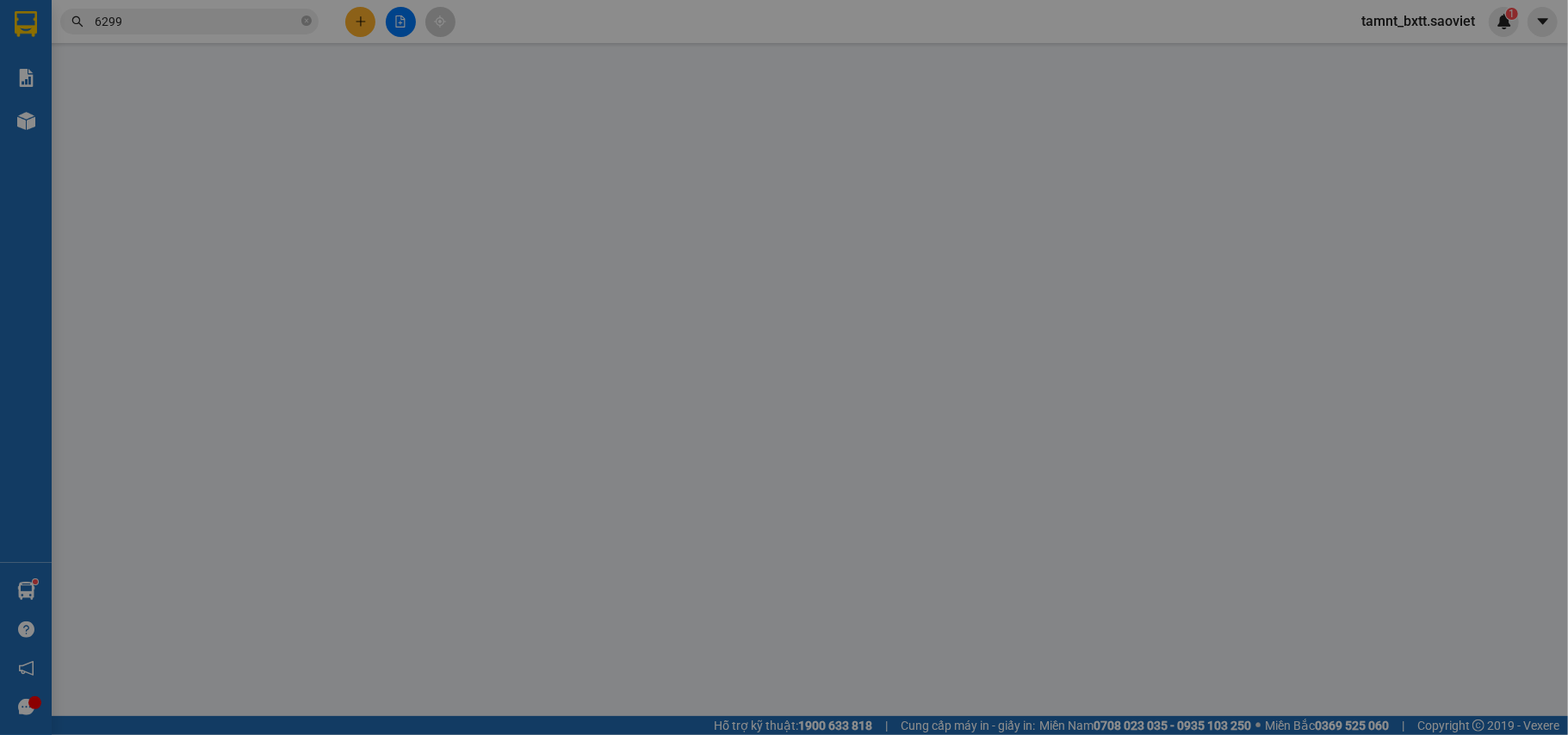
type input "0878268888"
type input "hiền lợn bản"
type input "0888686299"
type input "kt"
type input "huỷ tiền thu hộ thu mỗi cước .phiếu thu hộ ly thu ngân lào cai đã huỷ"
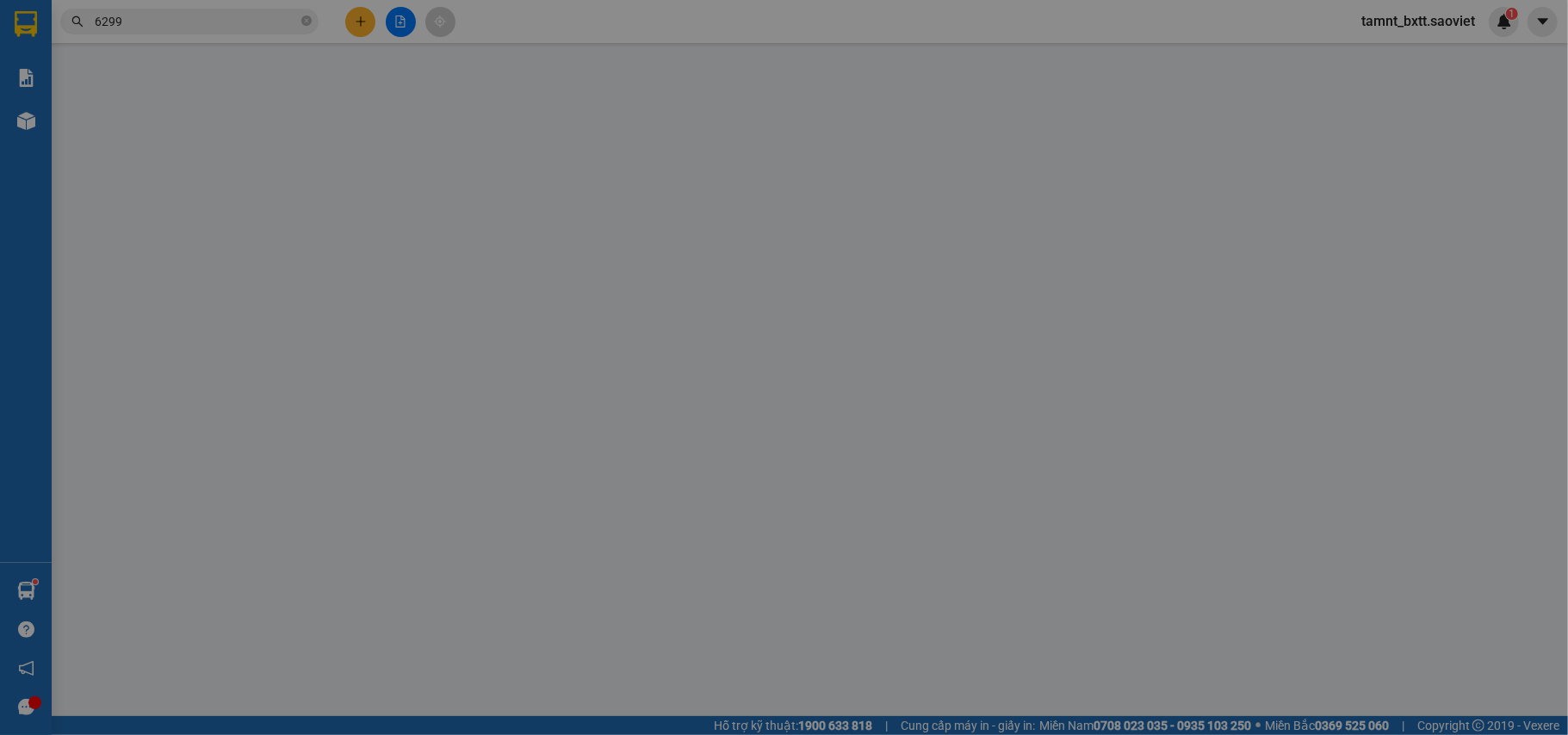
type input "1.590.000"
type input "30.000"
type input "60.000"
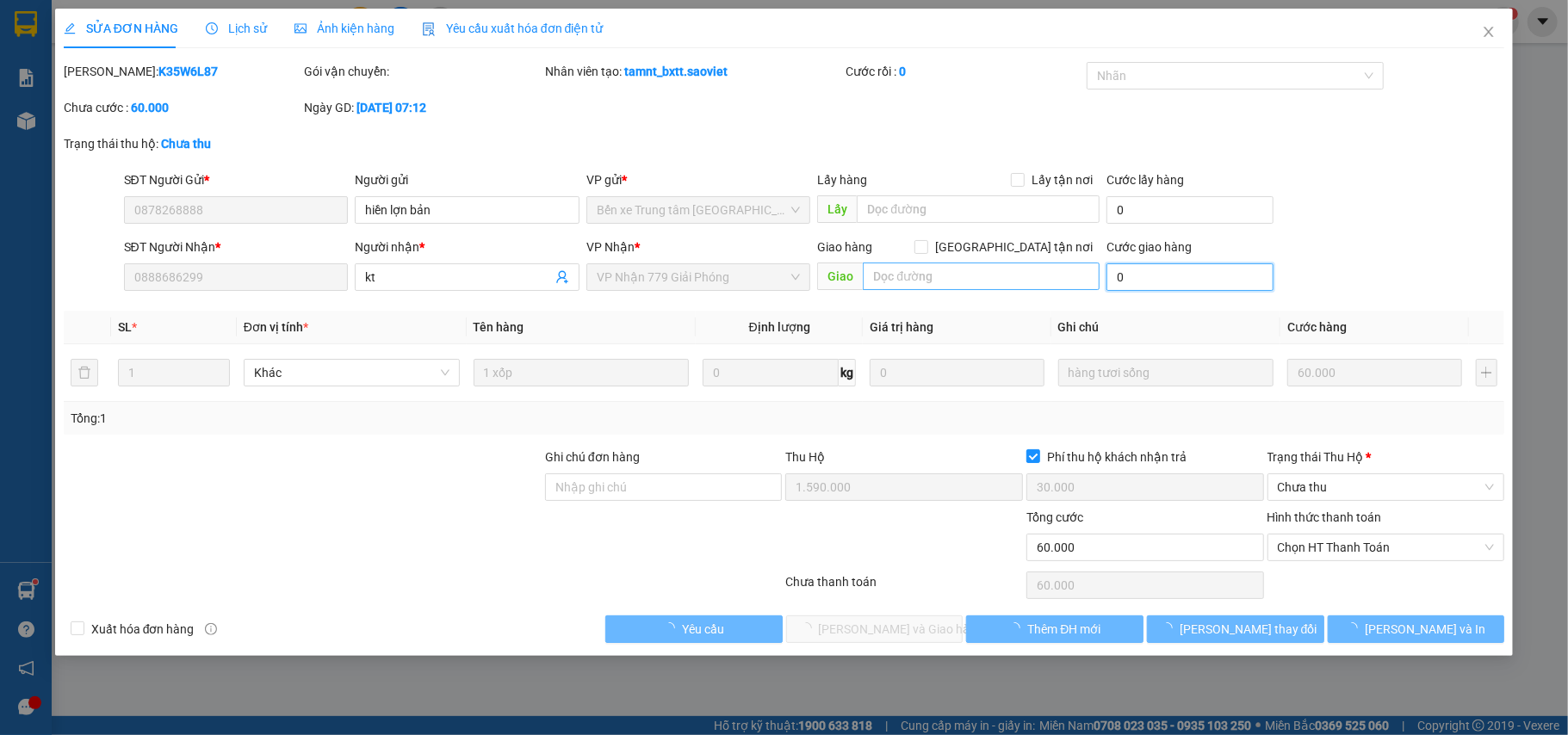
type input "0"
type input "60.000"
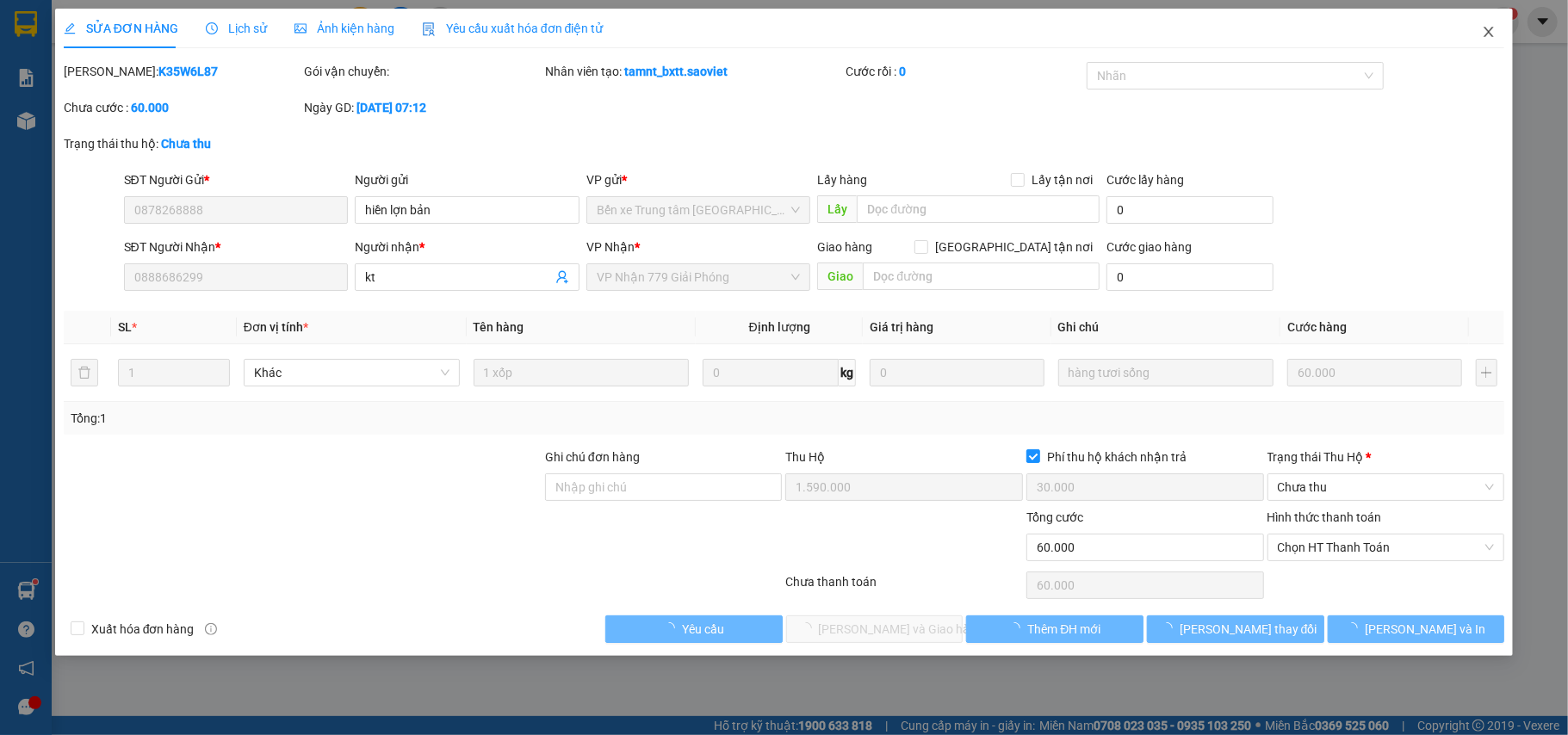
click at [1486, 31] on icon "close" at bounding box center [1488, 31] width 13 height 13
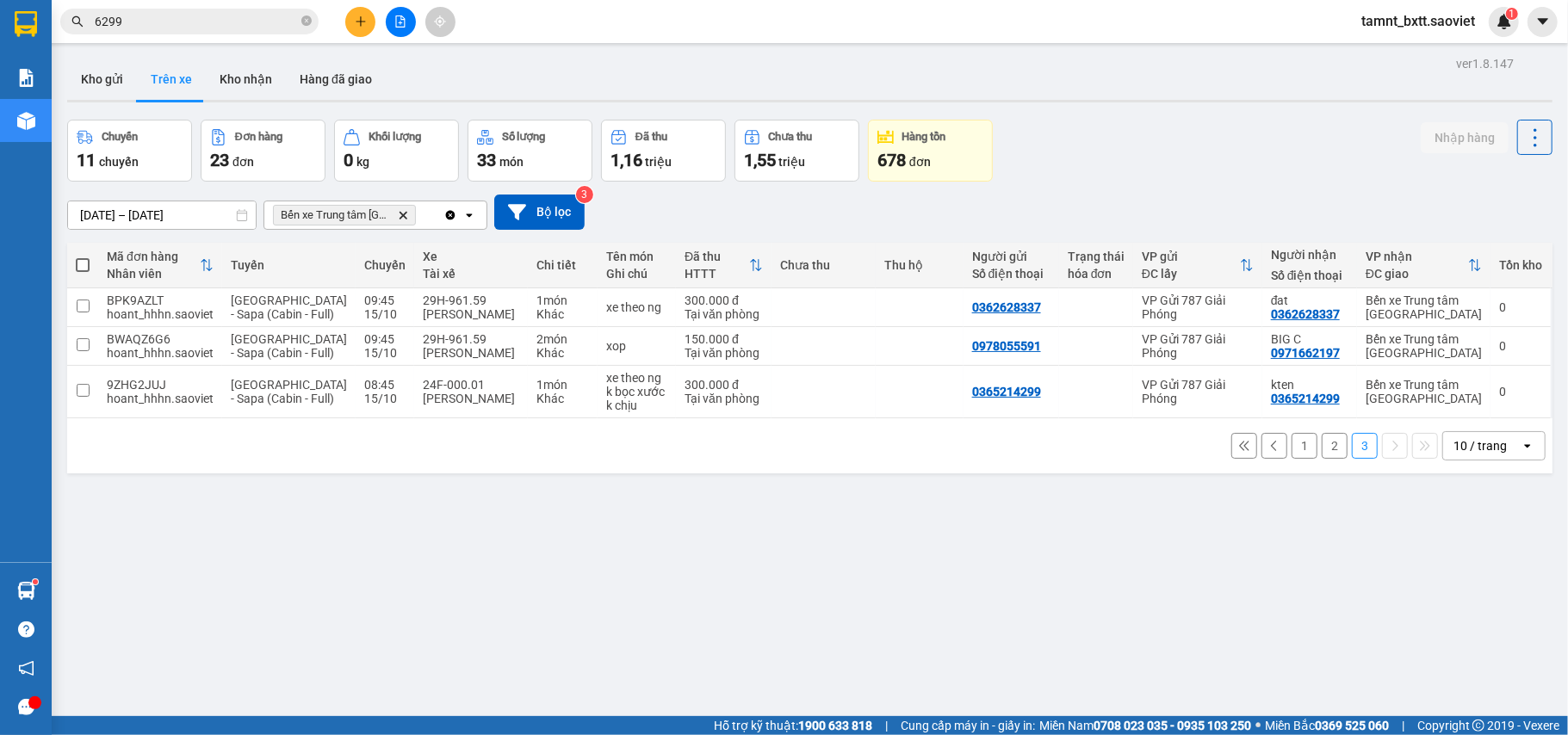
click at [181, 24] on input "6299" at bounding box center [196, 21] width 203 height 19
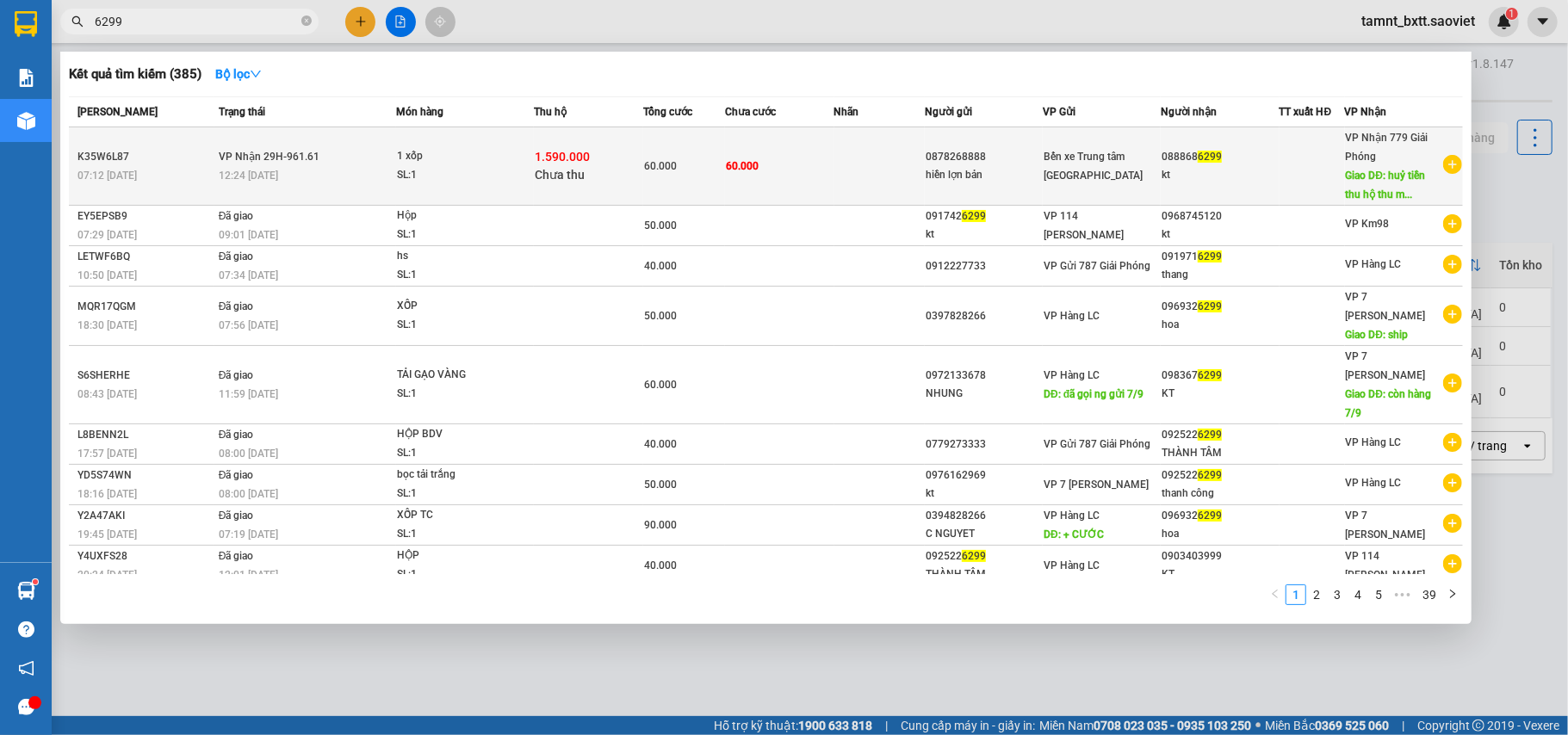
click at [879, 176] on td at bounding box center [880, 166] width 92 height 78
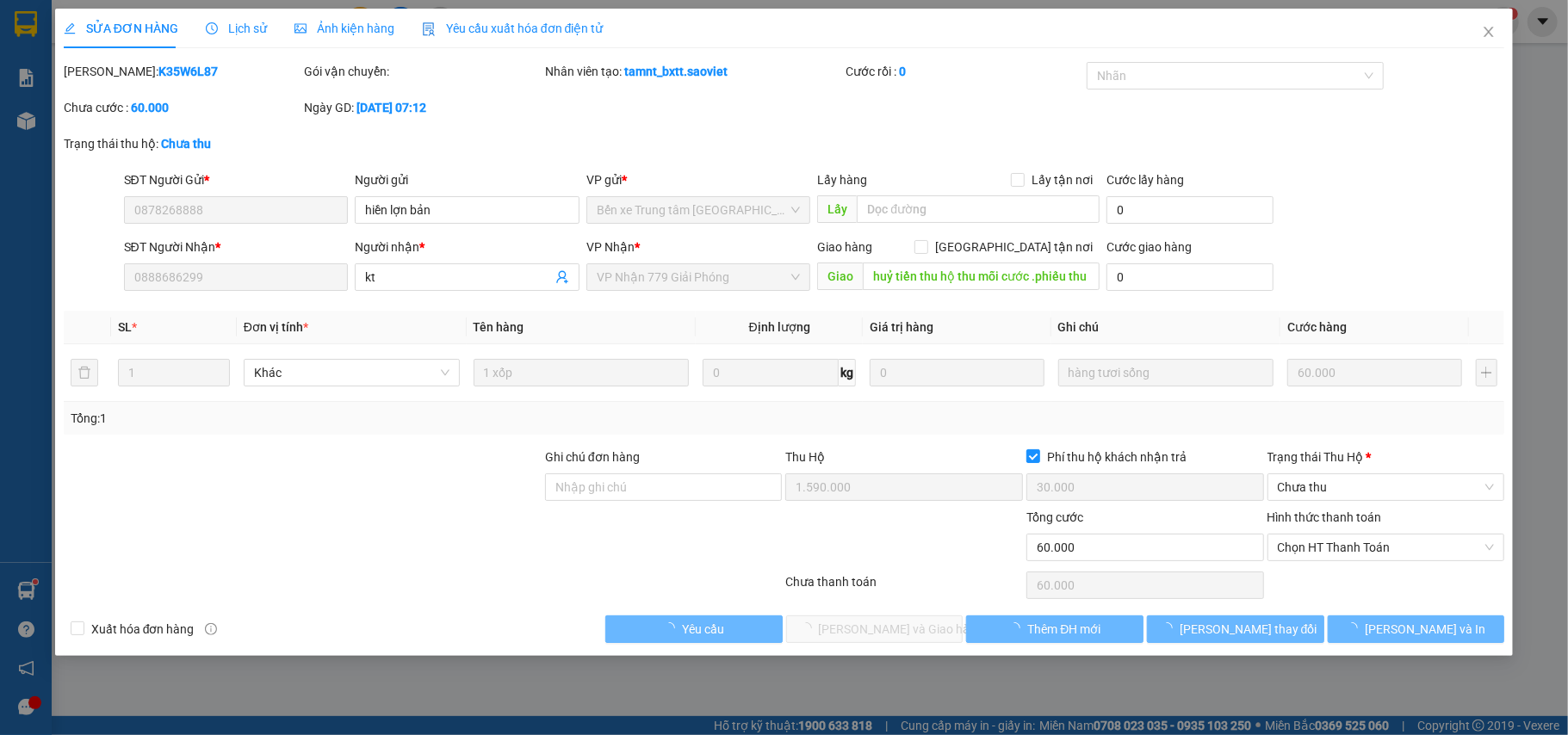
type input "0878268888"
type input "hiền lợn bản"
type input "0888686299"
type input "kt"
type input "huỷ tiền thu hộ thu mỗi cước .phiếu thu hộ ly thu ngân lào cai đã huỷ"
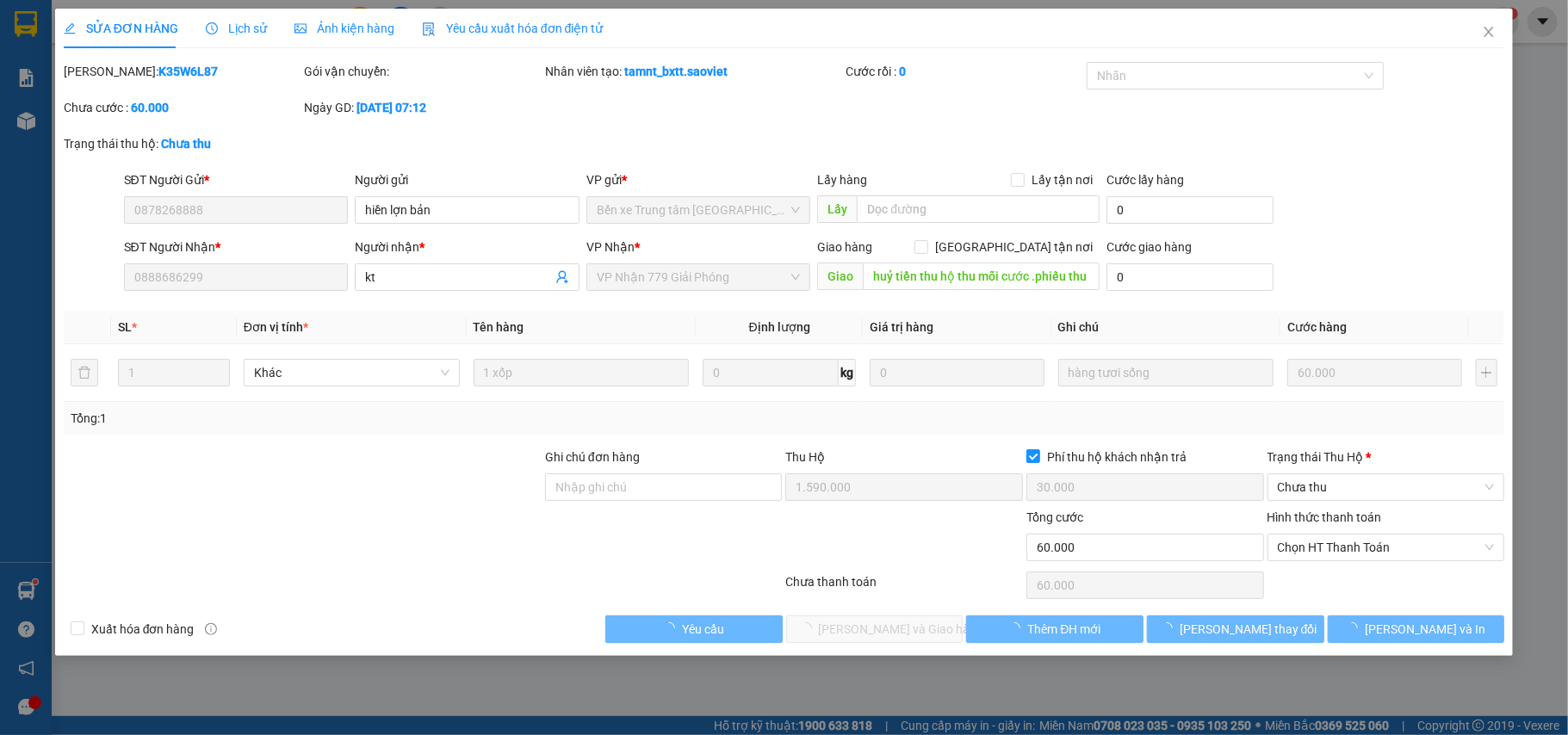
type input "1.590.000"
type input "30.000"
type input "60.000"
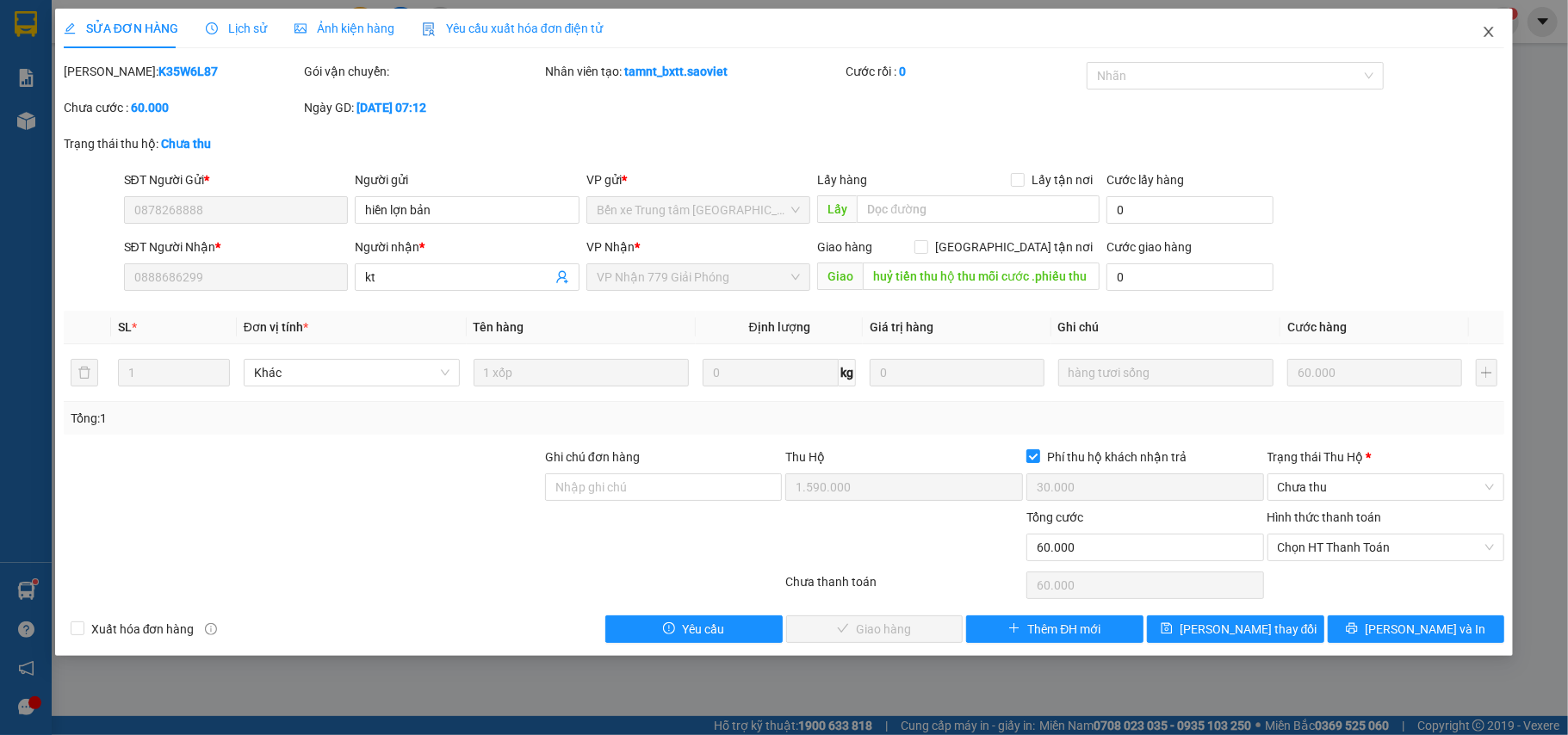
click at [1492, 34] on icon "close" at bounding box center [1488, 31] width 13 height 13
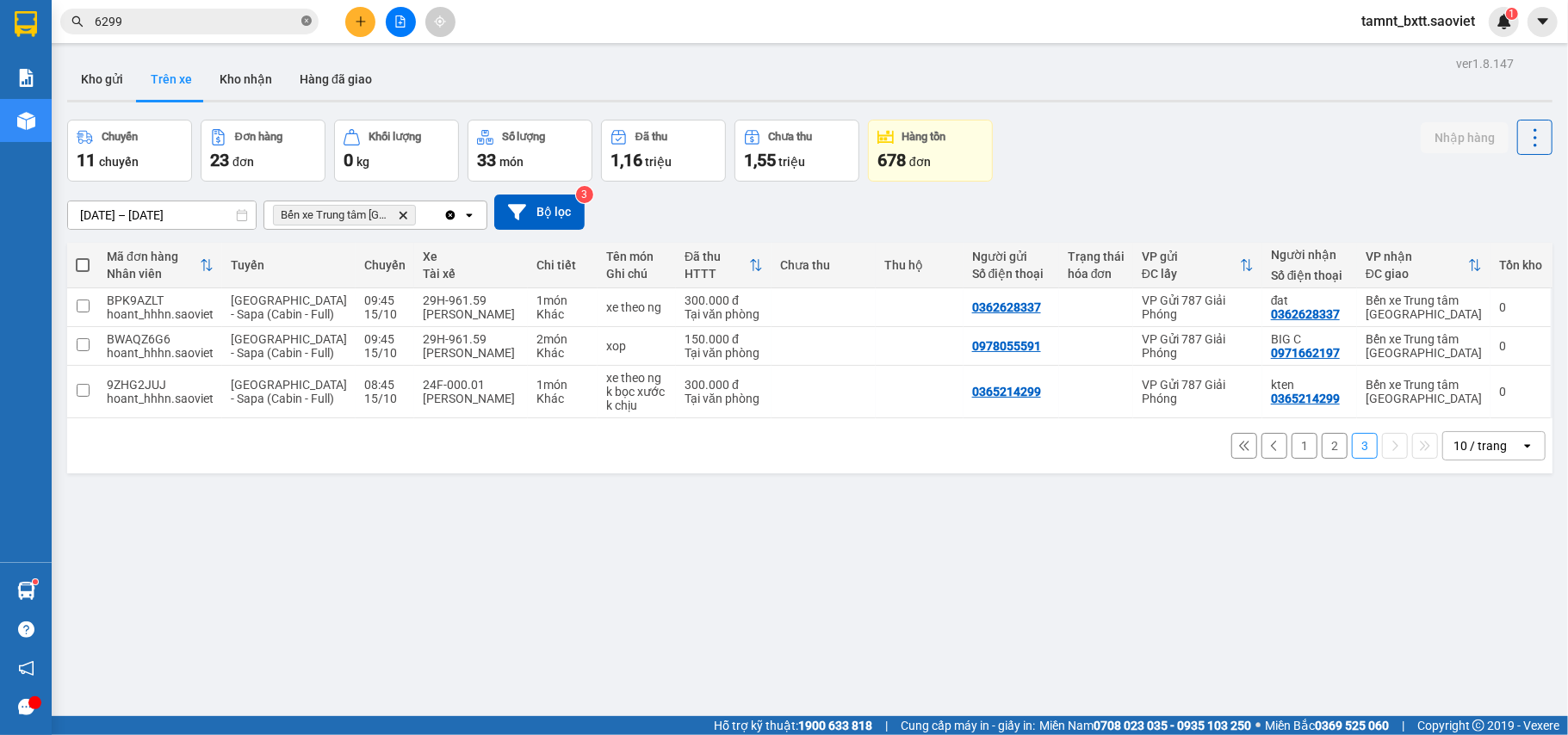
click at [308, 26] on icon "close-circle" at bounding box center [306, 20] width 10 height 10
click at [241, 22] on input "text" at bounding box center [196, 21] width 203 height 19
paste input "0888686299"
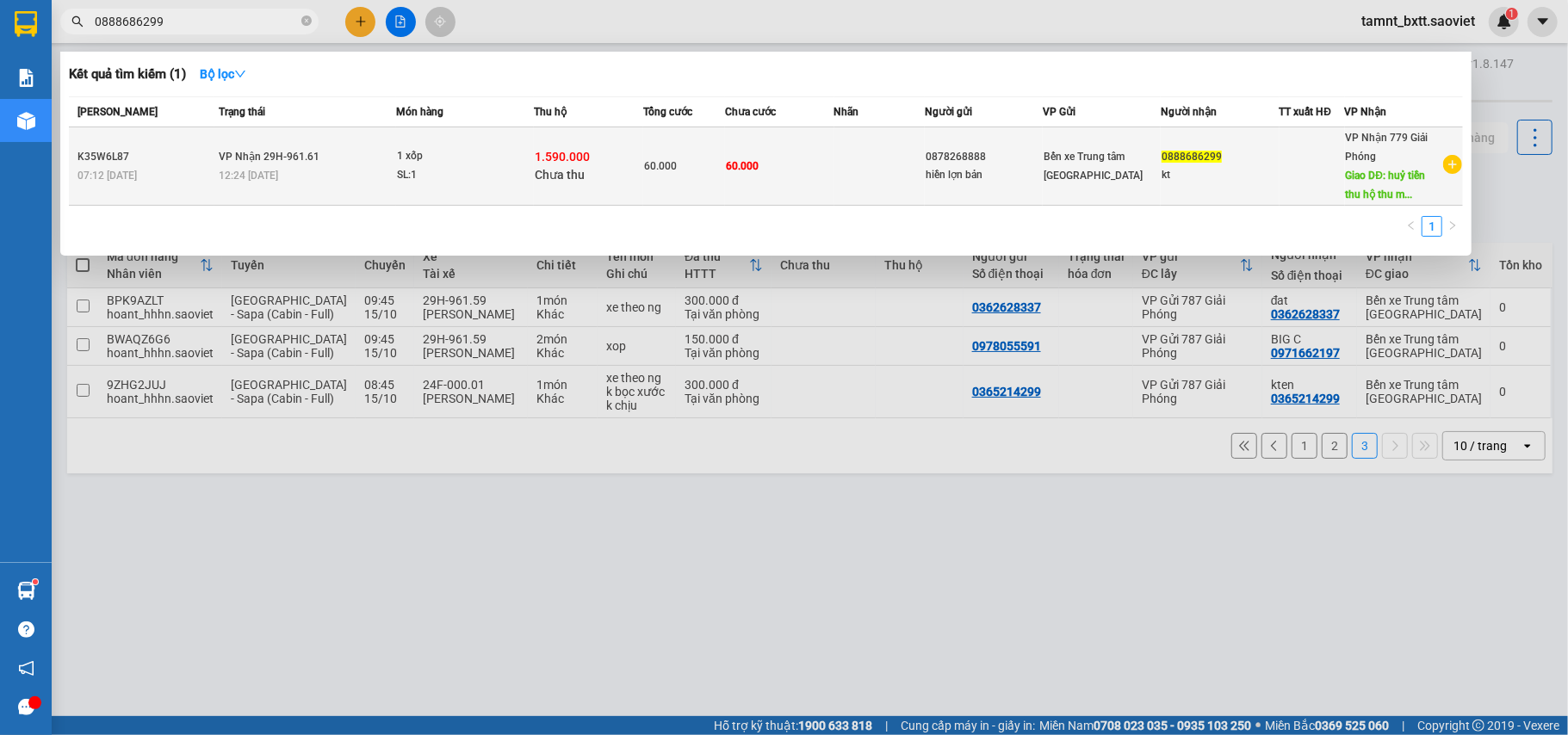
type input "0888686299"
click at [839, 155] on td at bounding box center [880, 166] width 92 height 78
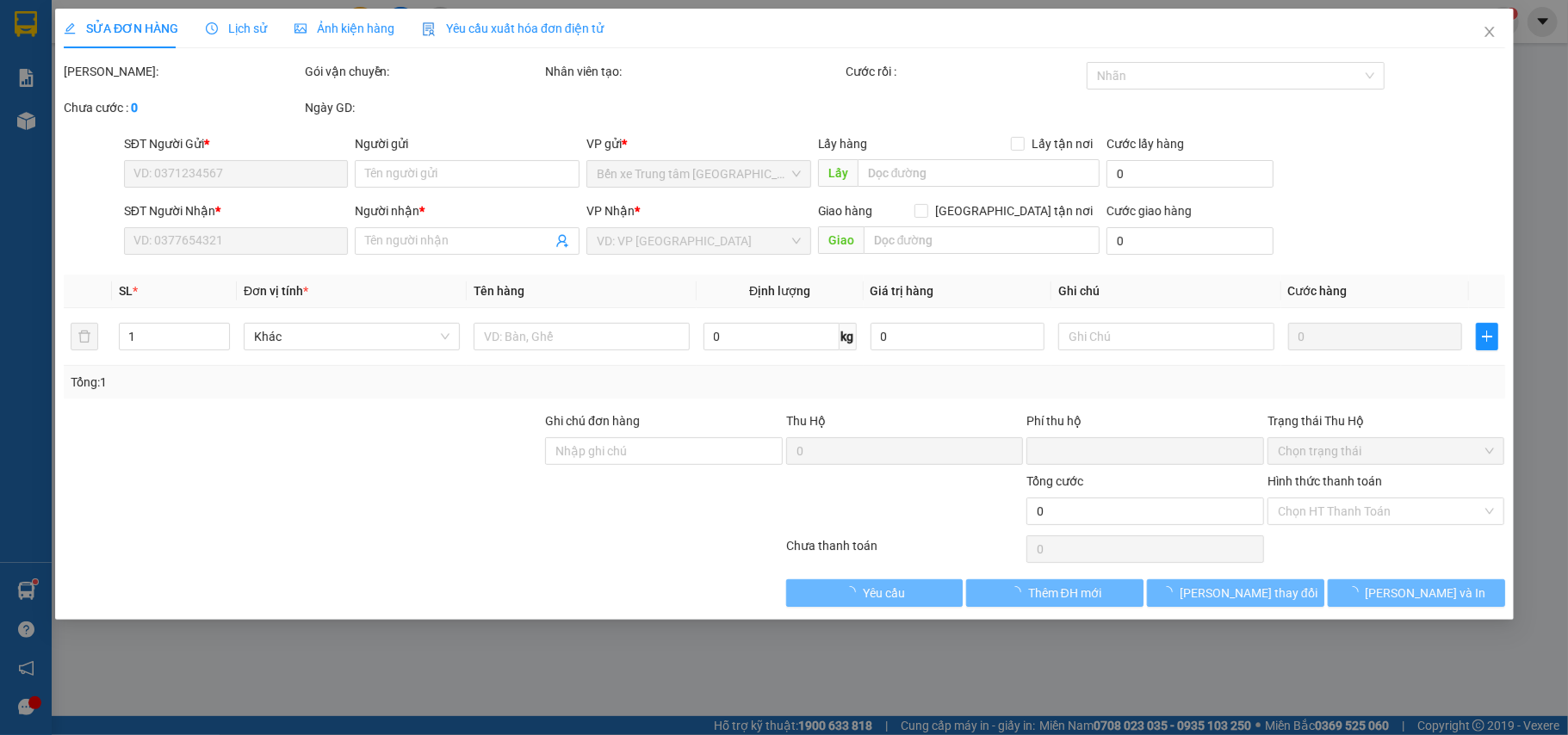
type input "0878268888"
type input "hiền lợn bản"
type input "0888686299"
type input "kt"
type input "huỷ tiền thu hộ thu mỗi cước .phiếu thu hộ ly thu ngân lào cai đã huỷ"
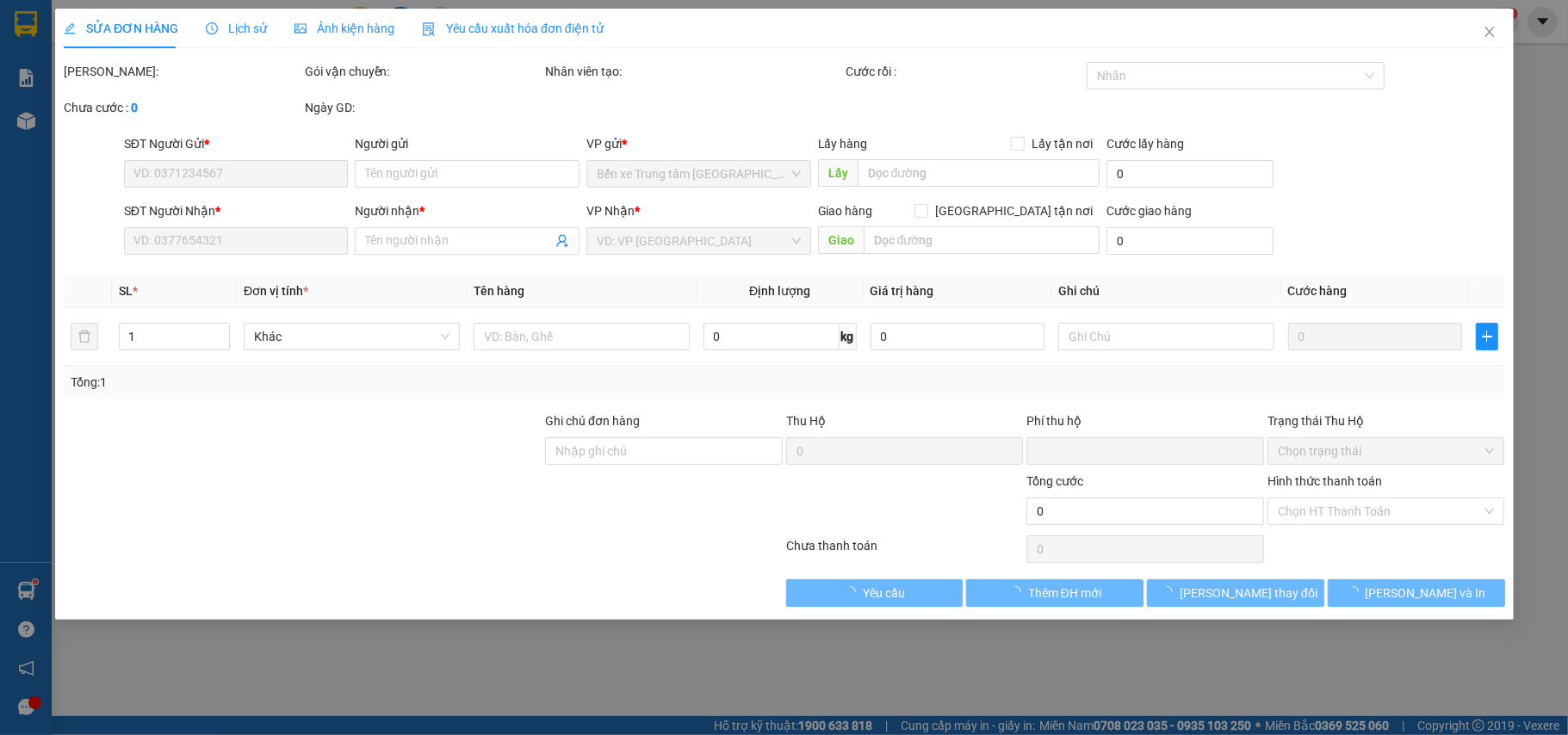
type input "1.590.000"
type input "30.000"
type input "60.000"
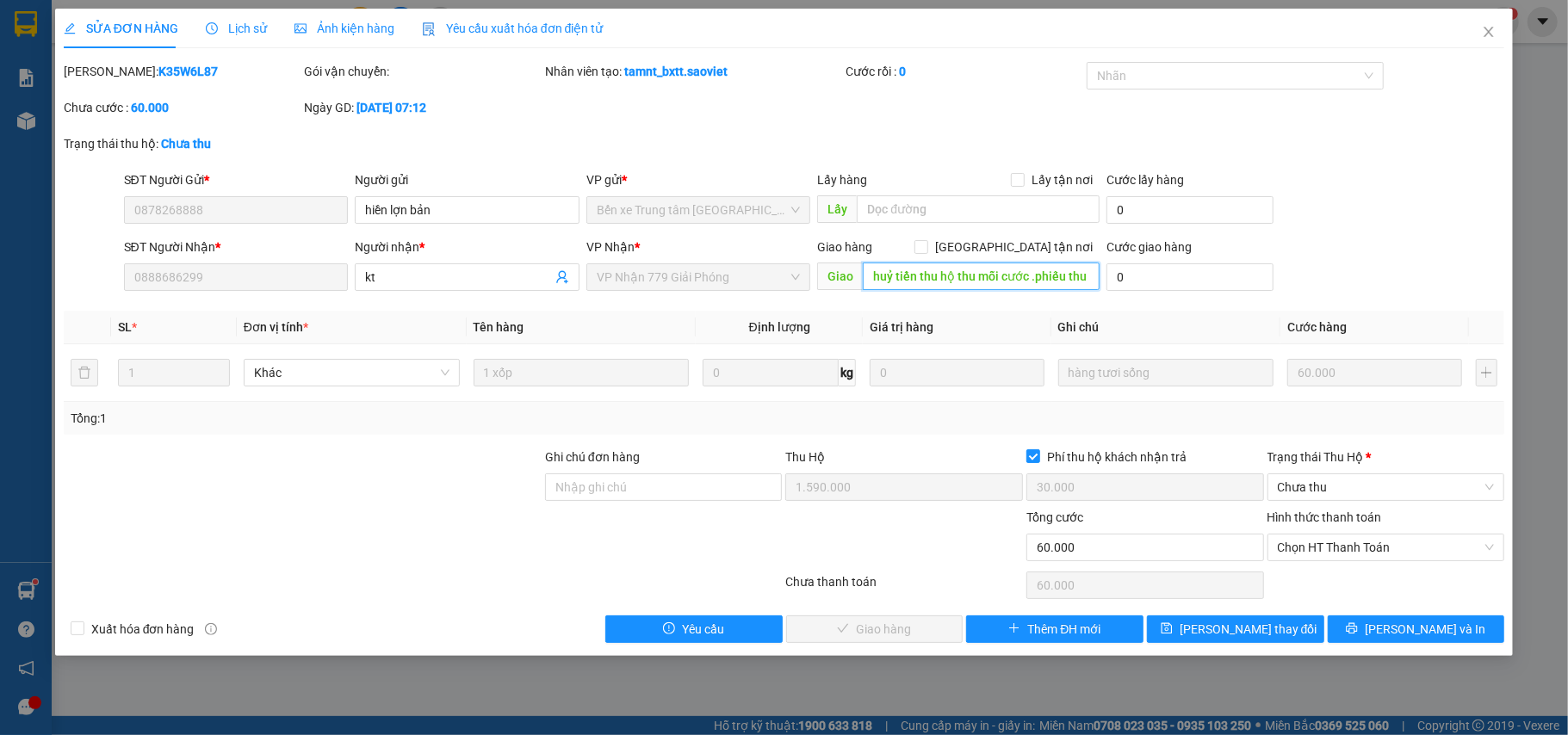
click at [1028, 272] on input "huỷ tiền thu hộ thu mỗi cước .phiếu thu hộ ly thu ngân lào cai đã huỷ" at bounding box center [981, 276] width 236 height 28
drag, startPoint x: 1028, startPoint y: 272, endPoint x: 1078, endPoint y: 273, distance: 50.0
click at [1078, 273] on input "huỷ tiền thu hộ thu mỗi cước .phiếu thu hộ ly thu ngân lào cai đã huỷ" at bounding box center [981, 276] width 236 height 28
click at [1090, 273] on input "huỷ tiền thu hộ thu mỗi cước .phiếu thu hộ ly thu ngân lào cai đã huỷ" at bounding box center [981, 276] width 236 height 28
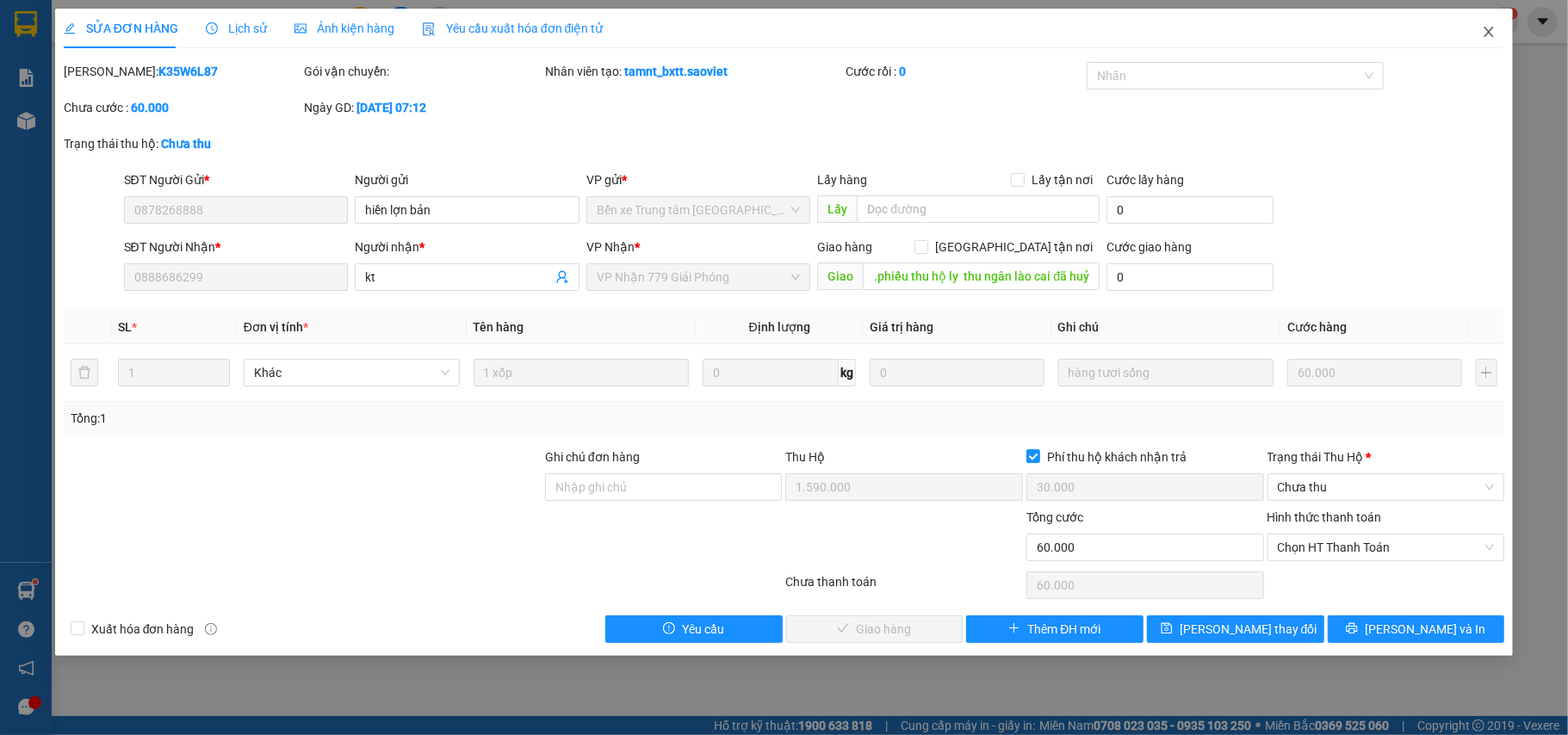
scroll to position [0, 0]
click at [1496, 29] on span "Close" at bounding box center [1489, 33] width 49 height 49
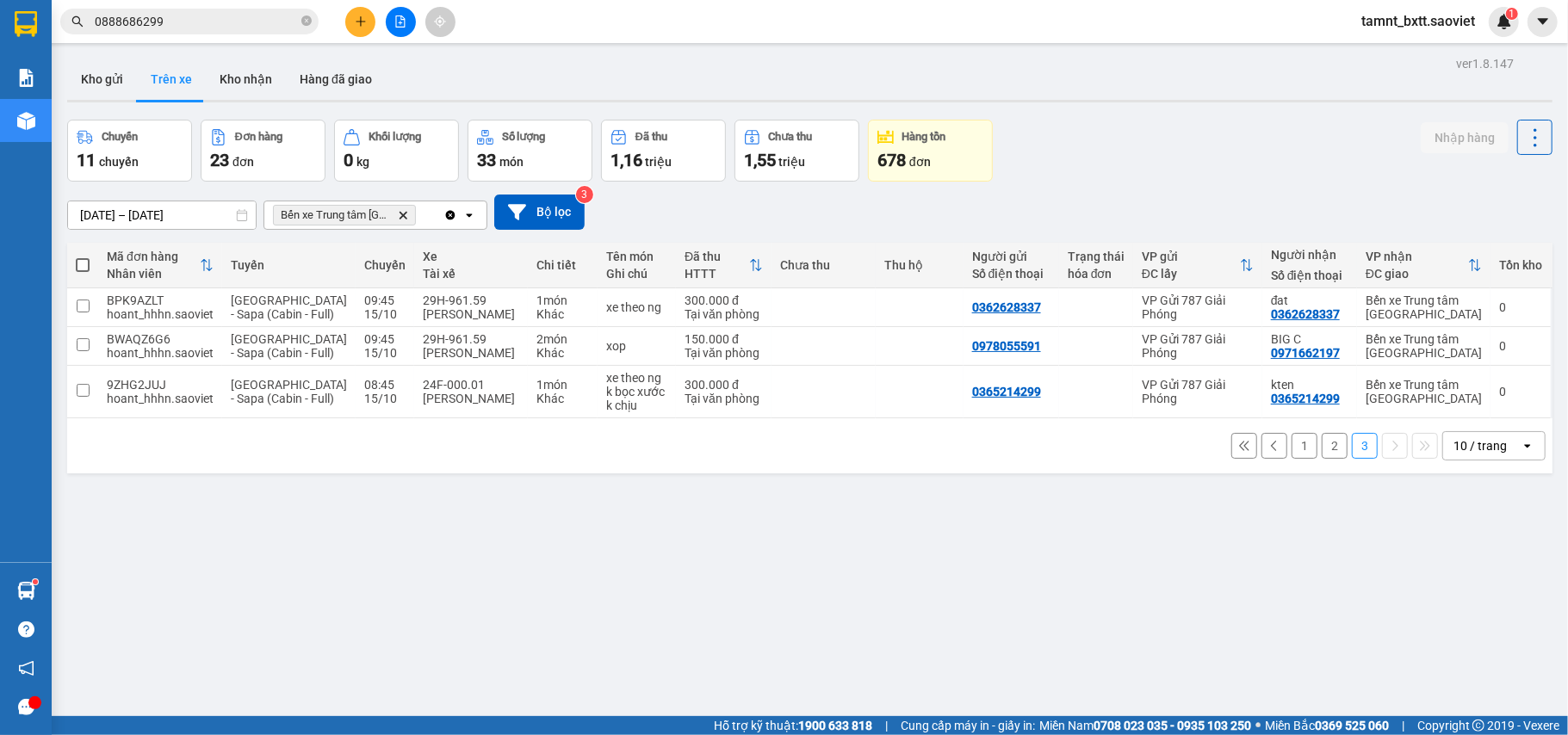
click at [226, 22] on input "0888686299" at bounding box center [196, 21] width 203 height 19
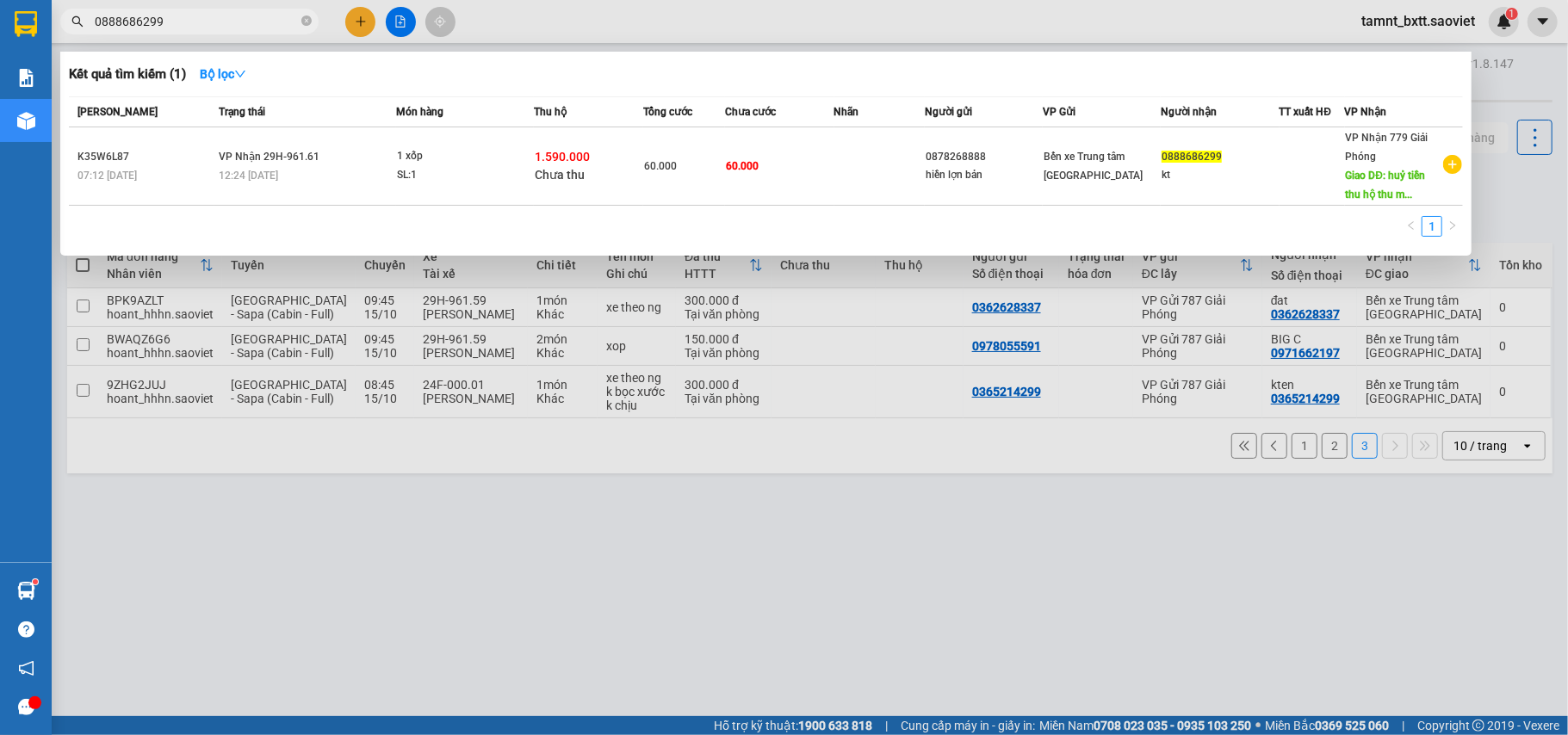
click at [226, 22] on input "0888686299" at bounding box center [196, 21] width 203 height 19
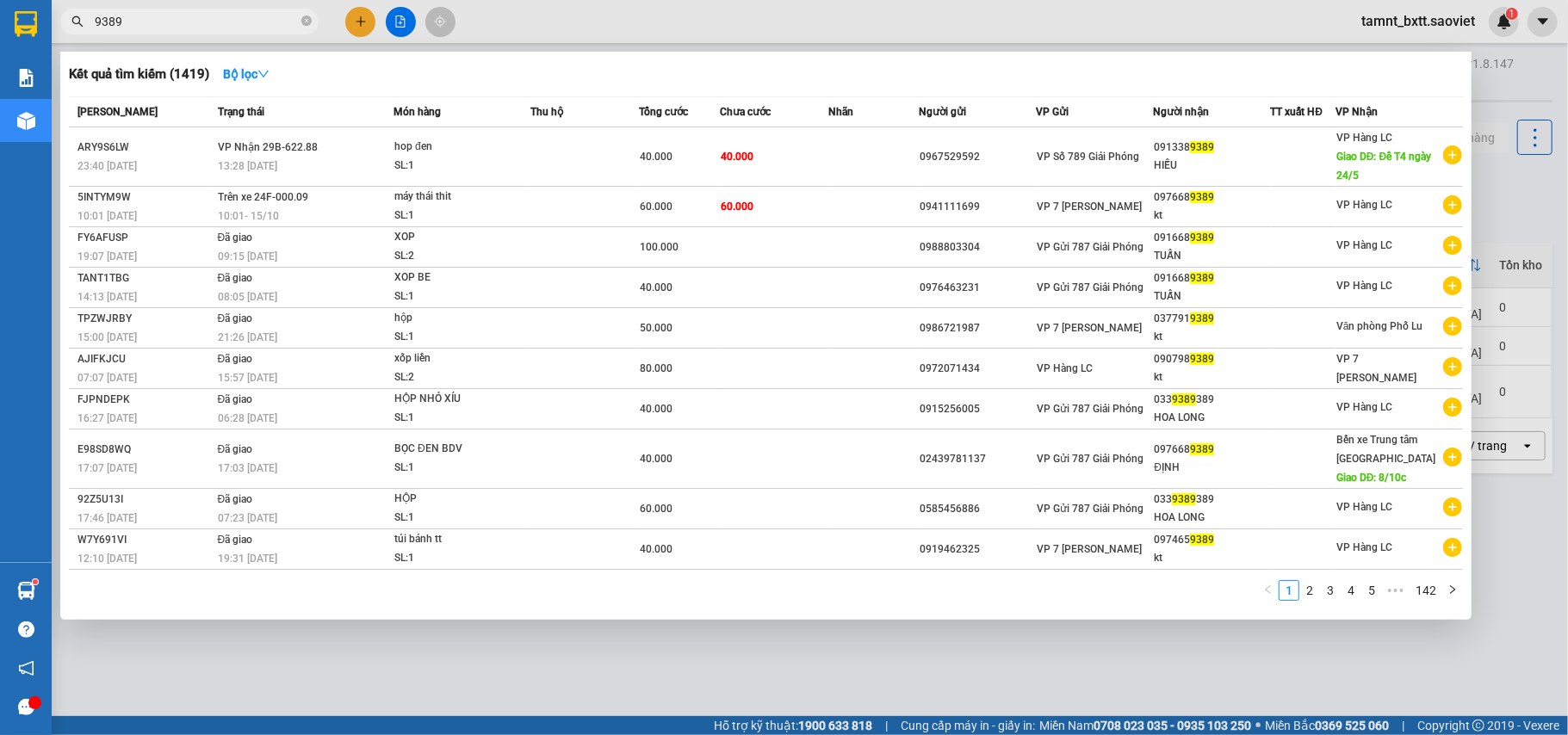
type input "9389"
click at [301, 22] on icon "close-circle" at bounding box center [306, 20] width 10 height 10
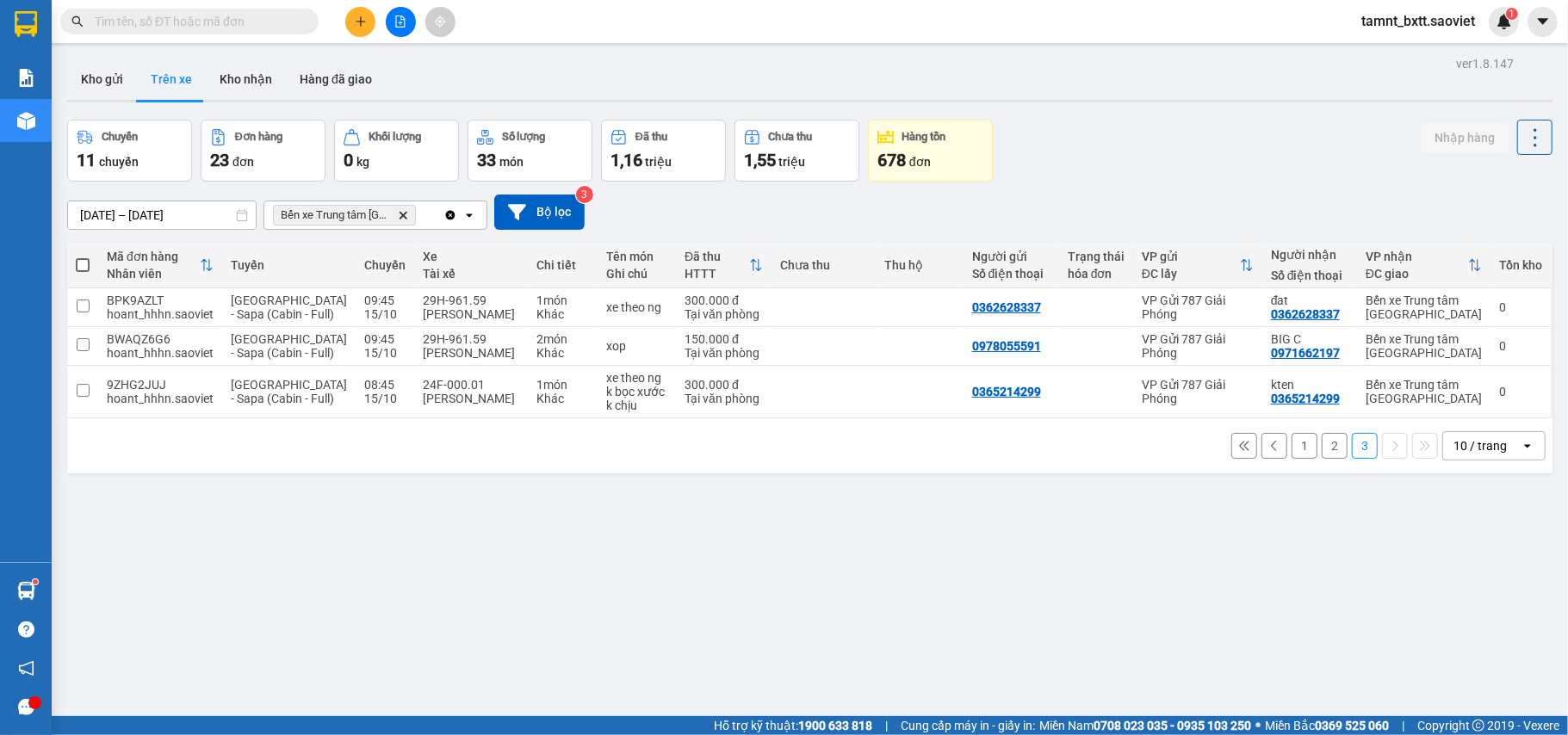
click at [350, 26] on button at bounding box center [361, 22] width 31 height 31
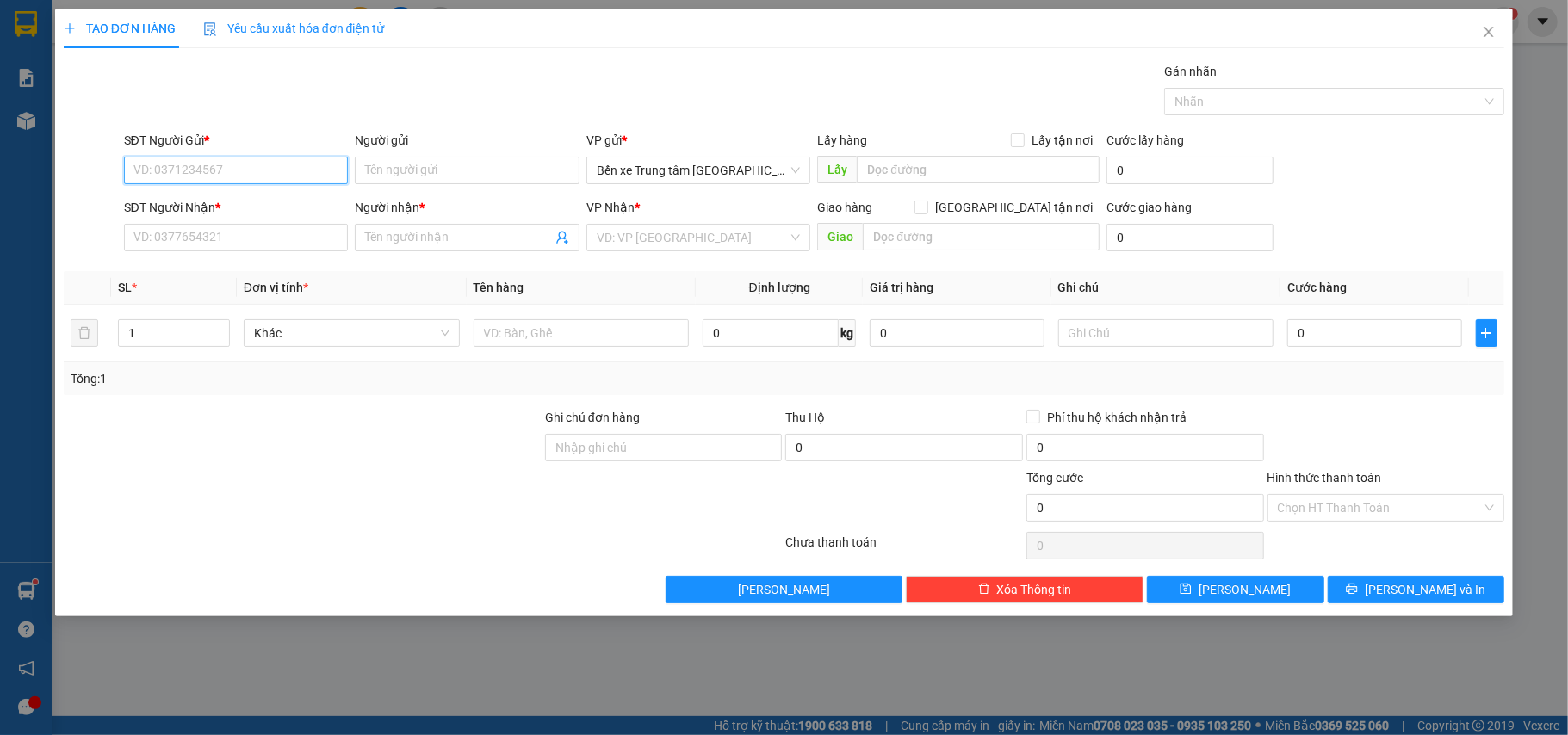
click at [201, 160] on input "SĐT Người Gửi *" at bounding box center [236, 170] width 225 height 28
type input "0387740163"
click at [169, 197] on div "0387740163 - kt" at bounding box center [236, 205] width 204 height 19
type input "kt"
type input "0983918277"
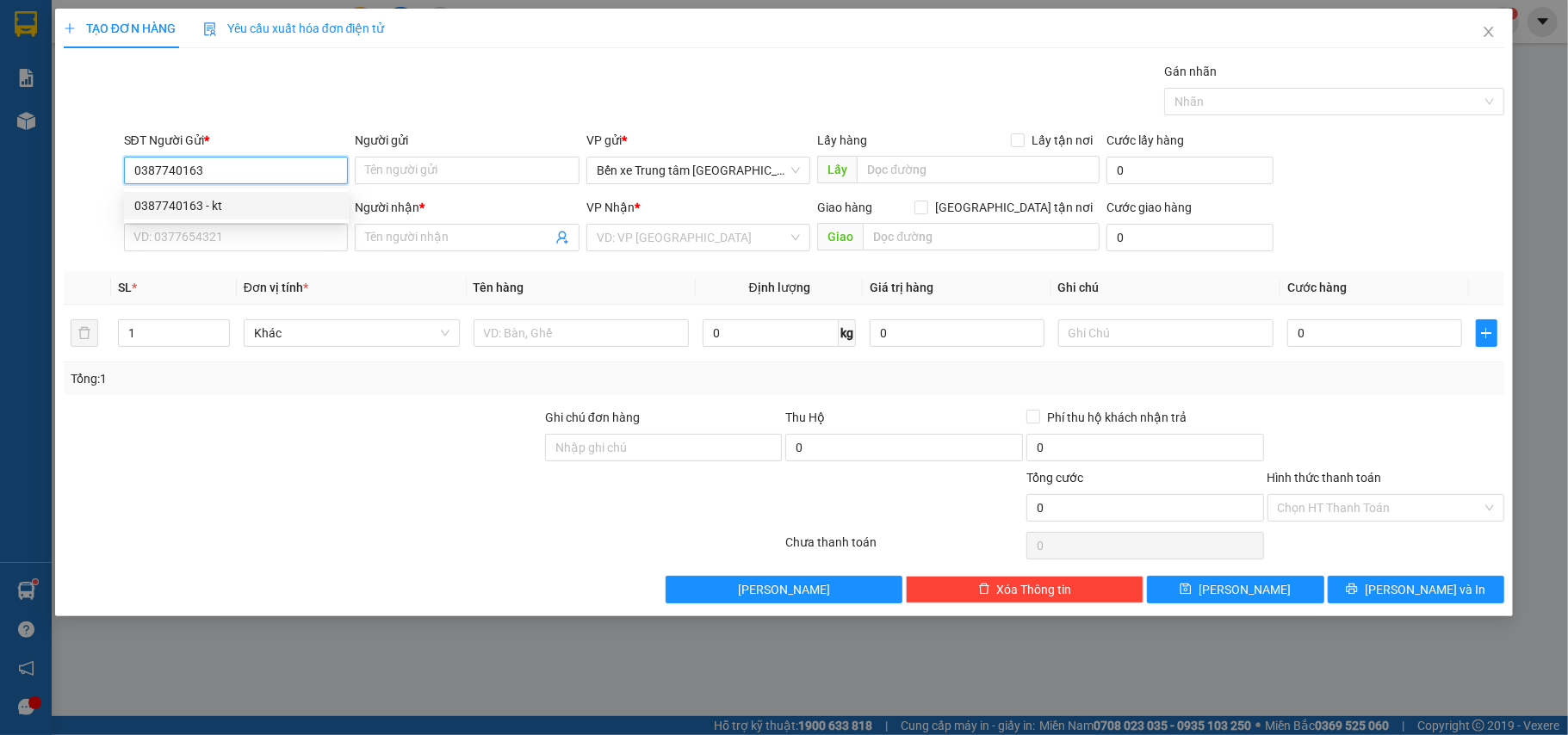
type input "lệ"
type input "CÒN 13/10"
type input "0387740163"
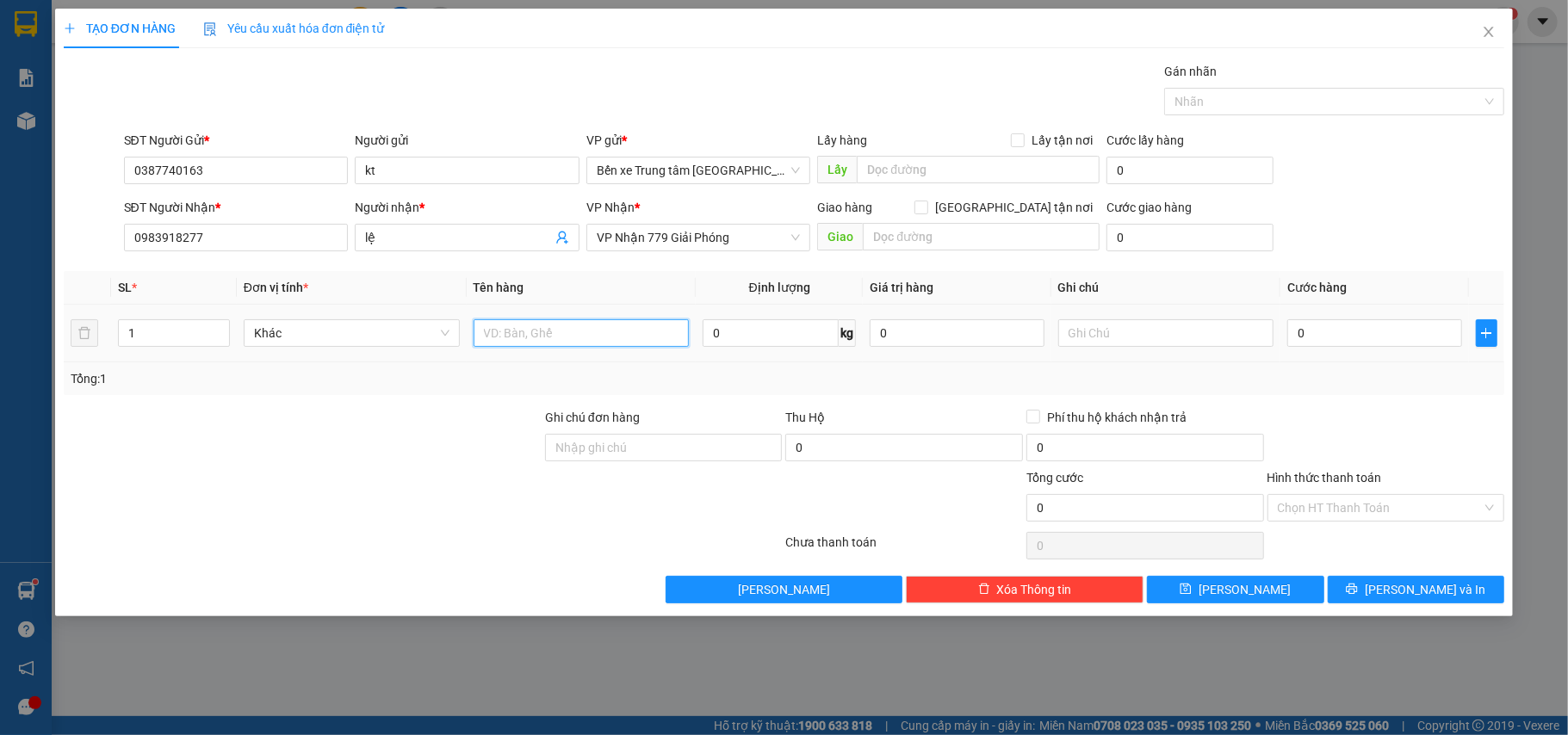
click at [544, 335] on input "text" at bounding box center [582, 332] width 216 height 28
type input "1 bao vàng"
click at [1088, 329] on input "text" at bounding box center [1166, 332] width 216 height 28
type input "gạo"
click at [1321, 335] on input "0" at bounding box center [1374, 332] width 174 height 28
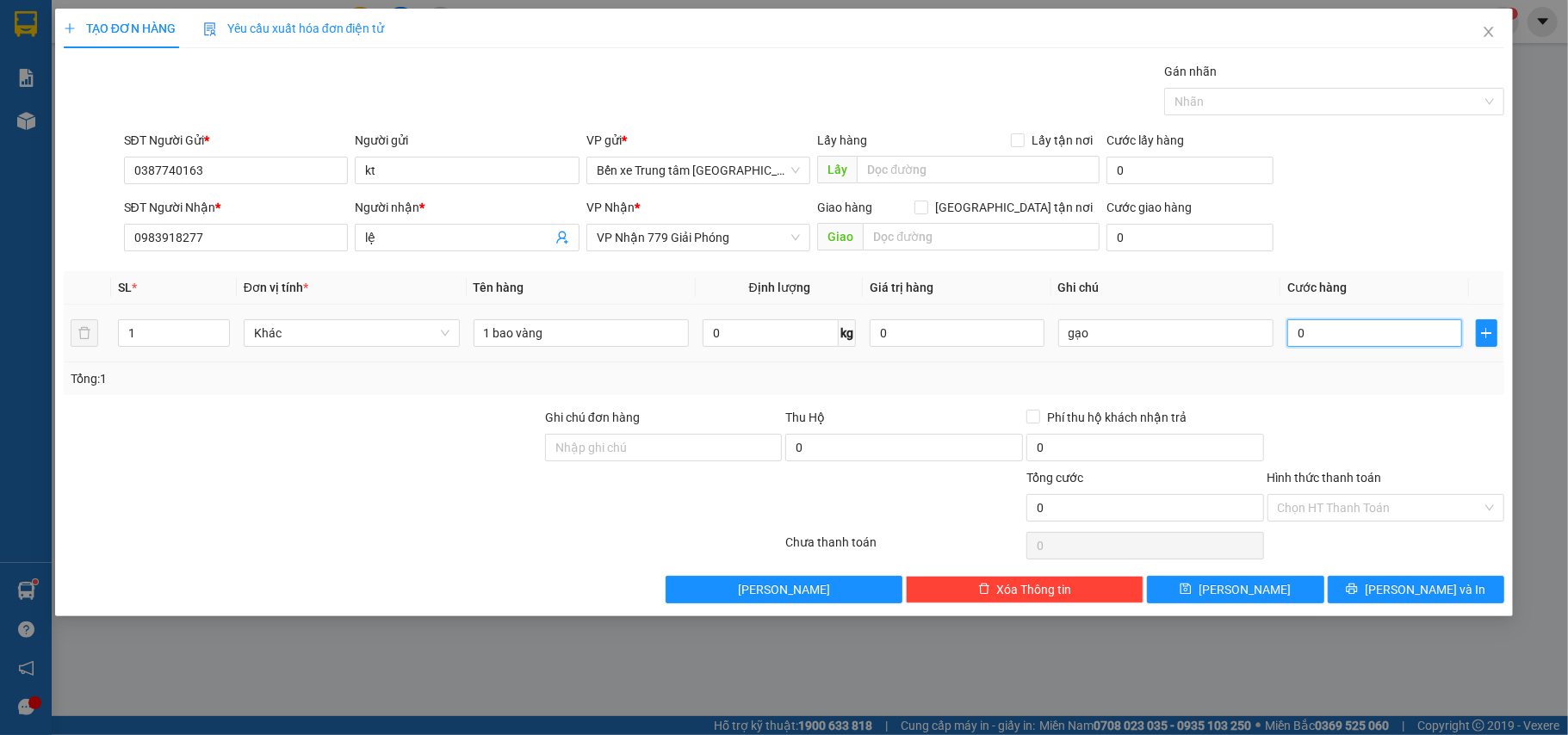
type input "1"
type input "12"
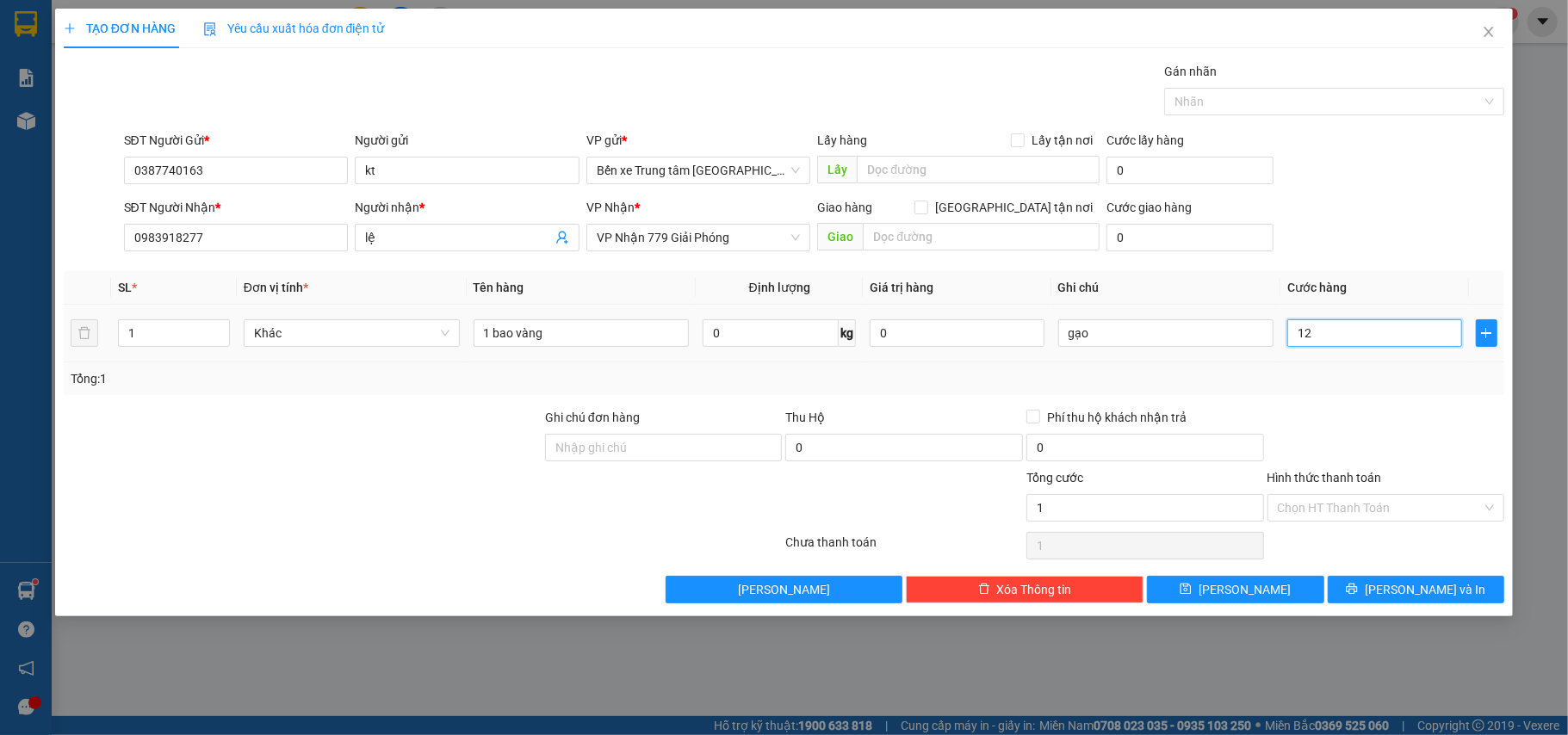
type input "12"
type input "120"
type input "120.000"
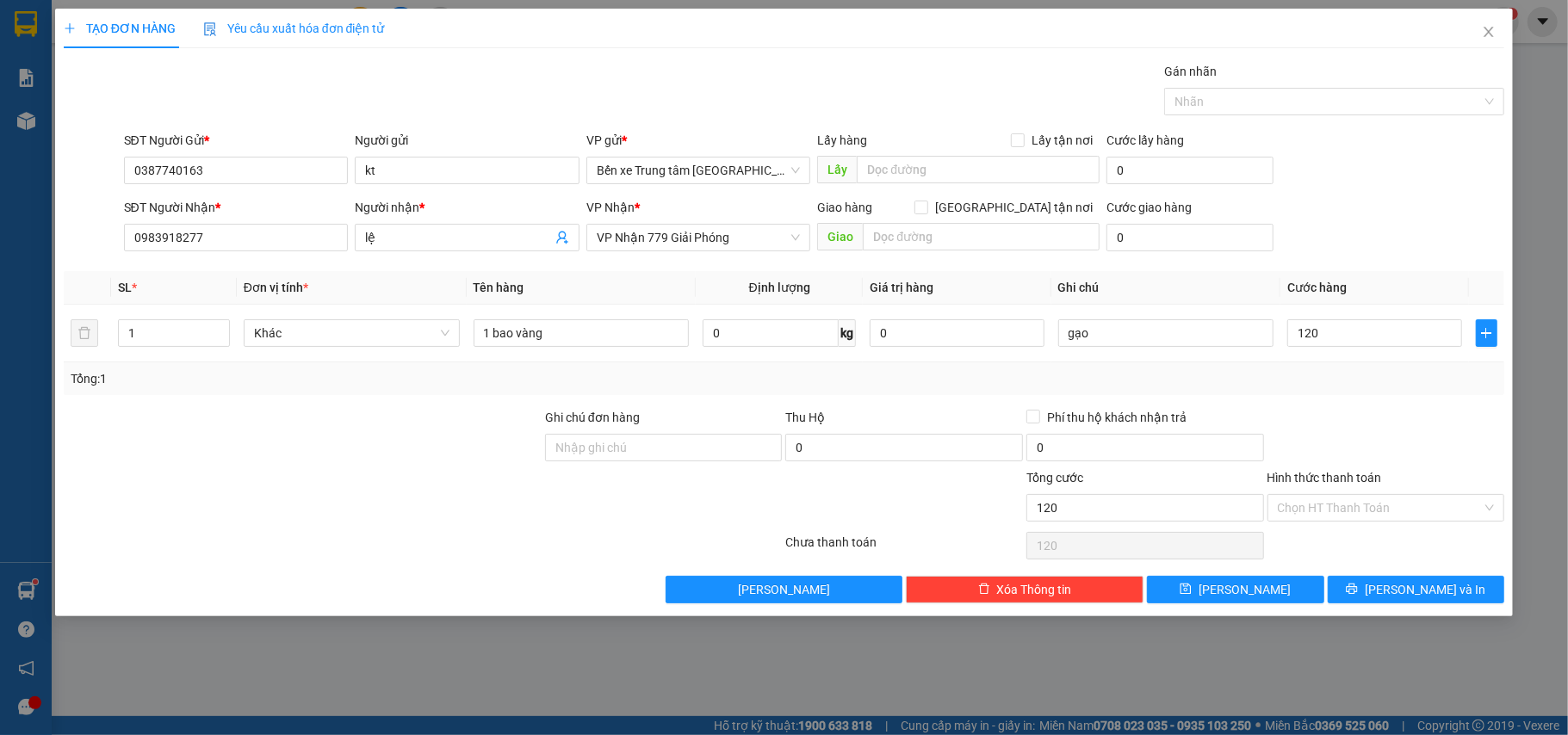
type input "120.000"
click at [1391, 213] on div "SĐT Người Nhận * 0983918277 Người nhận * lệ VP Nhận * VP Nhận 779 Giải Phóng Gi…" at bounding box center [815, 227] width 1388 height 60
type input "0"
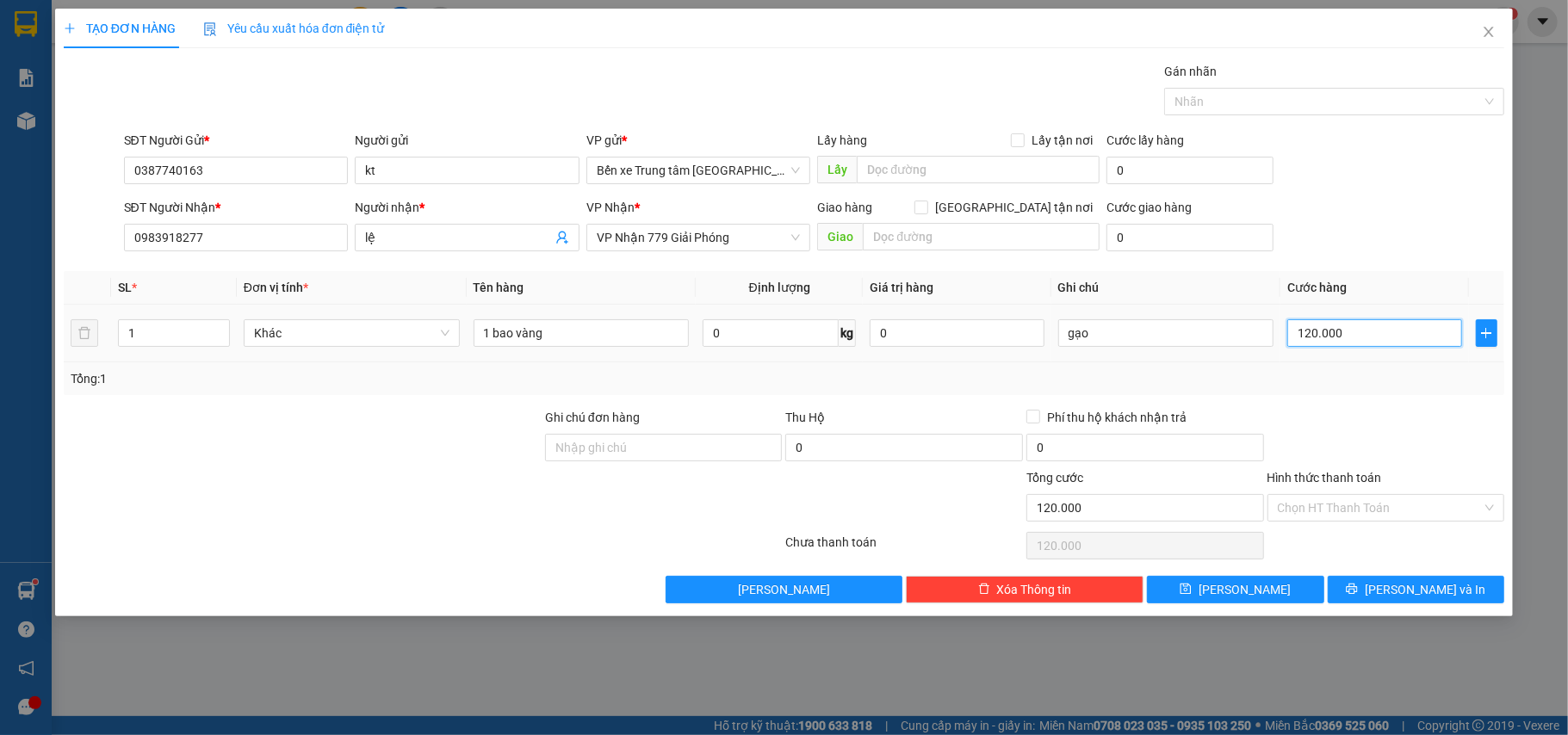
type input "0"
type input "08"
type input "8"
type input "080"
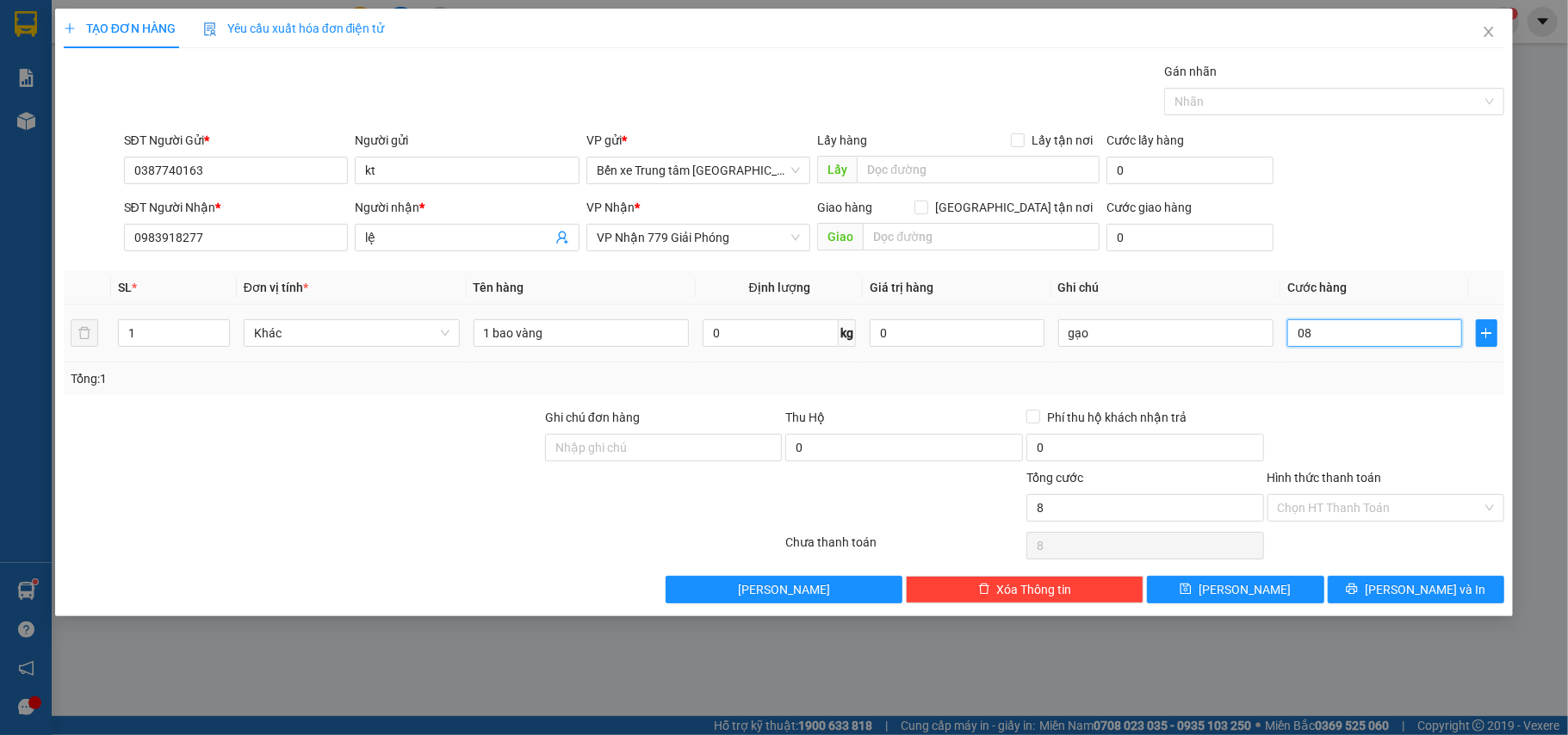
type input "80"
type input "80.000"
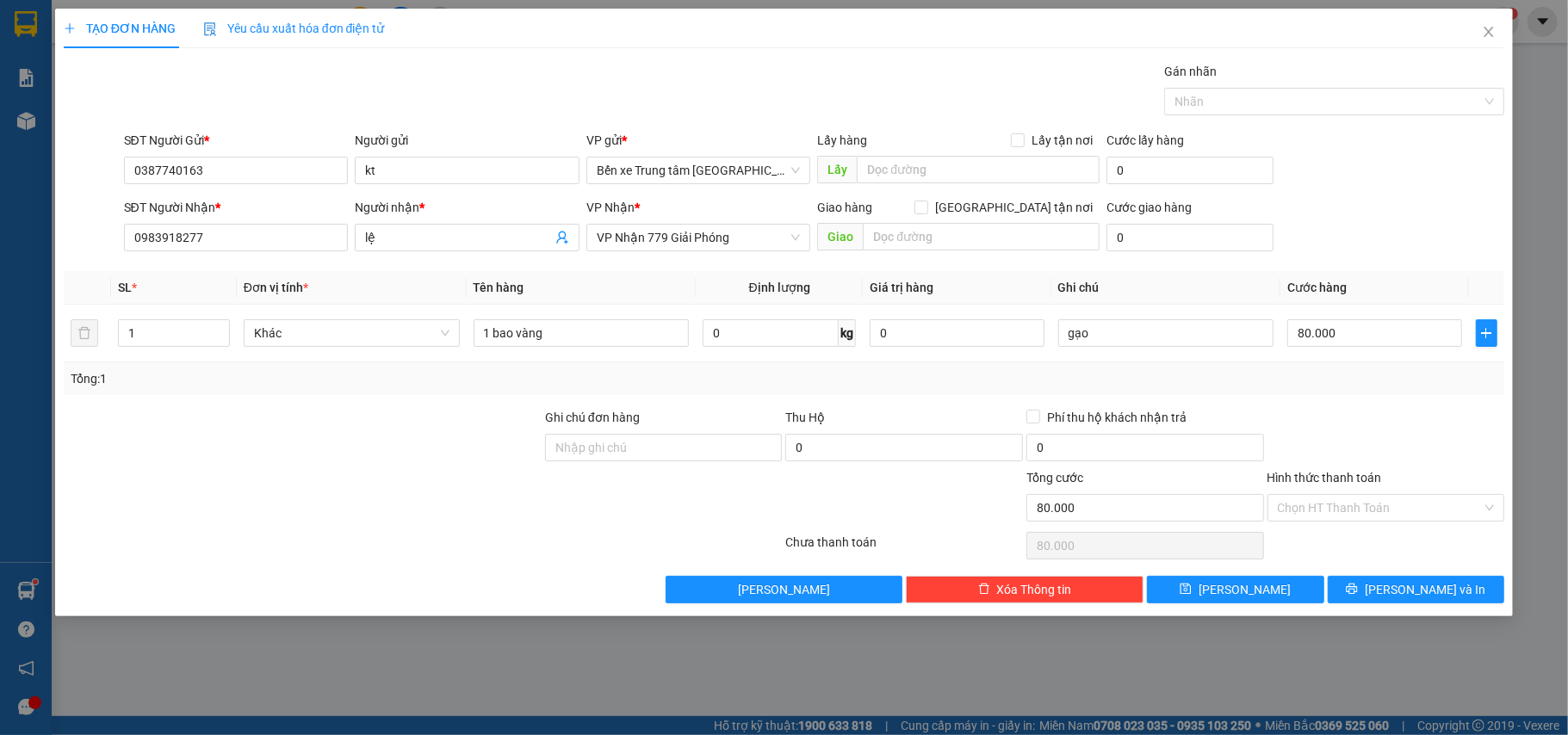
click at [1403, 186] on div "SĐT Người Gửi * 0387740163 Người gửi kt VP gửi * Bến xe Trung tâm Lào Cai Lấy h…" at bounding box center [815, 161] width 1388 height 60
click at [1434, 598] on span "[PERSON_NAME] và In" at bounding box center [1425, 589] width 120 height 19
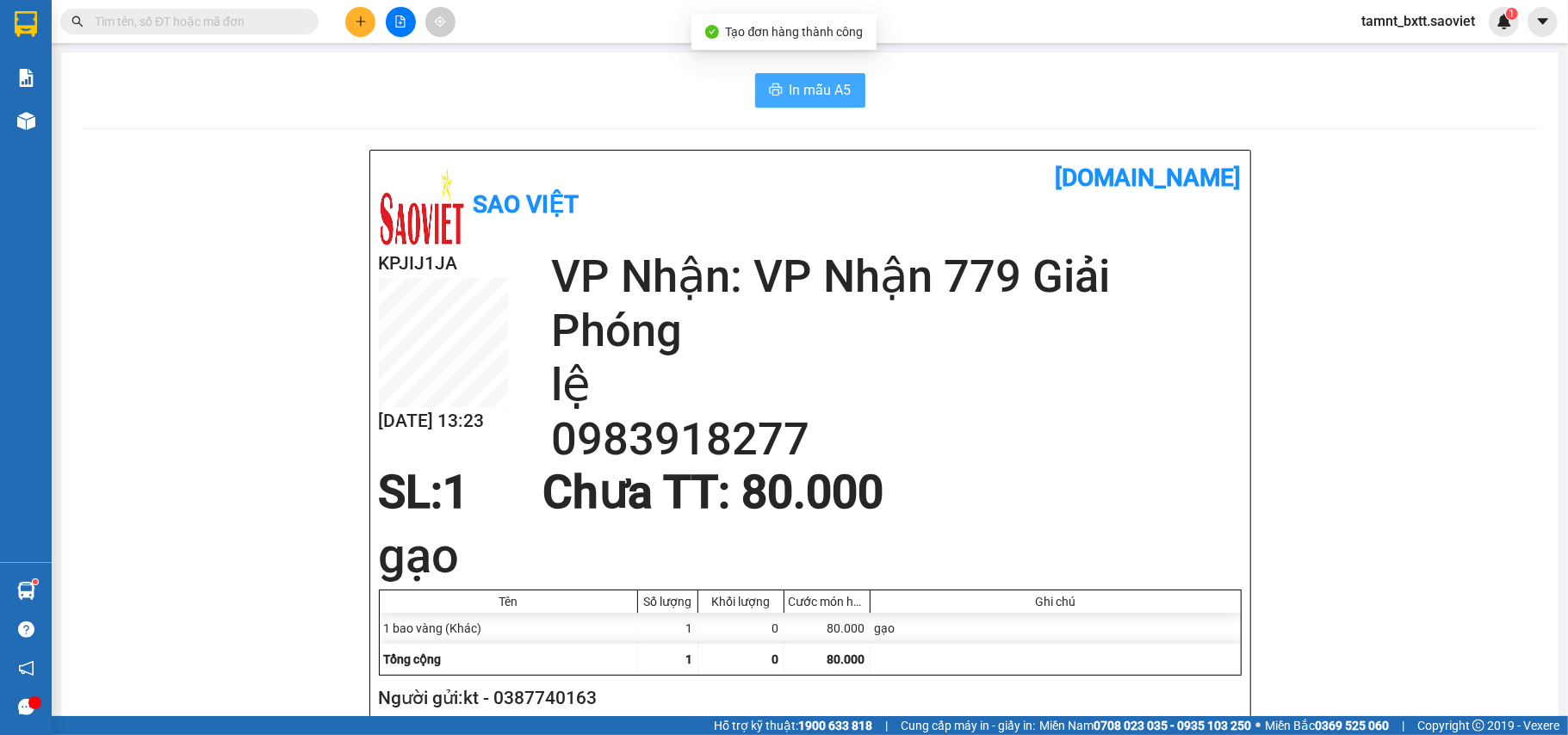
click at [816, 104] on button "In mẫu A5" at bounding box center [810, 90] width 111 height 34
click at [807, 100] on span "In mẫu A5" at bounding box center [820, 90] width 62 height 22
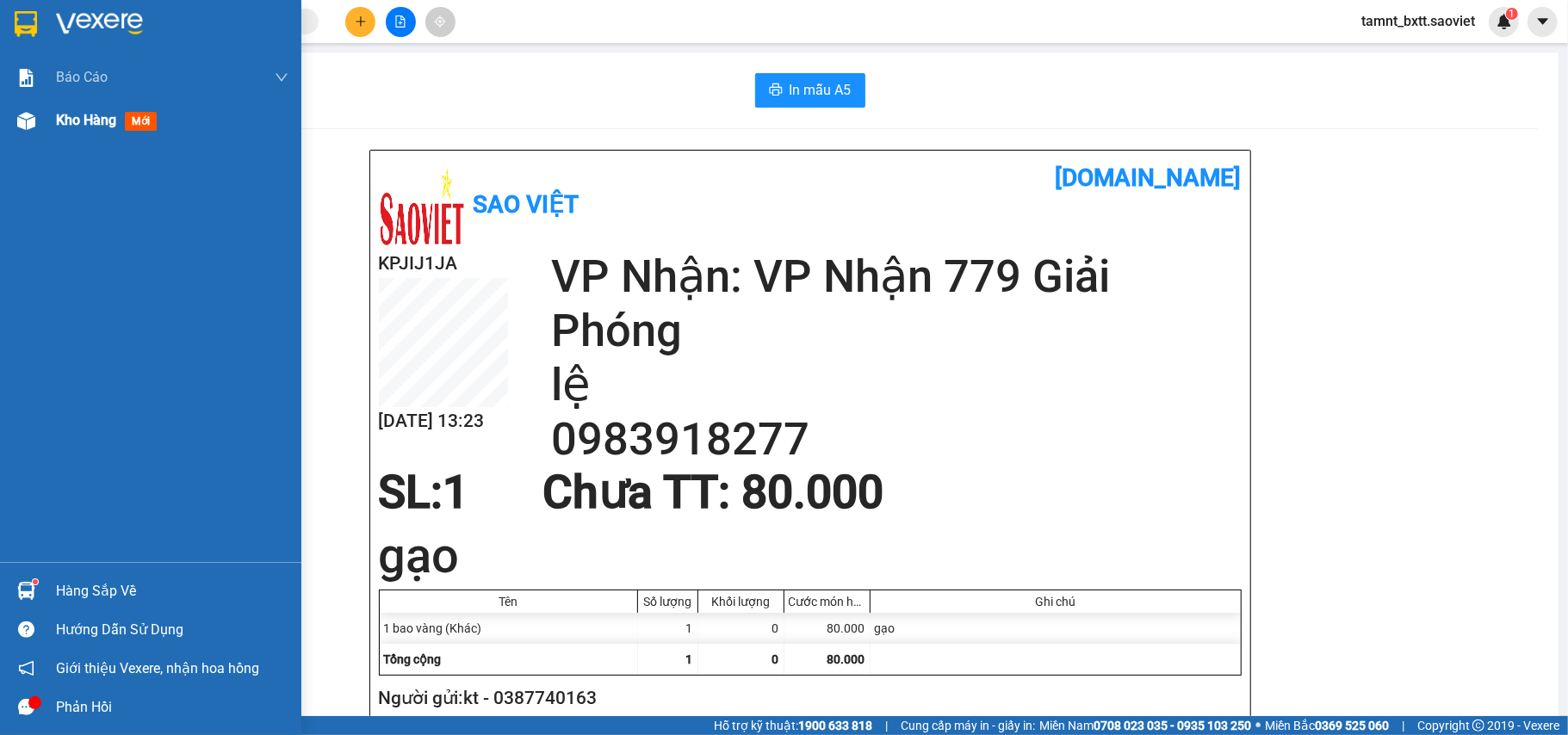
click at [85, 129] on div "Kho hàng mới" at bounding box center [110, 120] width 108 height 22
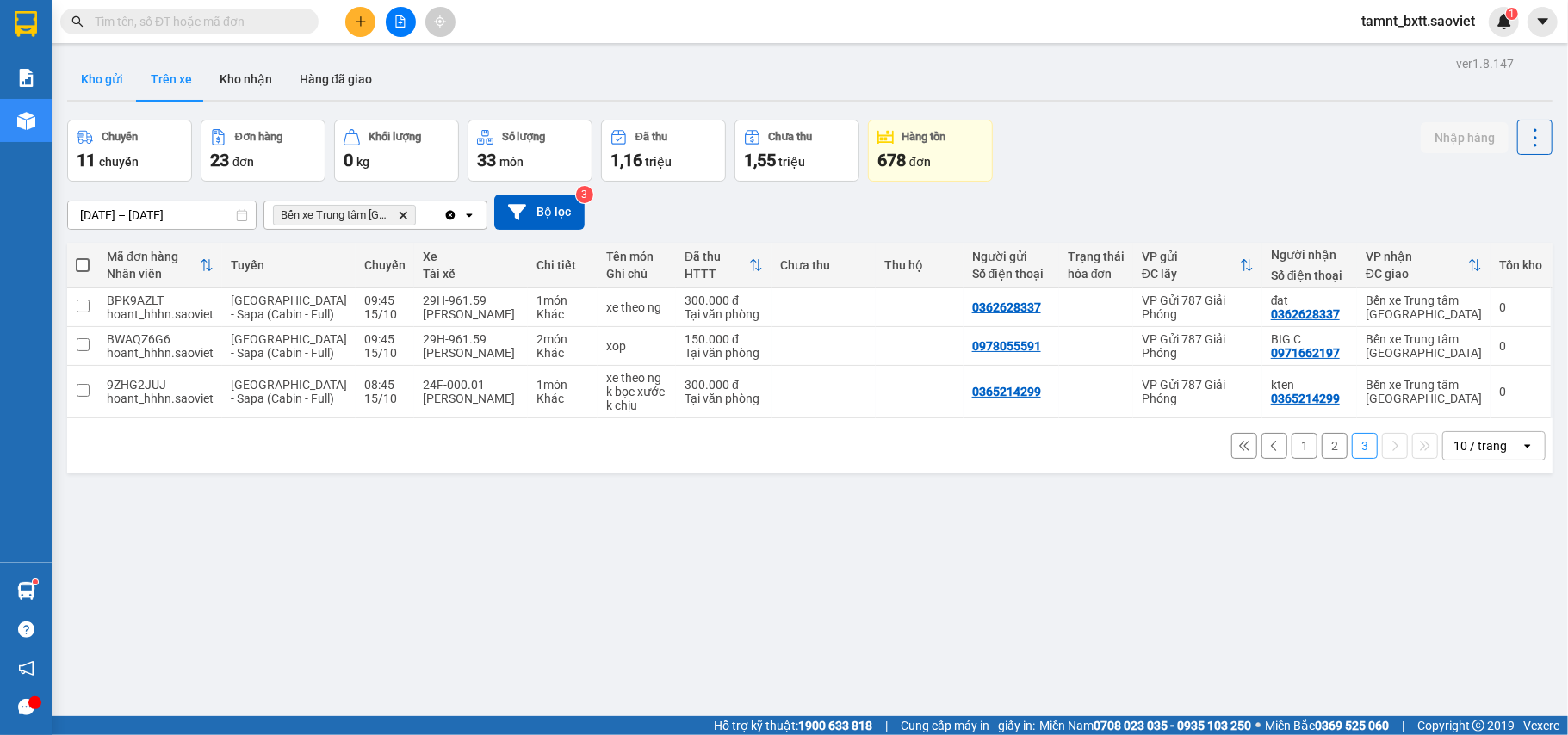
click at [92, 69] on button "Kho gửi" at bounding box center [102, 79] width 70 height 41
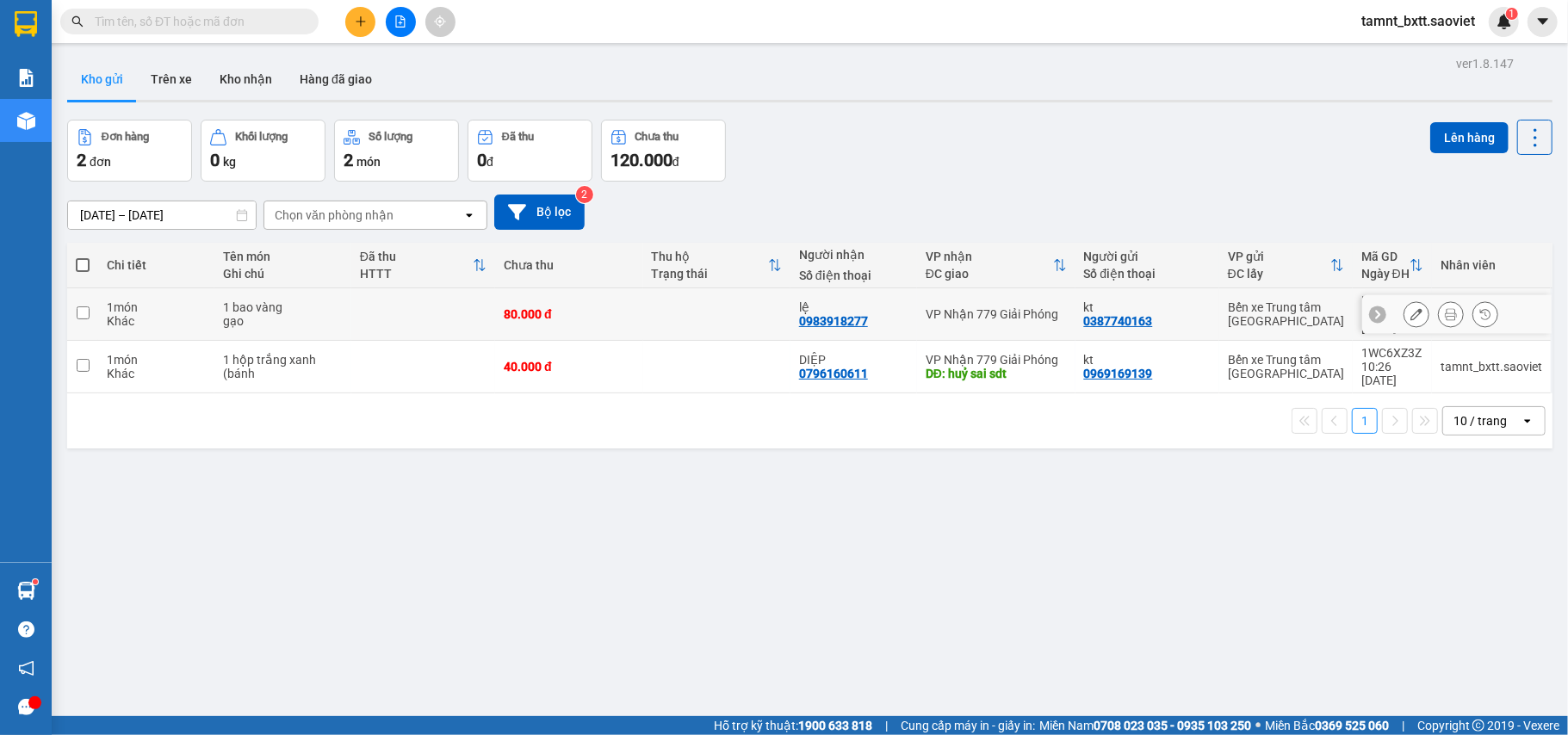
click at [643, 314] on td at bounding box center [717, 314] width 147 height 52
checkbox input "true"
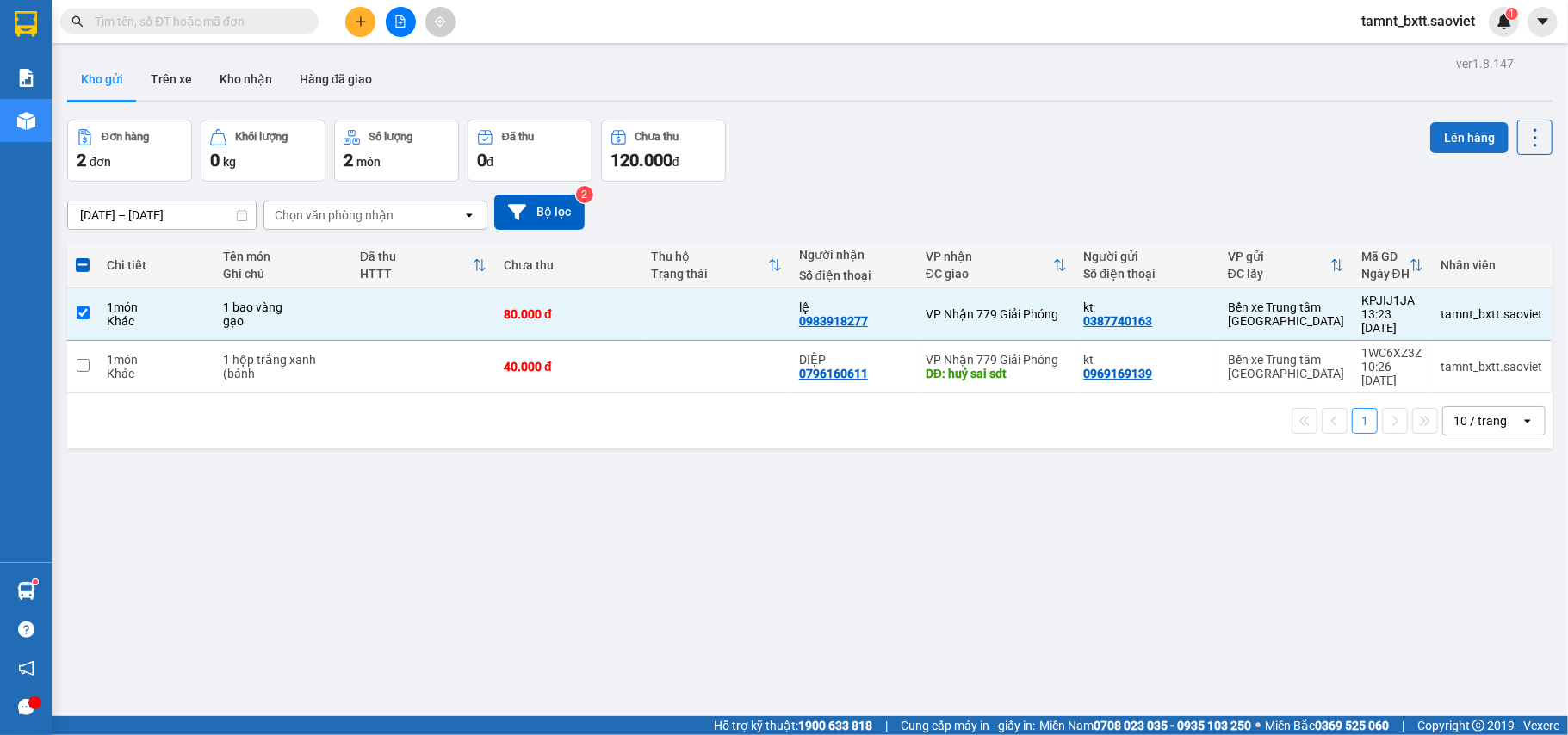
click at [1440, 139] on button "Lên hàng" at bounding box center [1469, 137] width 78 height 31
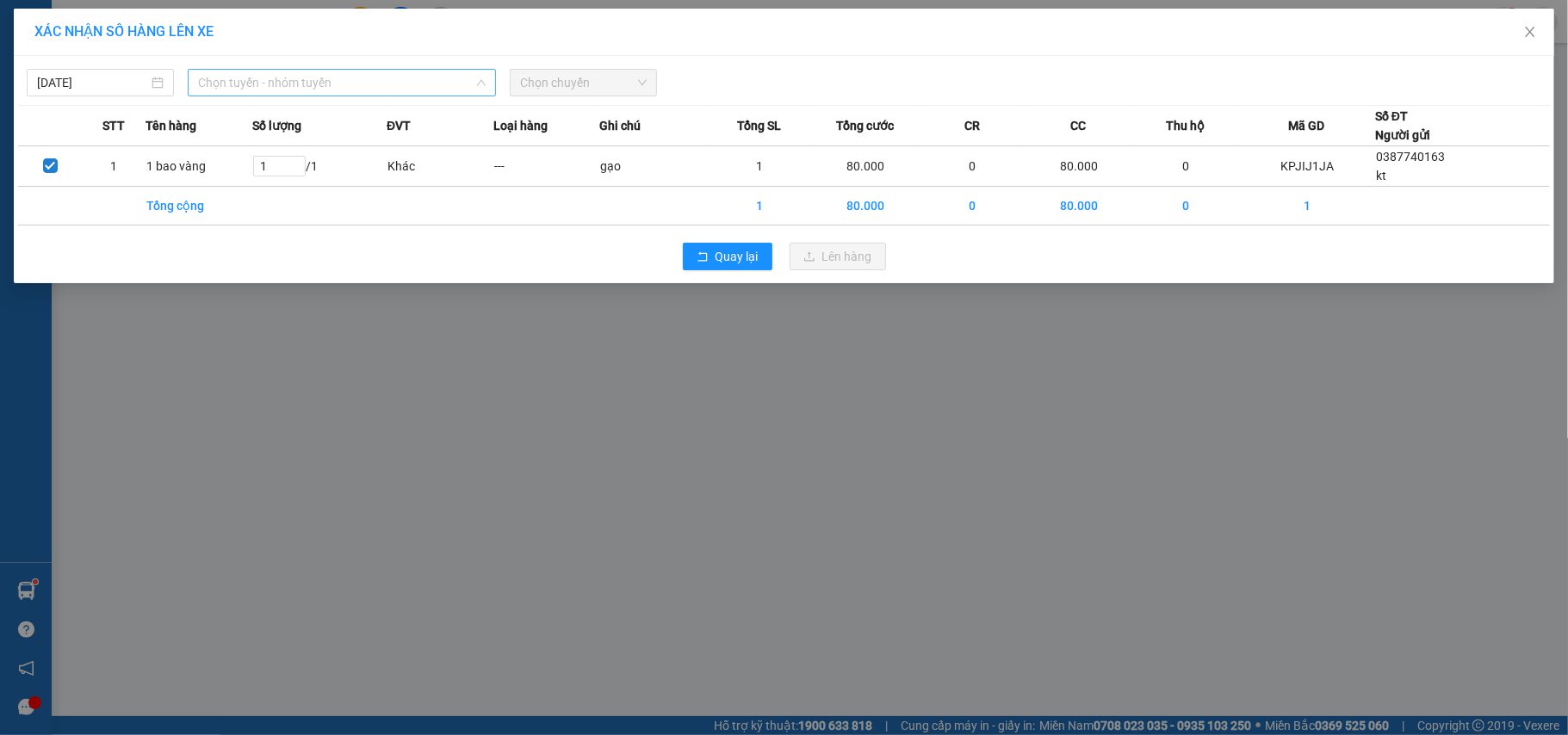
click at [365, 76] on span "Chọn tuyến - nhóm tuyến" at bounding box center [342, 83] width 288 height 26
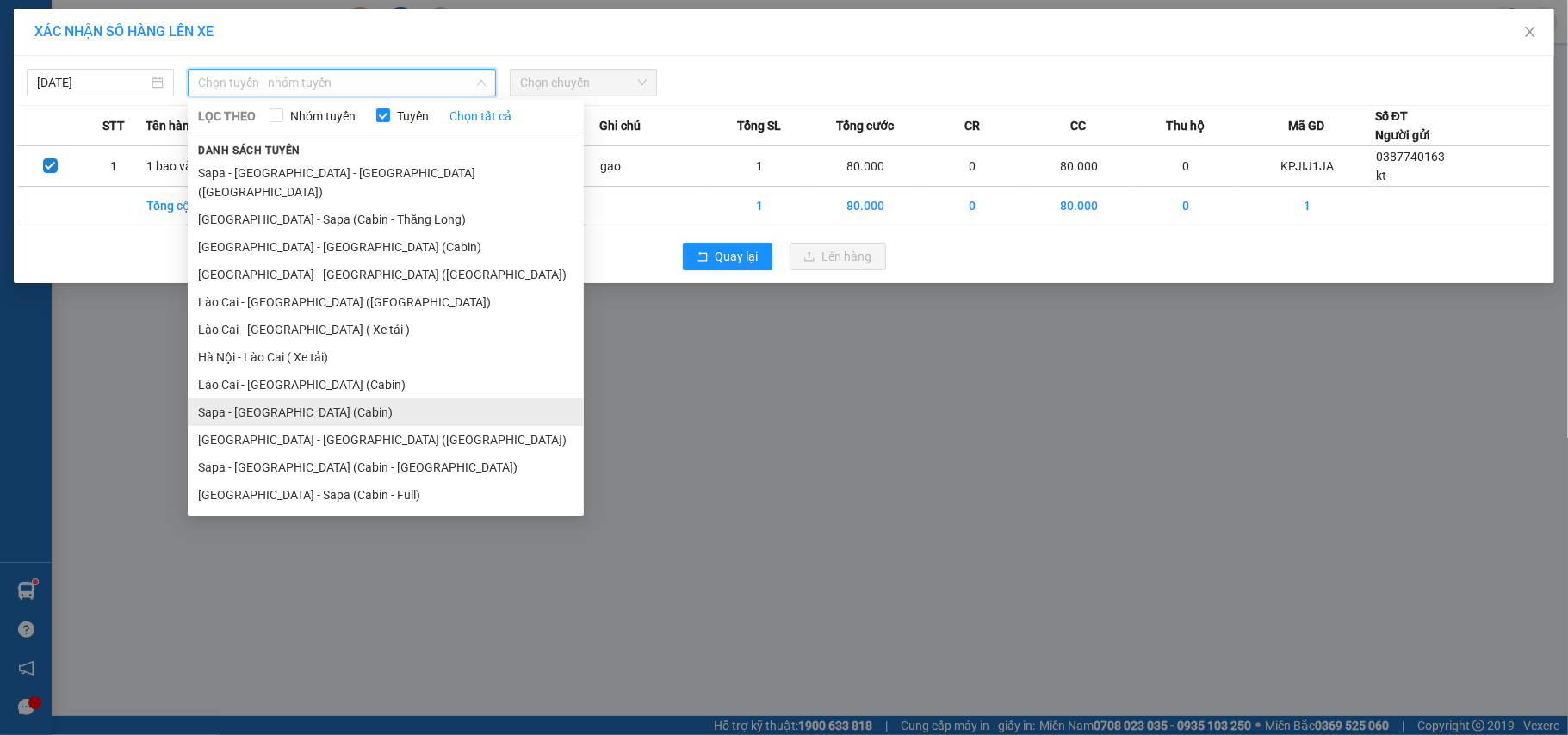
click at [290, 398] on li "Sapa - [GEOGRAPHIC_DATA] (Cabin)" at bounding box center [386, 412] width 396 height 28
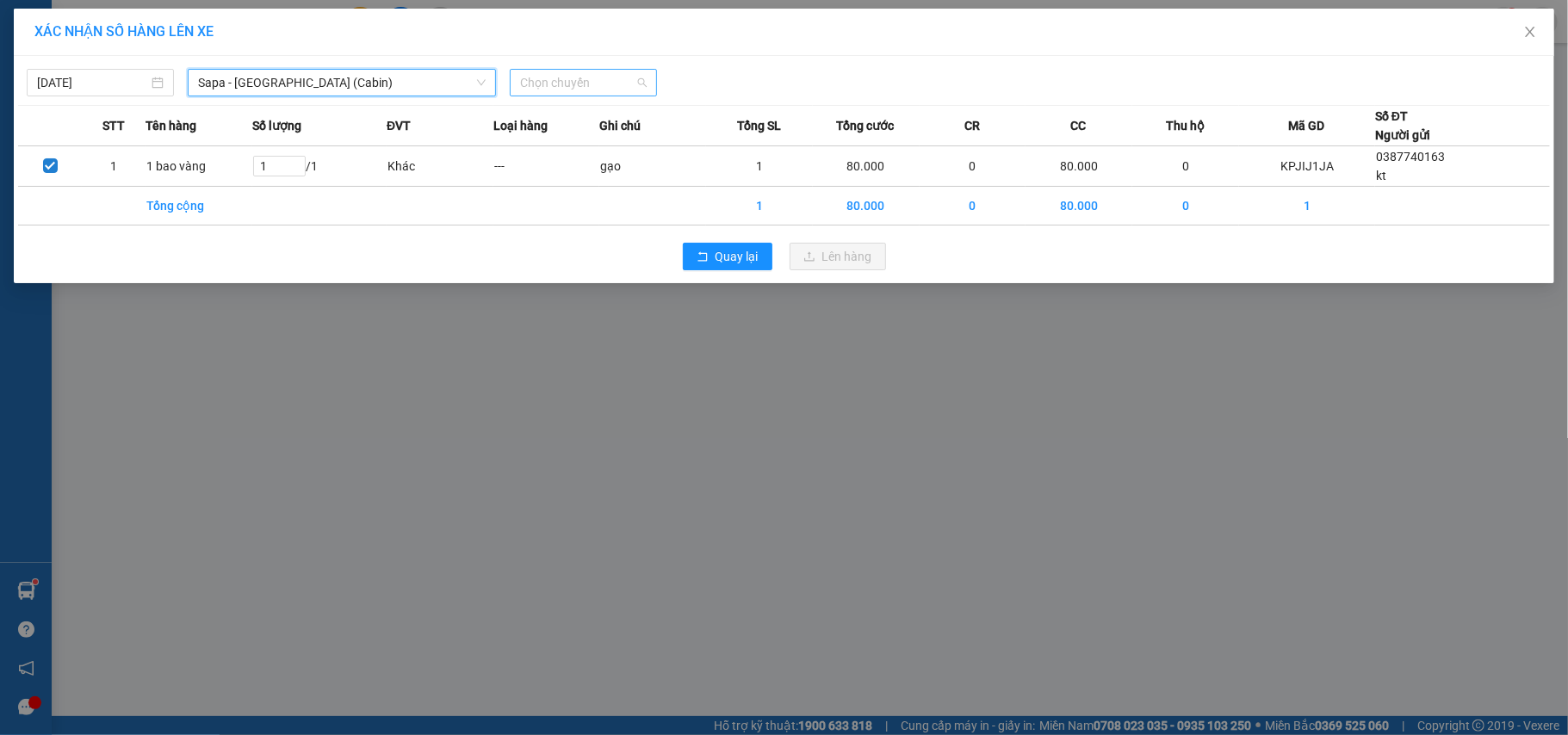
click at [579, 75] on span "Chọn chuyến" at bounding box center [583, 83] width 127 height 26
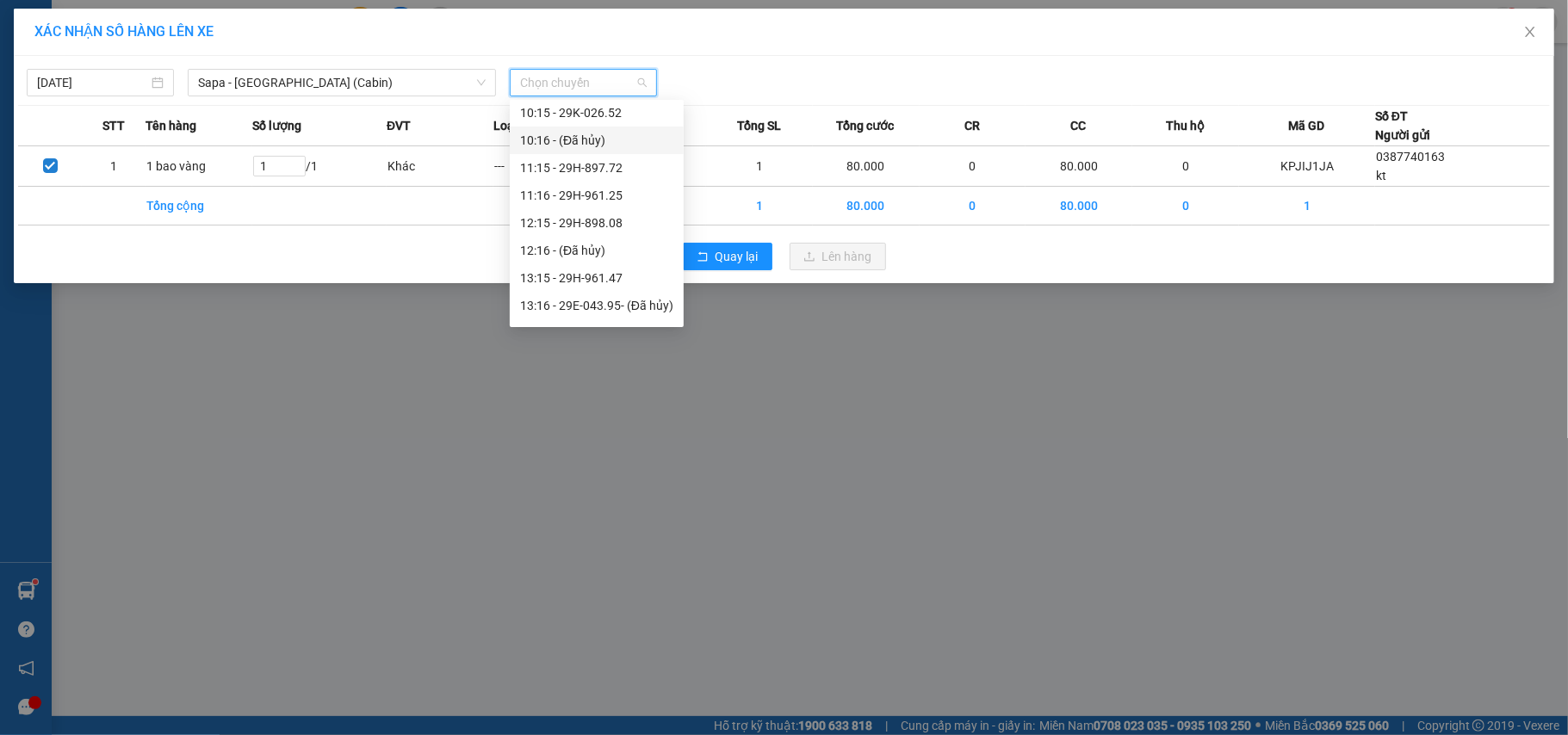
scroll to position [229, 0]
click at [606, 164] on div "13:15 - 29H-961.47" at bounding box center [596, 163] width 153 height 19
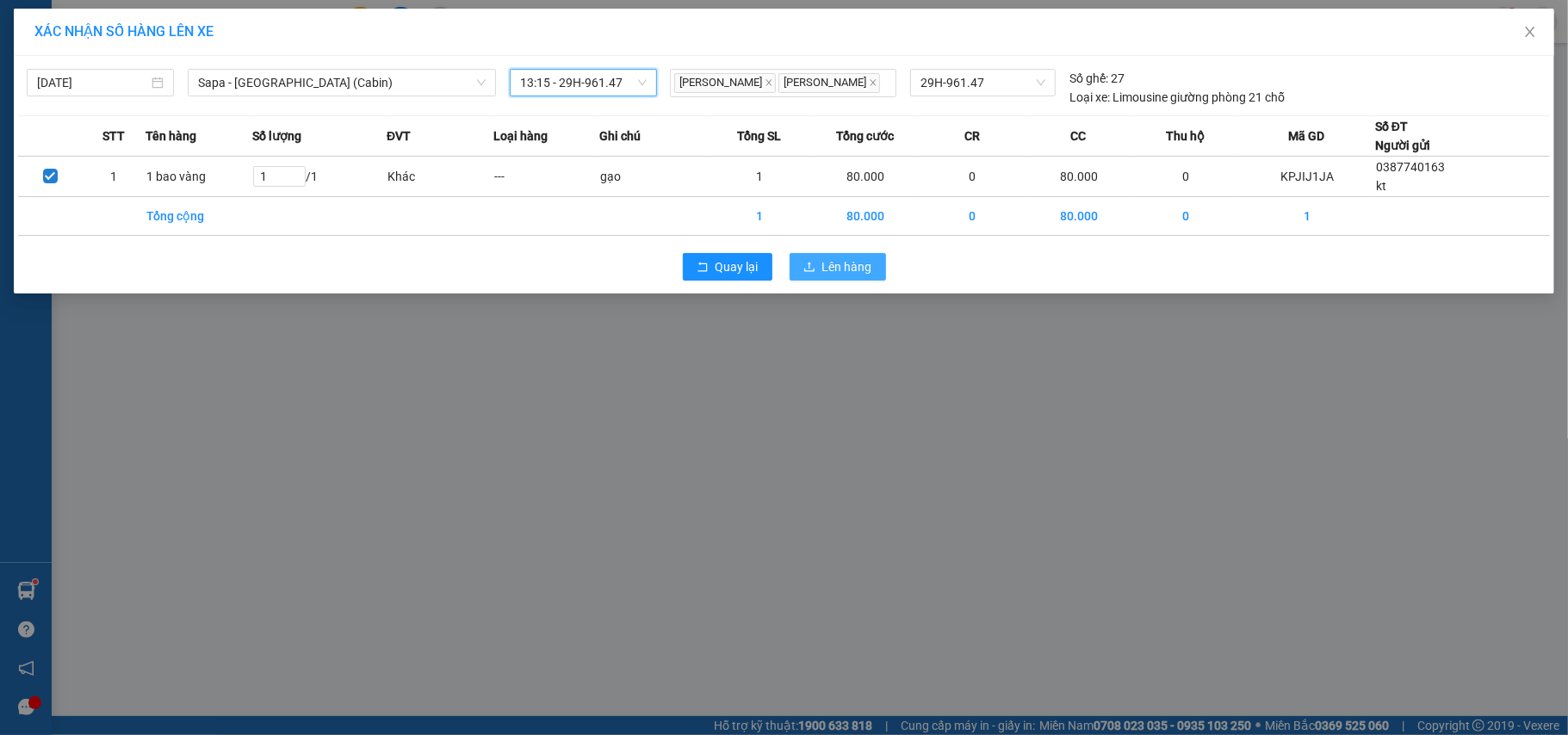
click at [847, 273] on span "Lên hàng" at bounding box center [847, 266] width 50 height 19
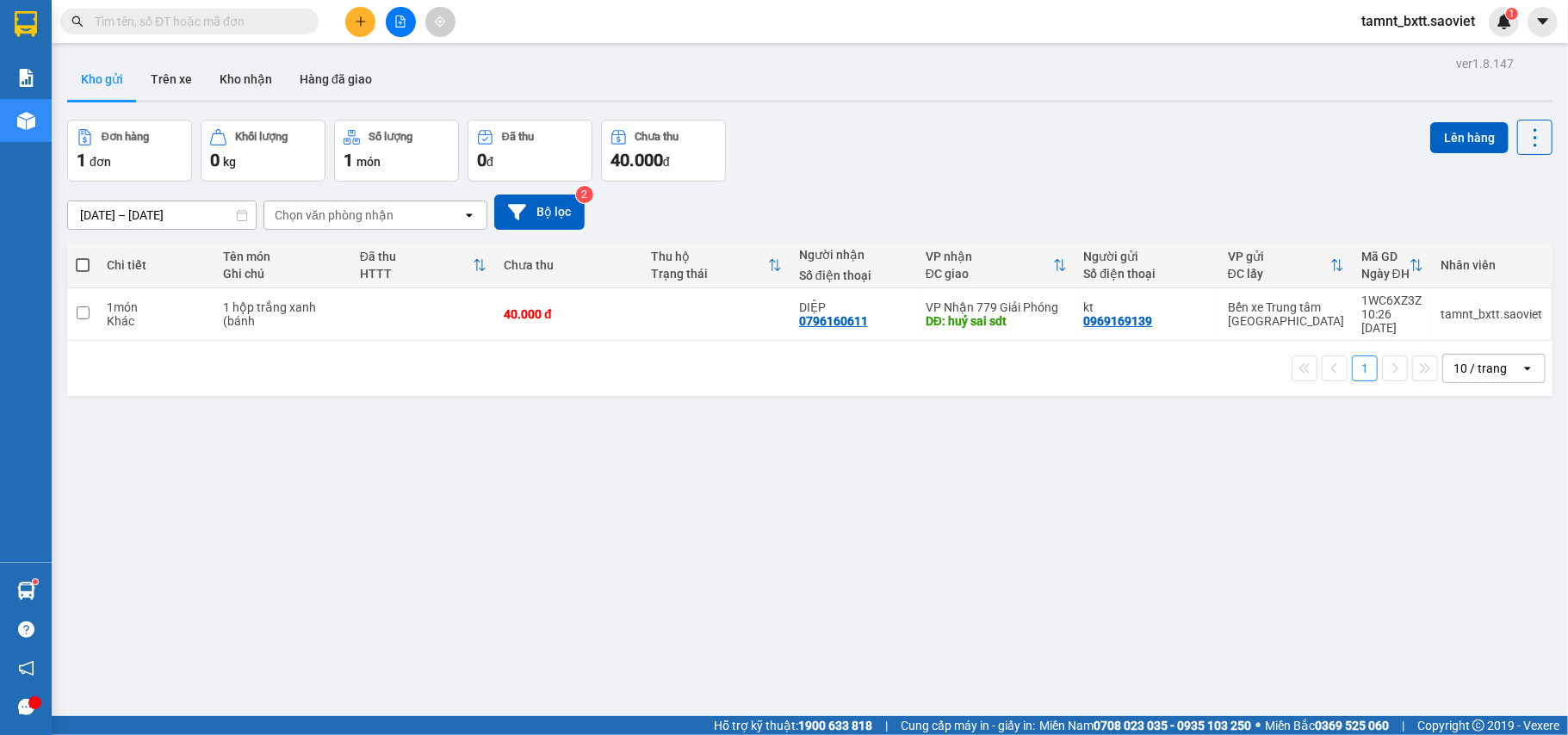
click at [396, 15] on icon "file-add" at bounding box center [400, 21] width 12 height 12
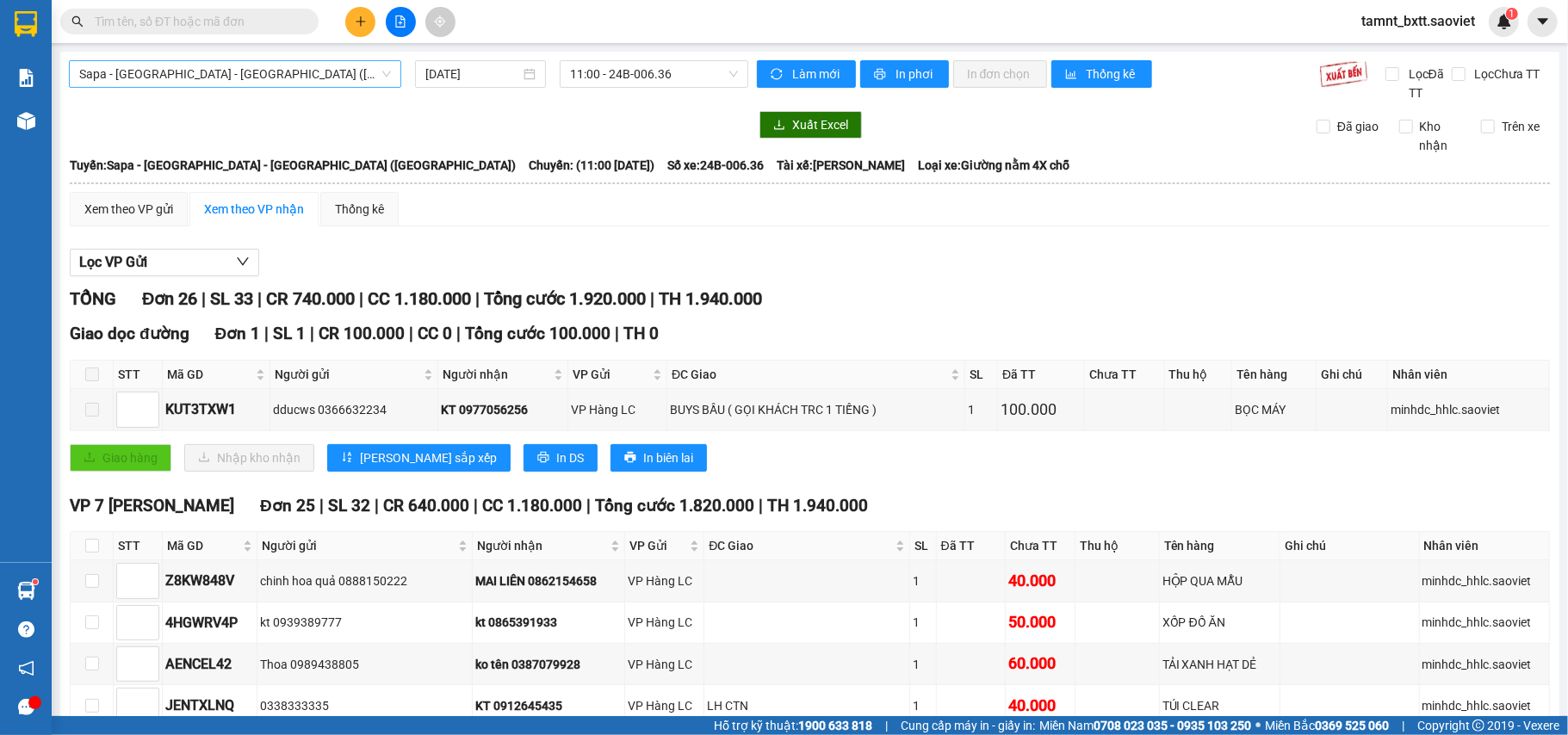
click at [252, 77] on span "Sapa - [GEOGRAPHIC_DATA] - [GEOGRAPHIC_DATA] ([GEOGRAPHIC_DATA])" at bounding box center [235, 74] width 312 height 26
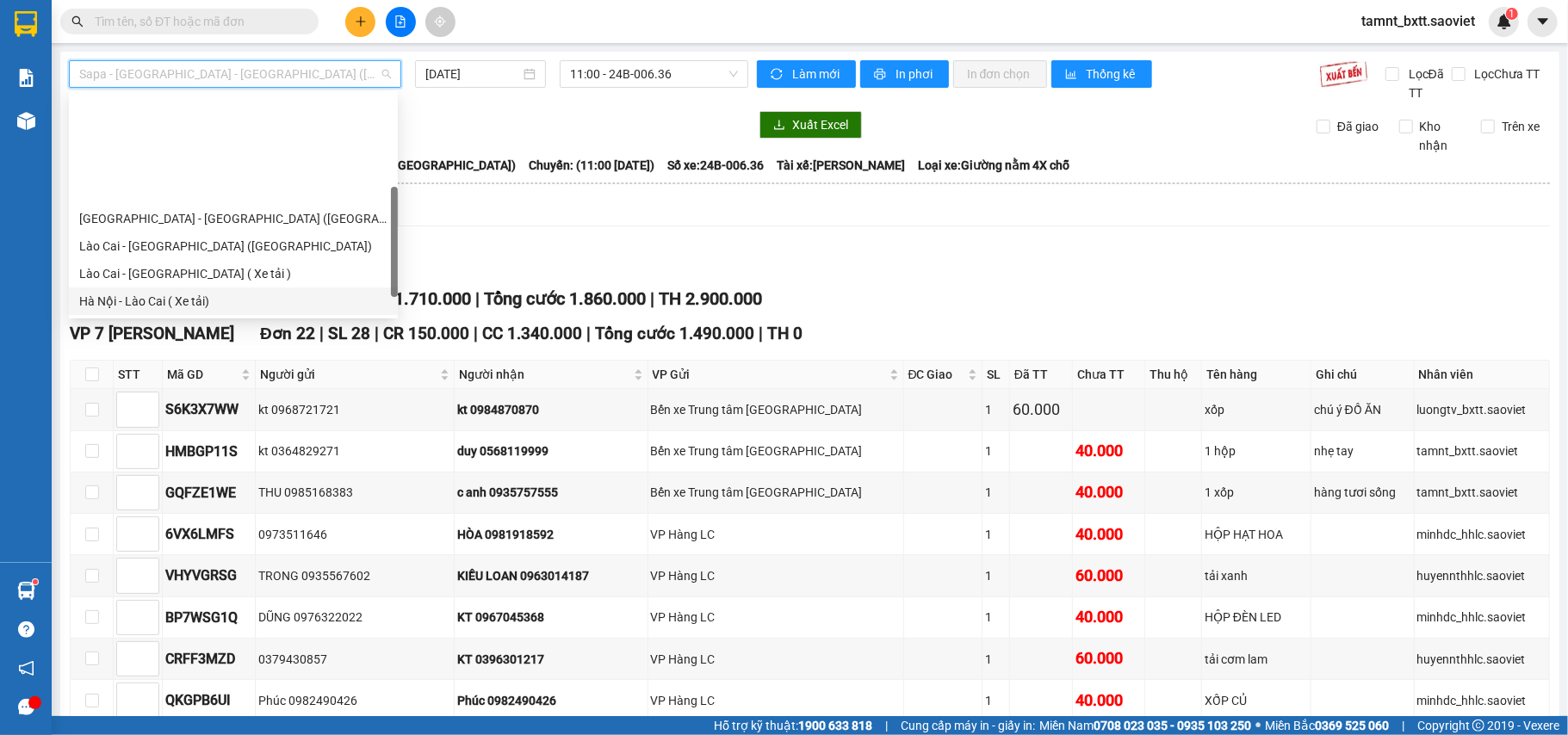
scroll to position [114, 0]
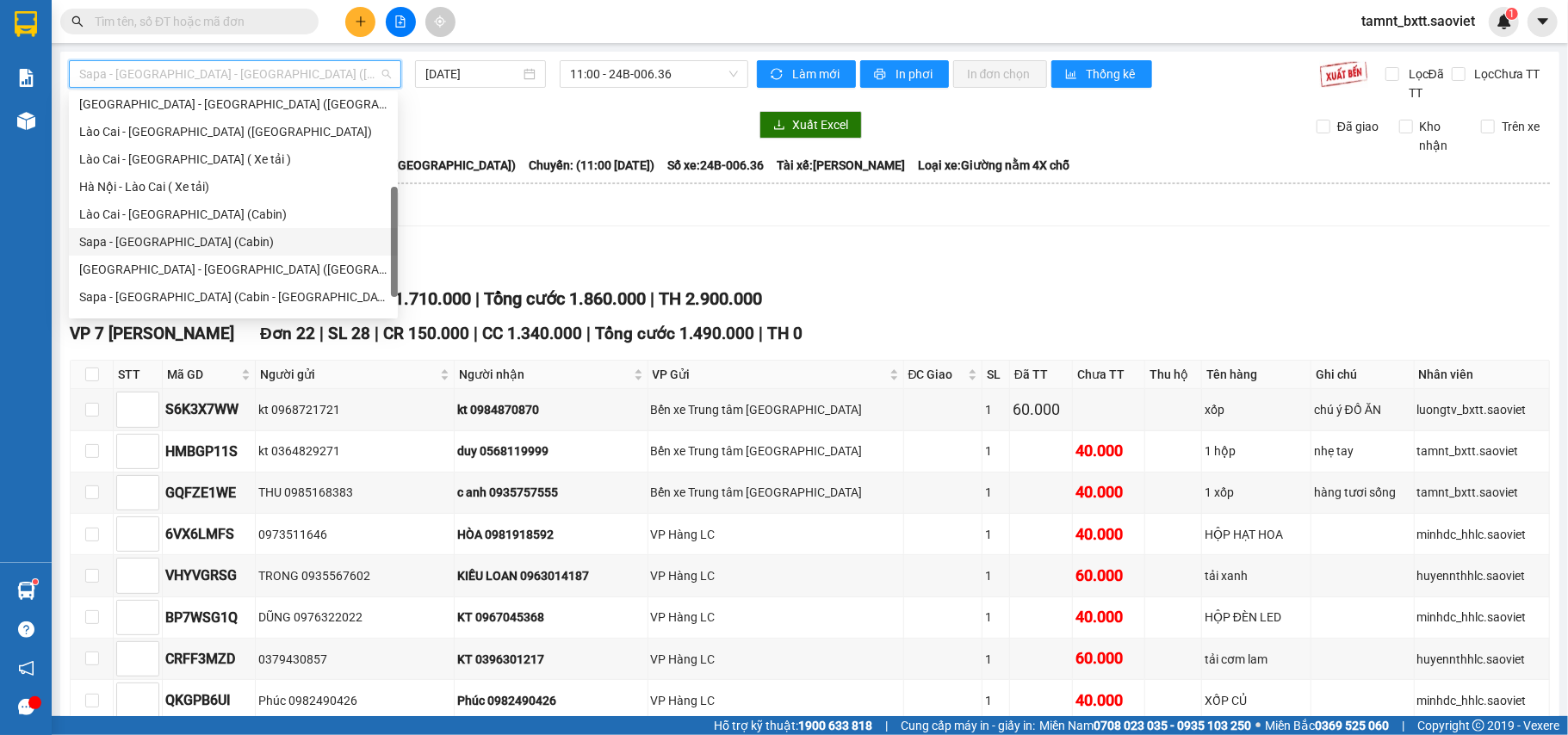
click at [186, 235] on div "Sapa - [GEOGRAPHIC_DATA] (Cabin)" at bounding box center [233, 242] width 308 height 19
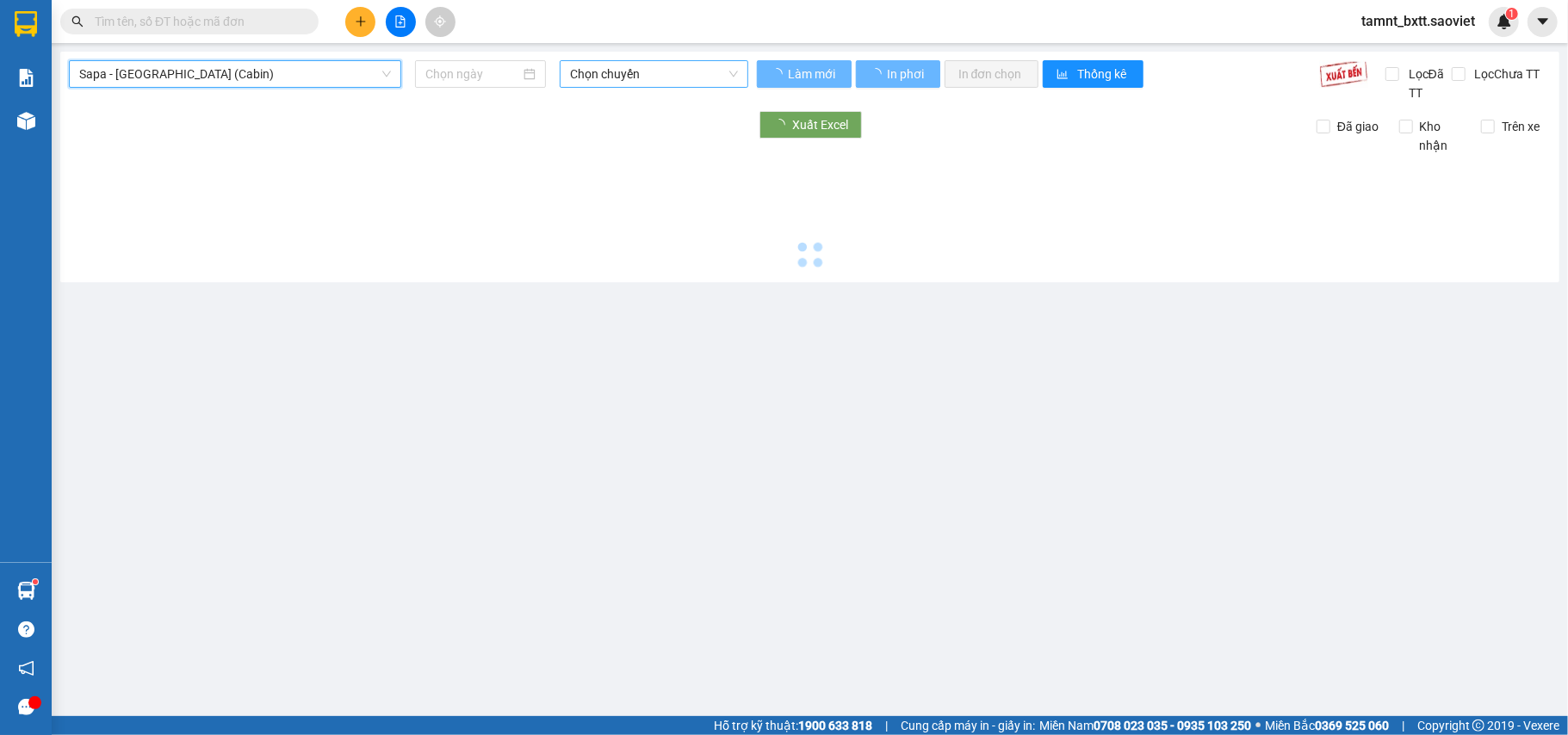
type input "[DATE]"
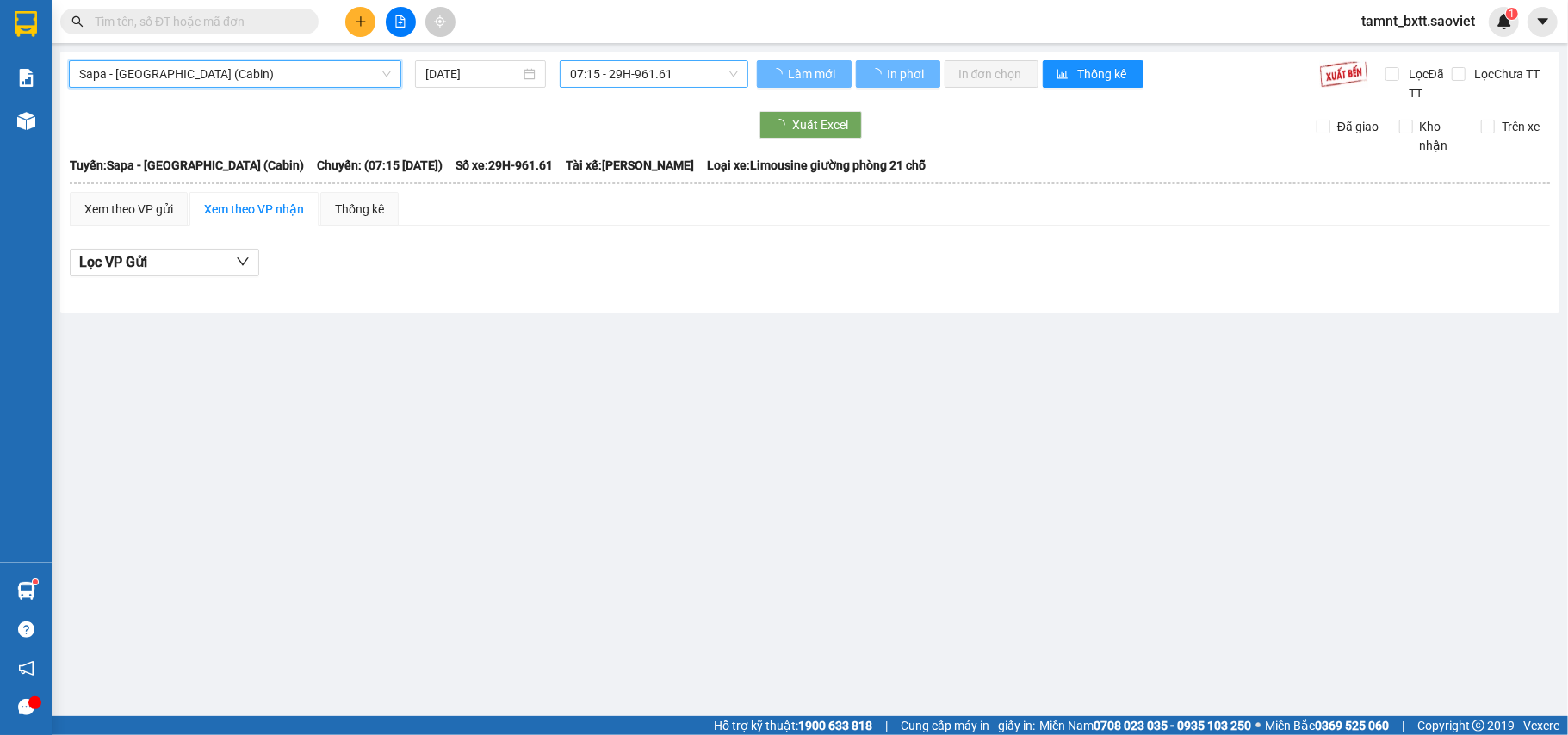
click at [642, 71] on span "07:15 - 29H-961.61" at bounding box center [654, 74] width 168 height 26
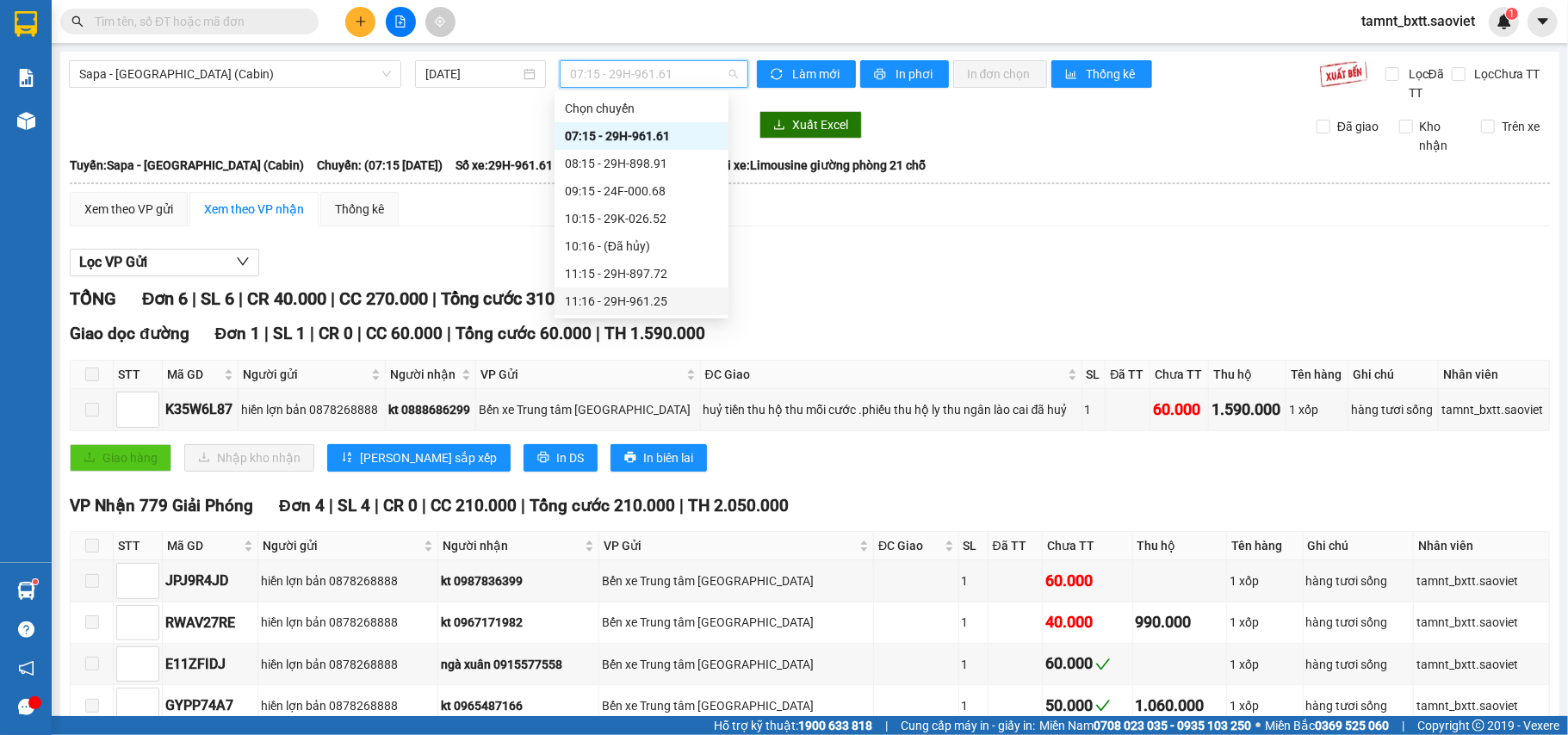
scroll to position [114, 0]
click at [656, 267] on div "13:15 - 29H-961.47" at bounding box center [641, 269] width 153 height 19
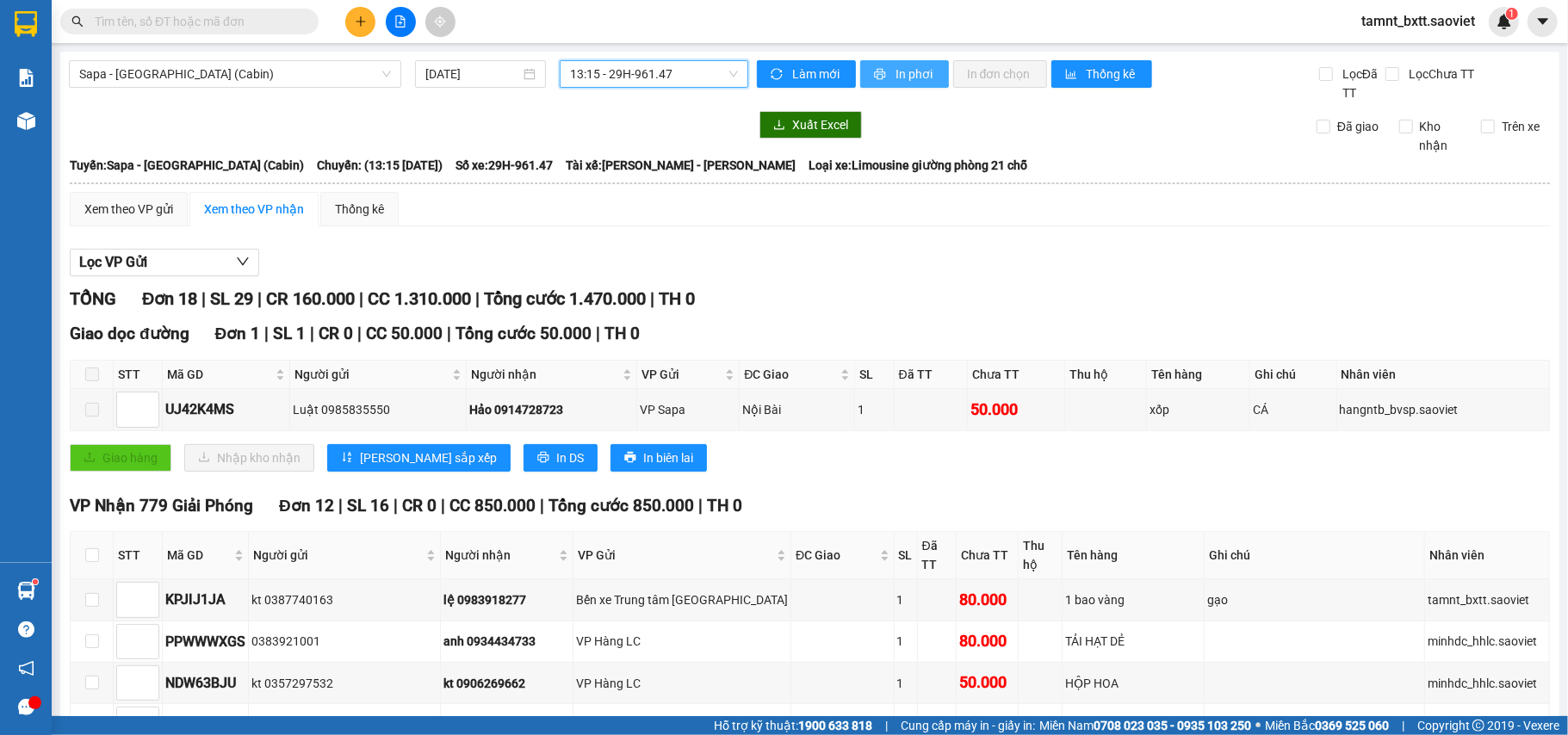
click at [906, 83] on span "In phơi" at bounding box center [915, 74] width 40 height 19
click at [397, 25] on icon "file-add" at bounding box center [400, 21] width 12 height 12
click at [408, 18] on button at bounding box center [401, 22] width 31 height 31
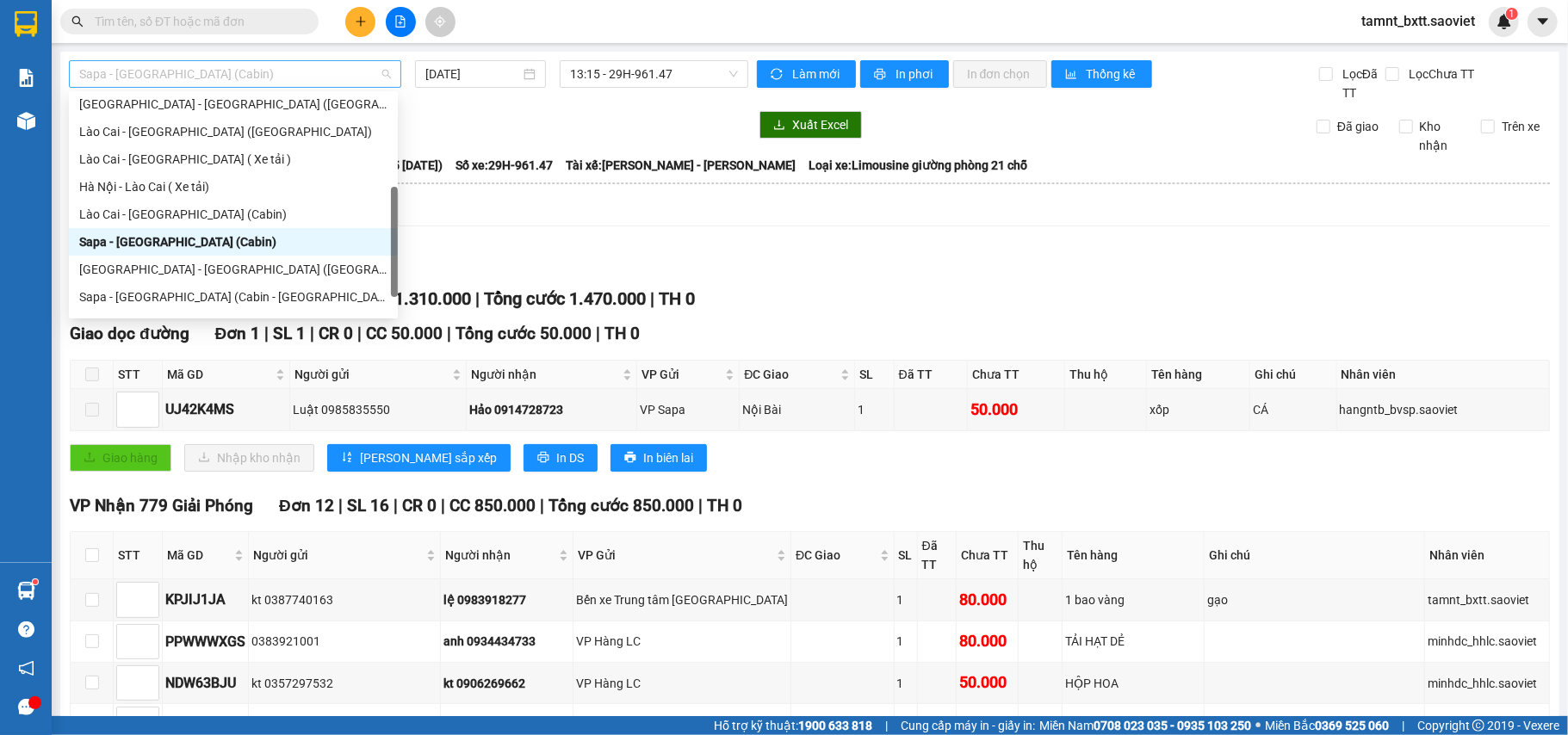
click at [299, 75] on span "Sapa - [GEOGRAPHIC_DATA] (Cabin)" at bounding box center [235, 74] width 312 height 26
click at [196, 128] on div "Lào Cai - [GEOGRAPHIC_DATA] ([GEOGRAPHIC_DATA])" at bounding box center [233, 131] width 308 height 19
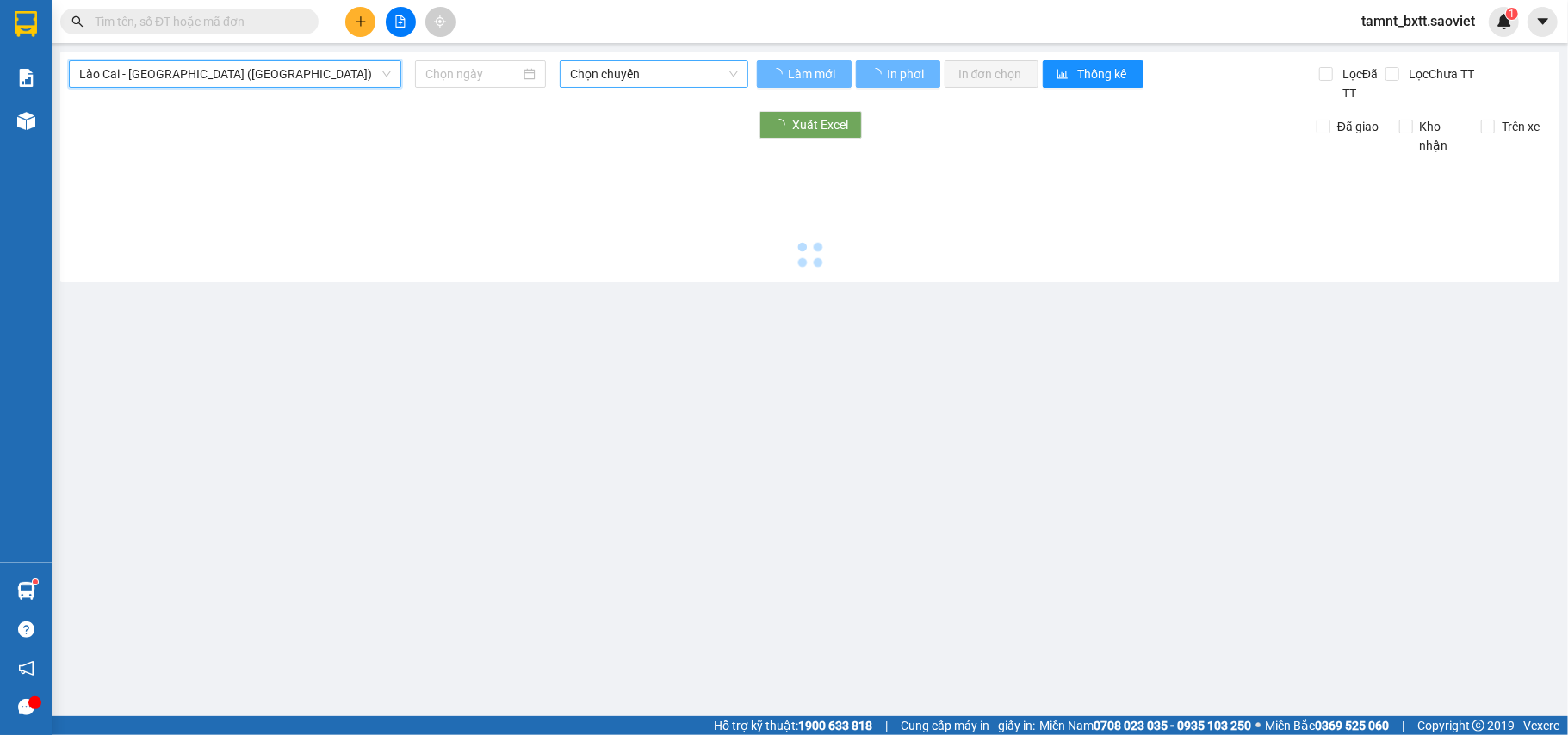
type input "[DATE]"
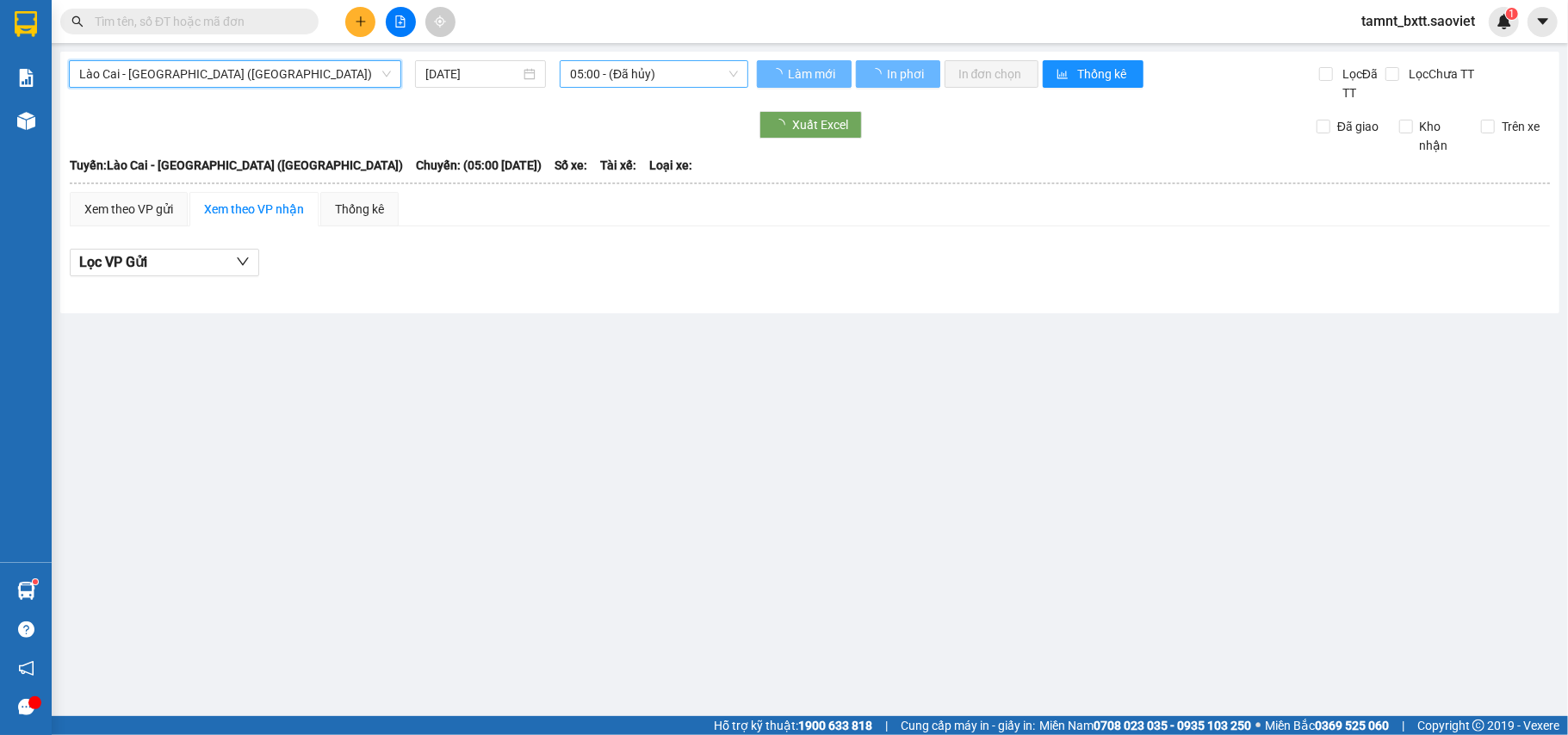
click at [619, 72] on span "05:00 - (Đã hủy)" at bounding box center [654, 74] width 168 height 26
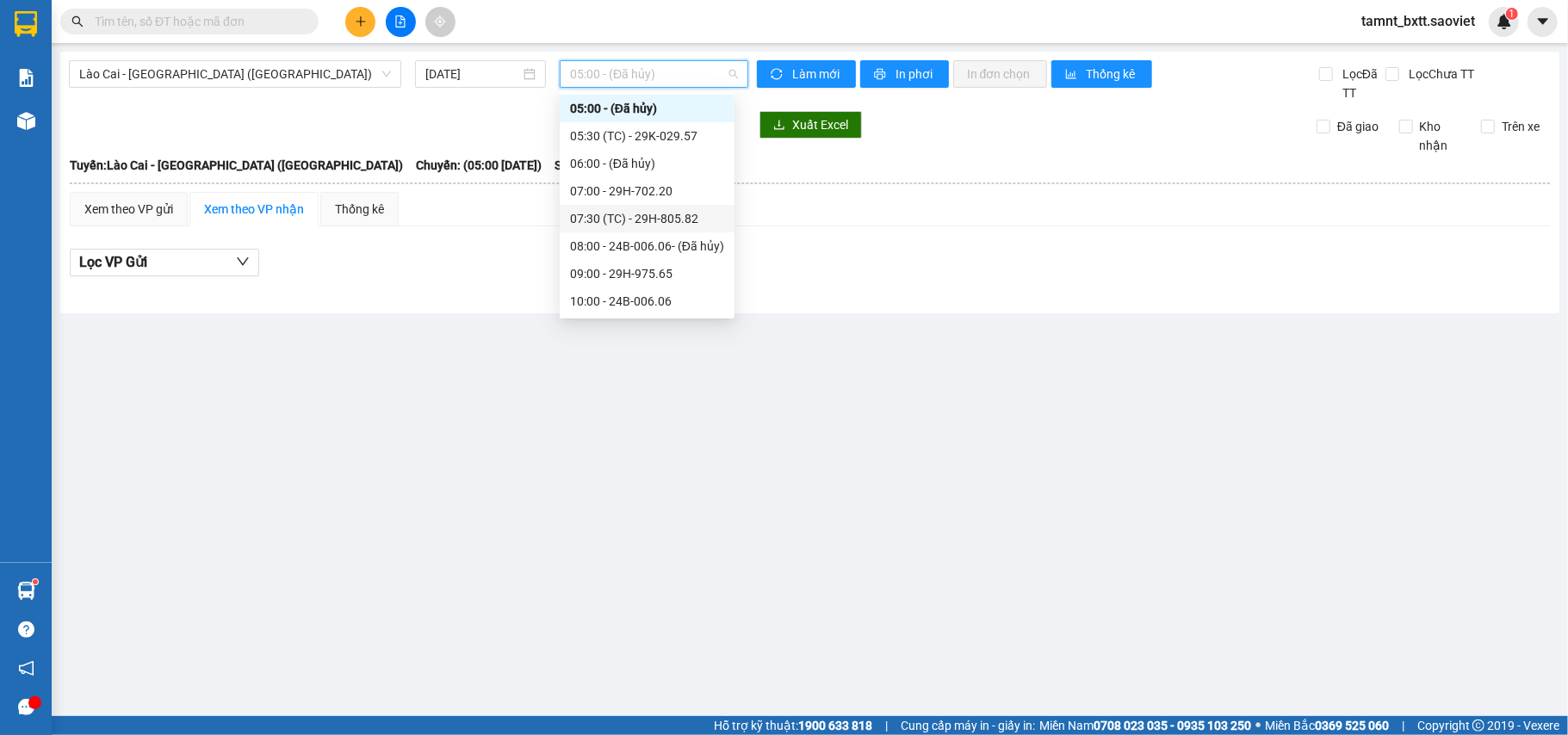
scroll to position [142, 0]
click at [666, 275] on div "14:00 (TC) - 29H-778.09" at bounding box center [646, 269] width 154 height 19
